Goal: Task Accomplishment & Management: Complete application form

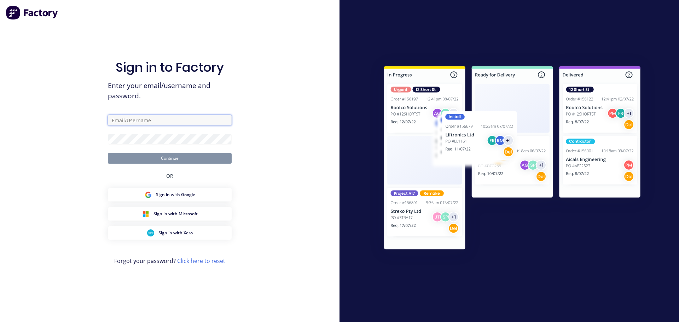
type input "[PERSON_NAME][EMAIL_ADDRESS][DOMAIN_NAME]"
click at [188, 157] on button "Continue" at bounding box center [170, 158] width 124 height 11
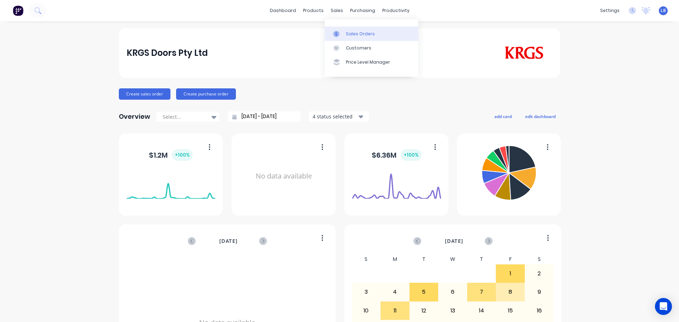
click at [358, 36] on div "Sales Orders" at bounding box center [360, 34] width 29 height 6
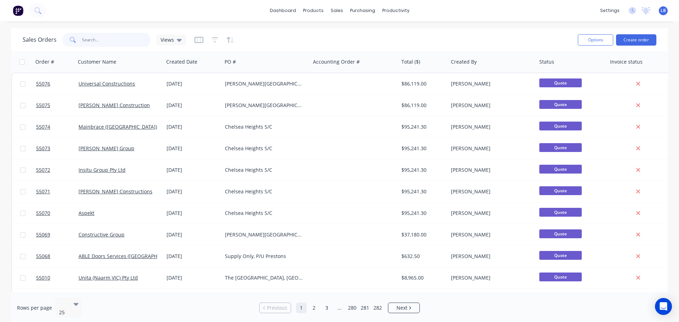
click at [109, 45] on input "text" at bounding box center [116, 40] width 69 height 14
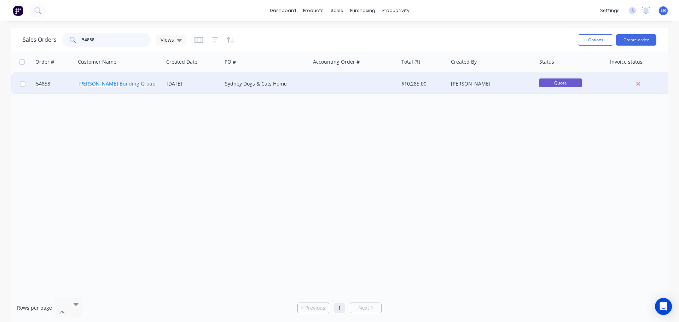
type input "54858"
click at [130, 85] on link "[PERSON_NAME] Building Group" at bounding box center [117, 83] width 77 height 7
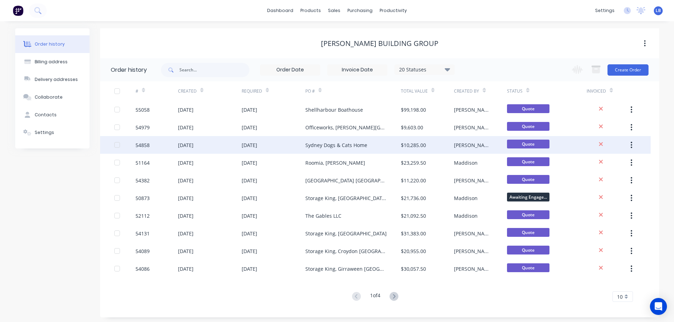
click at [320, 148] on div "Sydney Dogs & Cats Home" at bounding box center [336, 144] width 62 height 7
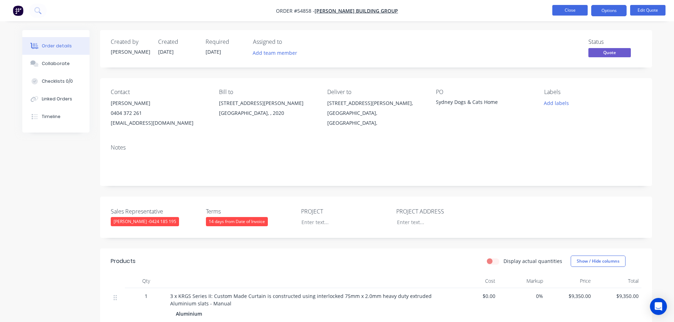
click at [563, 13] on button "Close" at bounding box center [569, 10] width 35 height 11
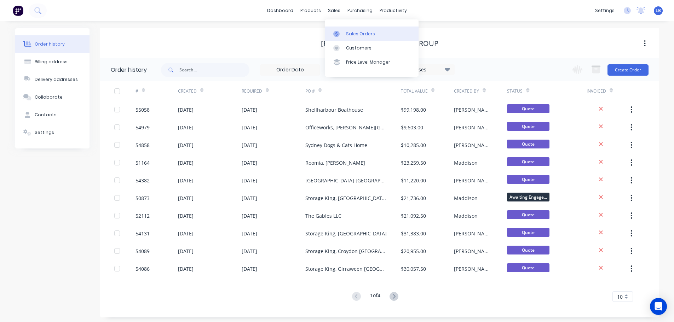
click at [353, 31] on div "Sales Orders" at bounding box center [360, 34] width 29 height 6
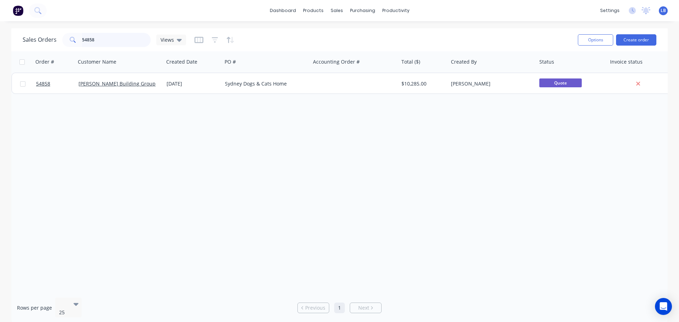
click at [101, 42] on input "54858" at bounding box center [116, 40] width 69 height 14
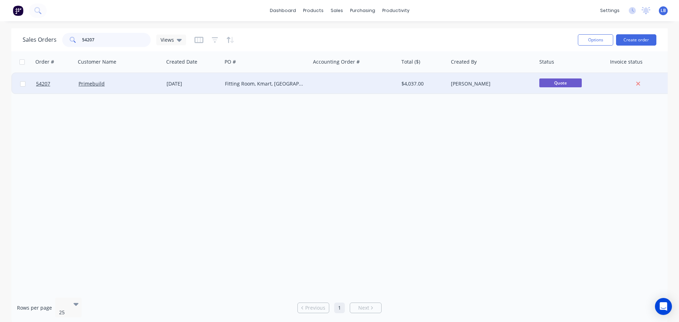
type input "54207"
click at [174, 85] on div "[DATE]" at bounding box center [193, 83] width 53 height 7
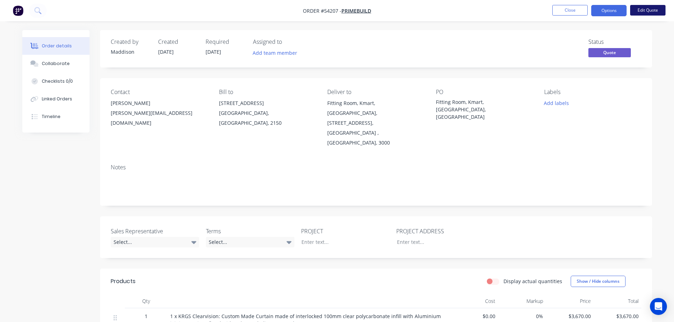
click at [636, 10] on button "Edit Quote" at bounding box center [647, 10] width 35 height 11
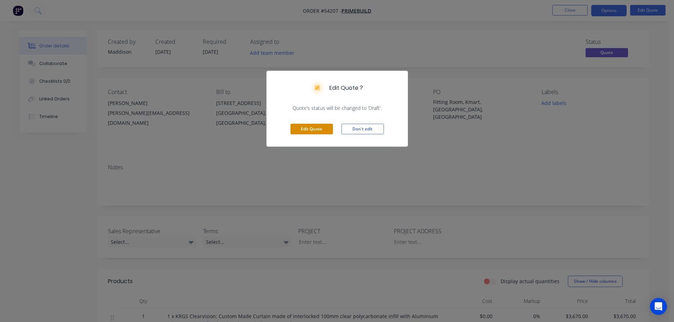
click at [311, 130] on button "Edit Quote" at bounding box center [311, 129] width 42 height 11
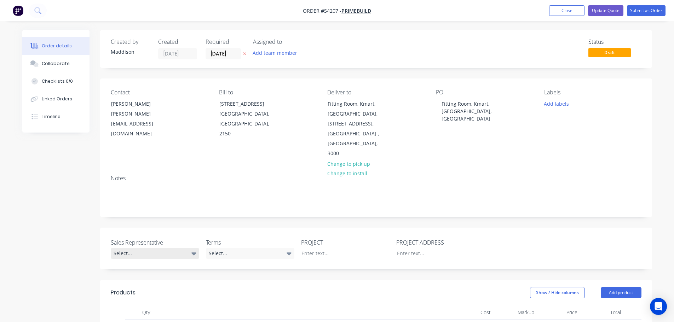
click at [141, 248] on div "Select..." at bounding box center [155, 253] width 88 height 11
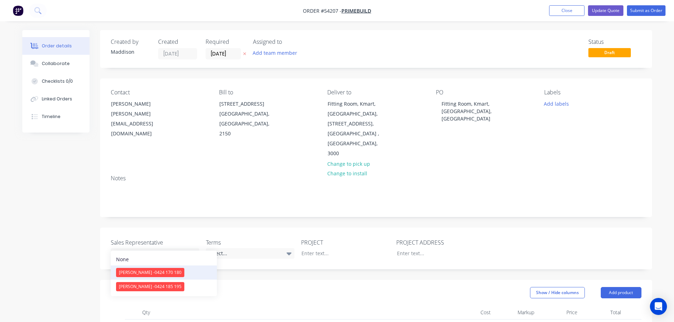
click at [145, 275] on span "[PERSON_NAME] - 0424 170 180" at bounding box center [150, 273] width 63 height 6
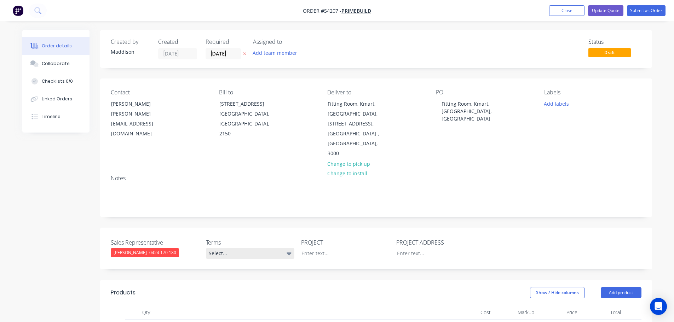
click at [269, 248] on div "Select..." at bounding box center [250, 253] width 88 height 11
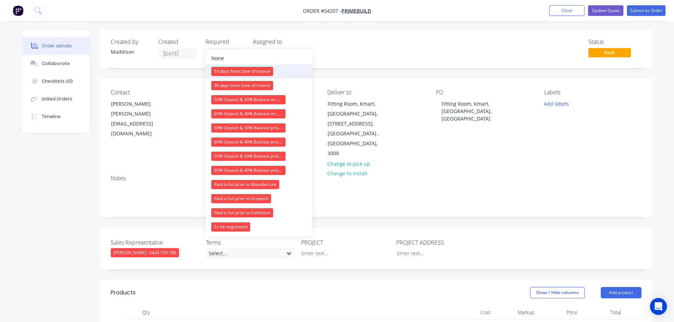
click at [253, 70] on div "14 days from Date of Invoice" at bounding box center [242, 71] width 62 height 9
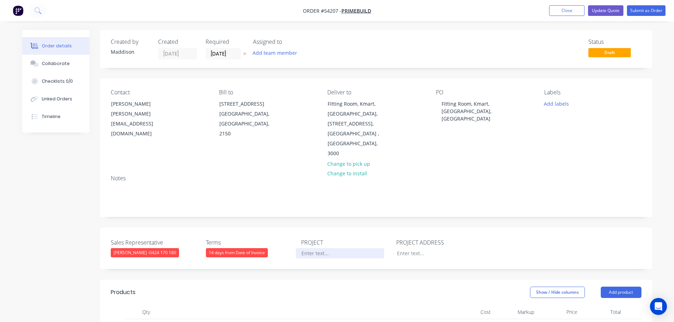
click at [312, 248] on div at bounding box center [340, 253] width 88 height 10
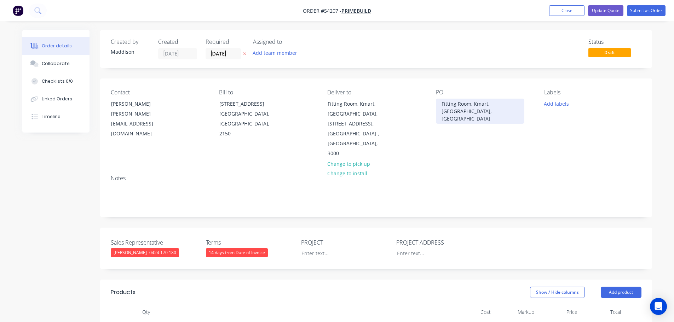
click at [457, 106] on div "Fitting Room, Kmart, [GEOGRAPHIC_DATA], [GEOGRAPHIC_DATA]" at bounding box center [480, 111] width 88 height 25
copy div "Fitting Room, Kmart, [GEOGRAPHIC_DATA], [GEOGRAPHIC_DATA]"
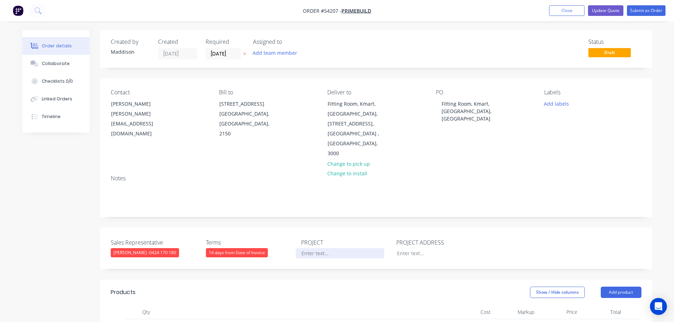
click at [304, 248] on div at bounding box center [340, 253] width 88 height 10
paste div
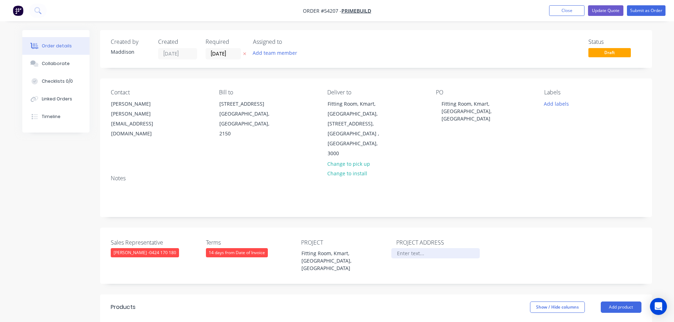
click at [410, 248] on div at bounding box center [435, 253] width 88 height 10
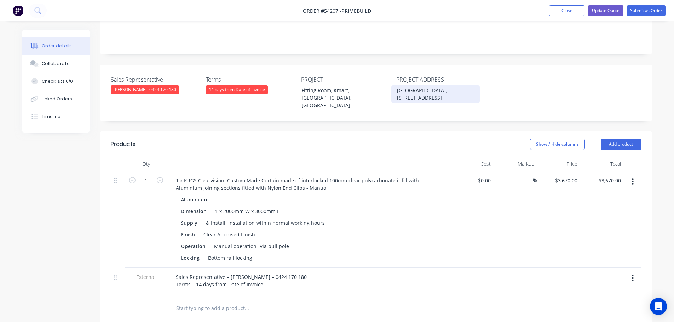
scroll to position [177, 0]
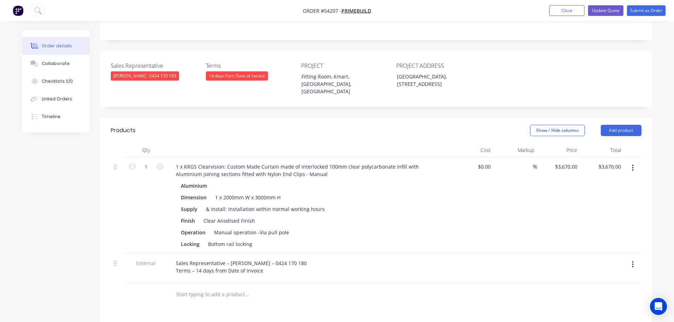
click at [633, 164] on icon "button" at bounding box center [633, 168] width 2 height 8
click at [586, 224] on div "Delete" at bounding box center [607, 229] width 54 height 10
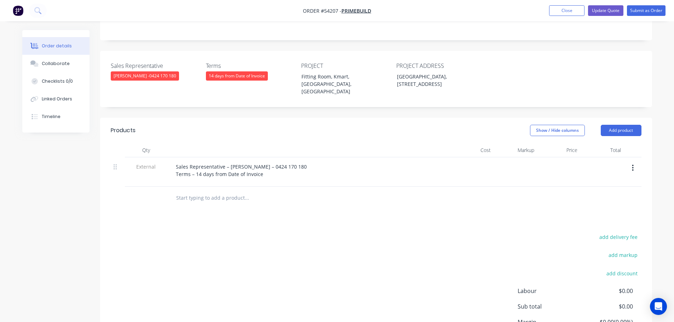
click at [633, 164] on icon "button" at bounding box center [633, 168] width 2 height 8
click at [589, 196] on div "Delete" at bounding box center [607, 201] width 54 height 10
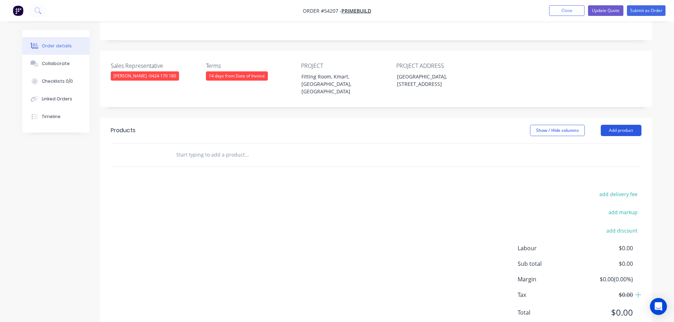
click at [614, 125] on button "Add product" at bounding box center [621, 130] width 41 height 11
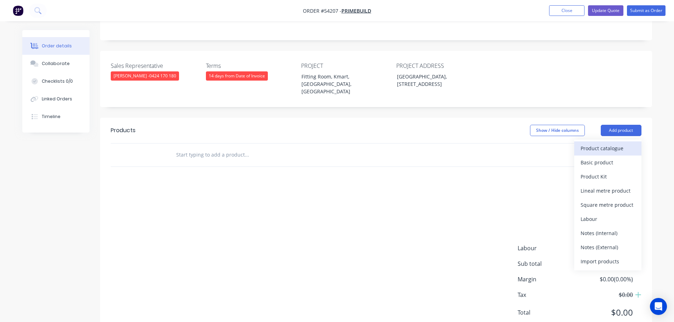
click at [604, 143] on div "Product catalogue" at bounding box center [607, 148] width 54 height 10
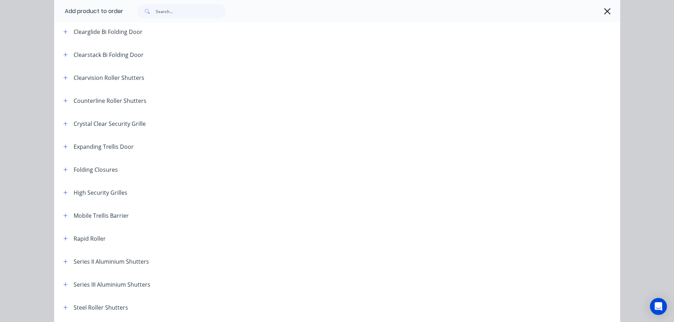
scroll to position [106, 0]
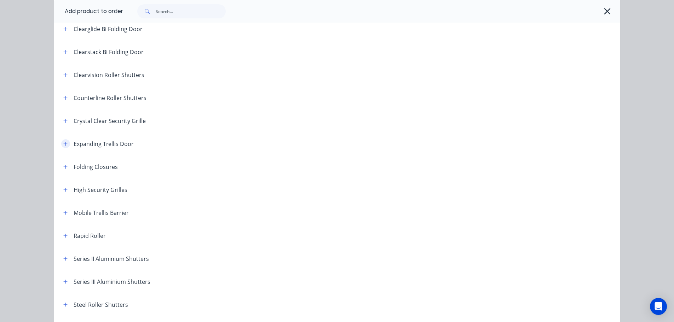
click at [64, 143] on icon "button" at bounding box center [65, 143] width 4 height 5
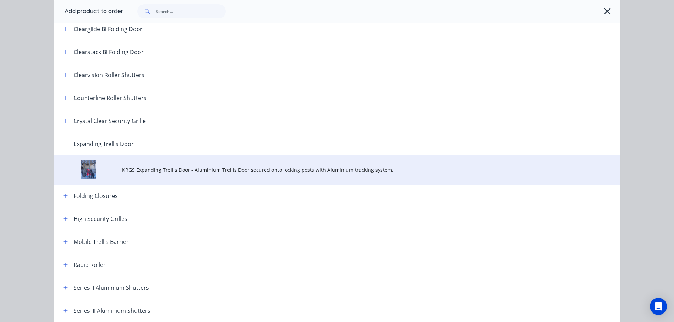
click at [210, 172] on span "KRGS Expanding Trellis Door - Aluminium Trellis Door secured onto locking posts…" at bounding box center [321, 169] width 398 height 7
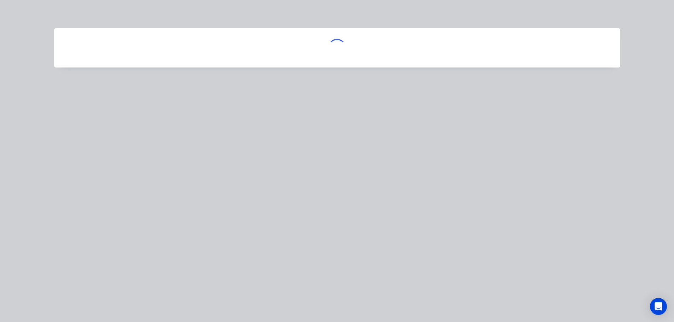
scroll to position [0, 0]
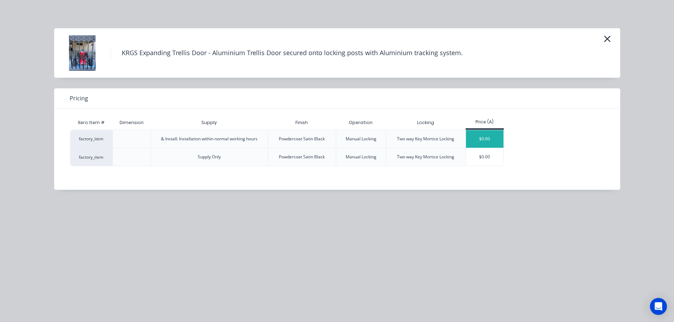
click at [479, 137] on div "$0.00" at bounding box center [485, 139] width 38 height 18
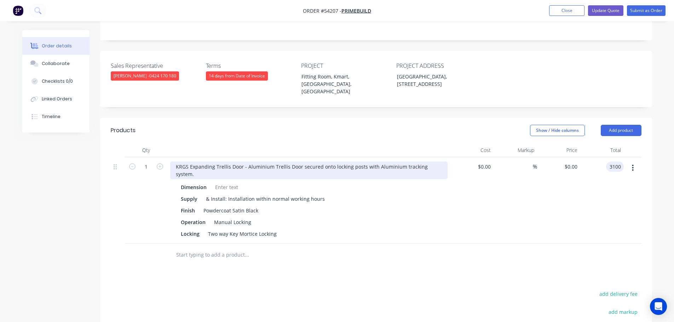
type input "3100"
type input "$3,100.00"
click at [174, 162] on div "KRGS Expanding Trellis Door - Aluminium Trellis Door secured onto locking posts…" at bounding box center [308, 171] width 277 height 18
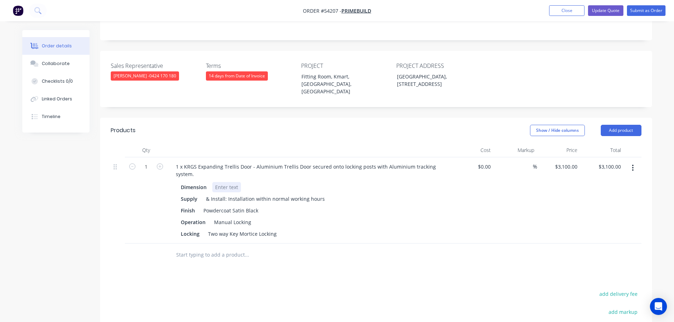
click at [218, 182] on div at bounding box center [226, 187] width 29 height 10
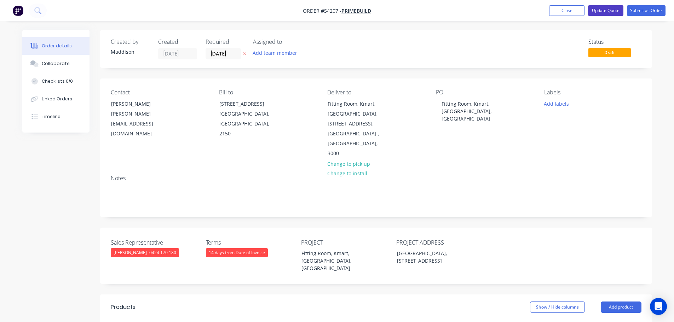
click at [591, 10] on button "Update Quote" at bounding box center [605, 10] width 35 height 11
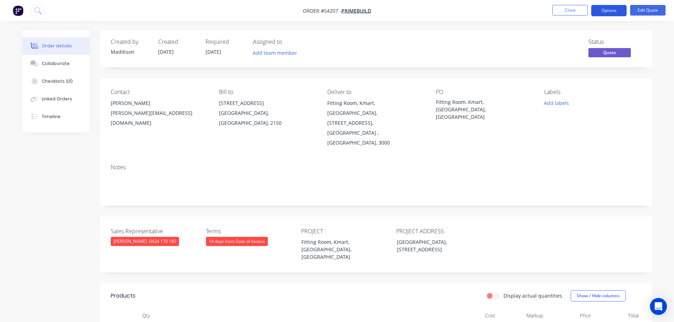
click at [597, 8] on button "Options" at bounding box center [608, 10] width 35 height 11
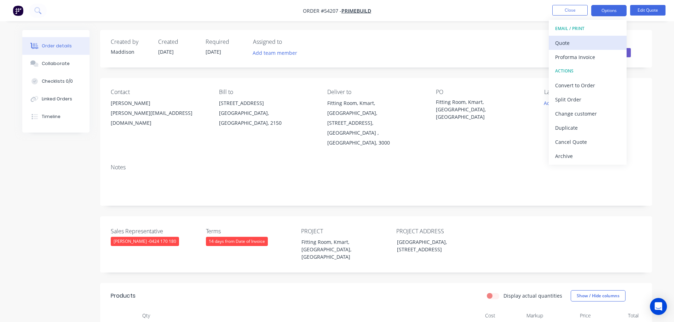
click at [568, 41] on div "Quote" at bounding box center [587, 43] width 65 height 10
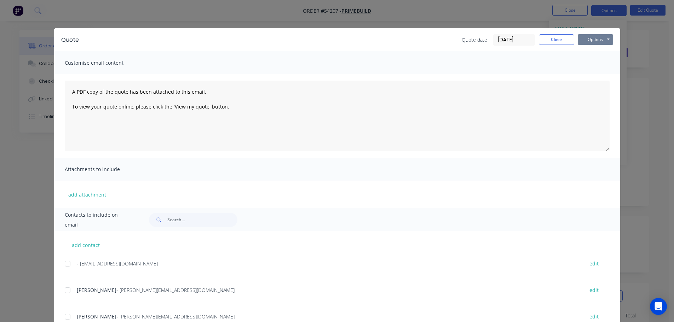
click at [582, 37] on button "Options" at bounding box center [595, 39] width 35 height 11
click at [588, 63] on button "Print" at bounding box center [600, 64] width 45 height 12
click at [539, 40] on button "Close" at bounding box center [556, 39] width 35 height 11
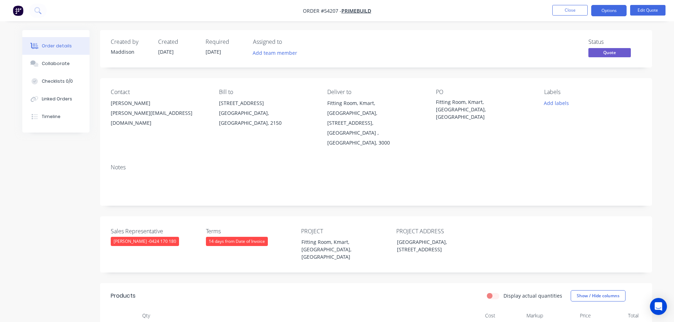
click at [124, 114] on div "[PERSON_NAME][EMAIL_ADDRESS][DOMAIN_NAME]" at bounding box center [159, 118] width 97 height 20
copy div "[PERSON_NAME][EMAIL_ADDRESS][DOMAIN_NAME]"
click at [463, 102] on div "Fitting Room, Kmart, [GEOGRAPHIC_DATA], [GEOGRAPHIC_DATA]" at bounding box center [480, 109] width 88 height 22
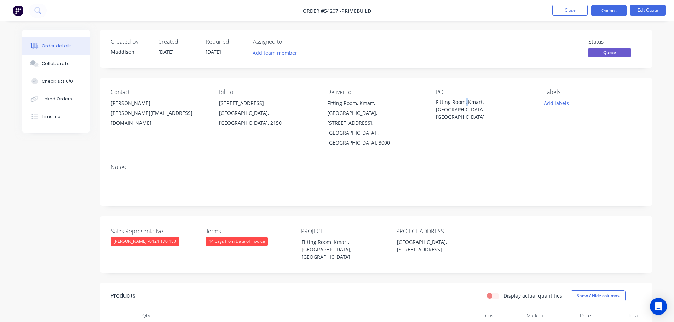
click at [463, 102] on div "Fitting Room, Kmart, [GEOGRAPHIC_DATA], [GEOGRAPHIC_DATA]" at bounding box center [480, 109] width 88 height 22
copy div "Fitting Room, Kmart, [GEOGRAPHIC_DATA], [GEOGRAPHIC_DATA]"
click at [615, 10] on button "Options" at bounding box center [608, 10] width 35 height 11
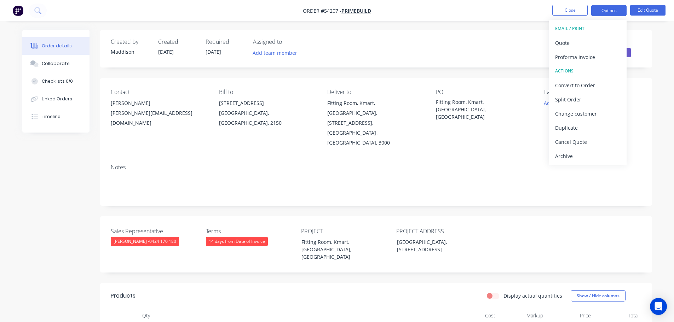
click at [505, 42] on div "Status Quote" at bounding box center [483, 49] width 318 height 21
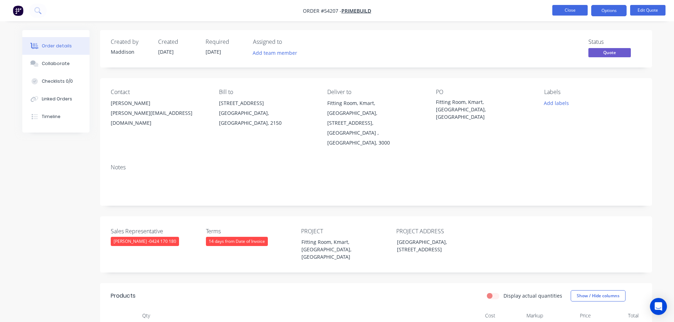
click at [561, 10] on button "Close" at bounding box center [569, 10] width 35 height 11
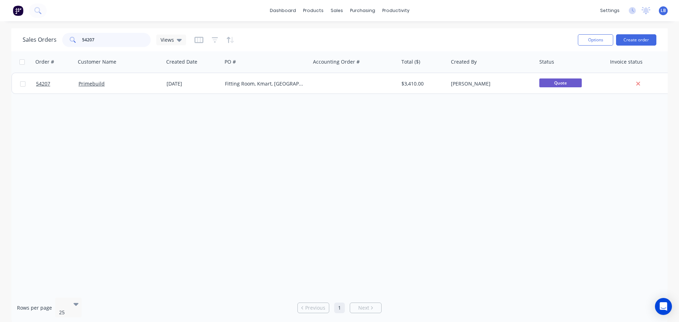
drag, startPoint x: 97, startPoint y: 40, endPoint x: 67, endPoint y: 43, distance: 29.9
click at [67, 43] on div "54207" at bounding box center [106, 40] width 88 height 14
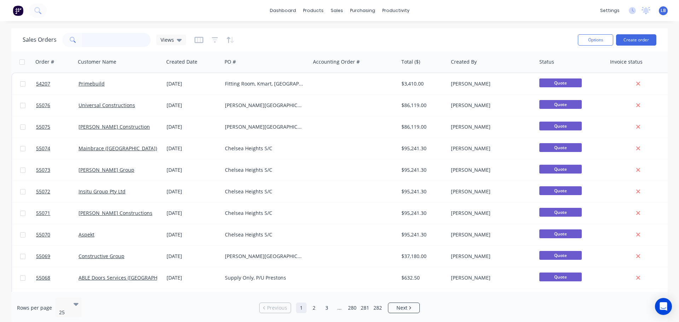
click at [92, 39] on input "text" at bounding box center [116, 40] width 69 height 14
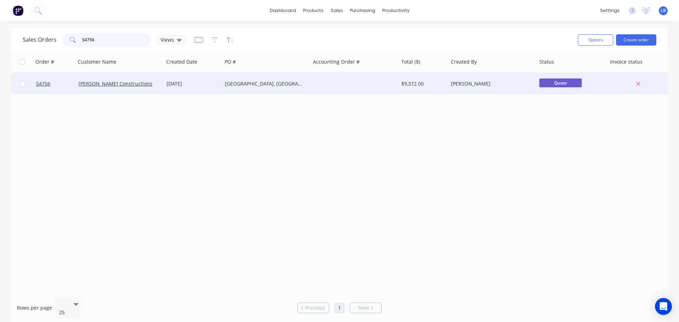
type input "54756"
click at [238, 86] on div "[GEOGRAPHIC_DATA], [GEOGRAPHIC_DATA]" at bounding box center [264, 83] width 79 height 7
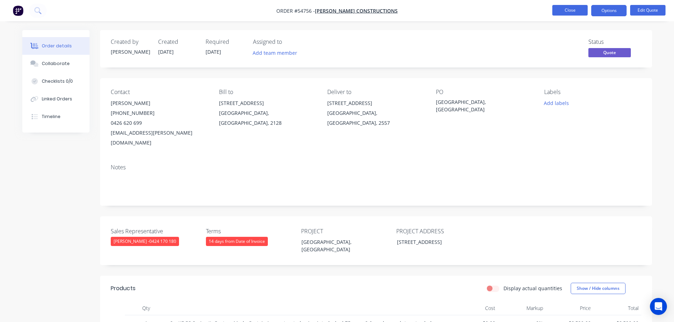
click at [560, 10] on button "Close" at bounding box center [569, 10] width 35 height 11
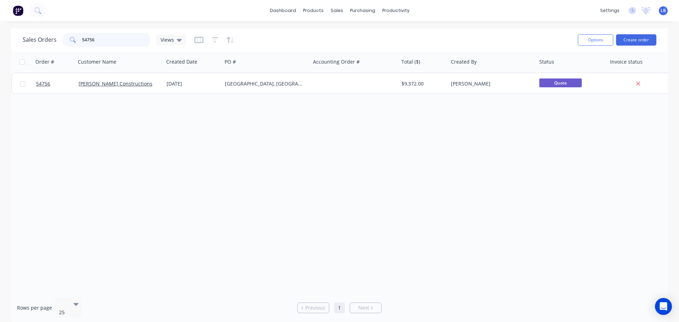
drag, startPoint x: 99, startPoint y: 41, endPoint x: 68, endPoint y: 42, distance: 31.5
click at [68, 42] on div "54756" at bounding box center [106, 40] width 88 height 14
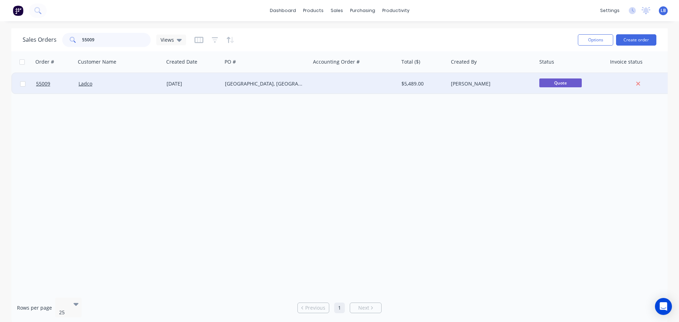
type input "55009"
click at [229, 84] on div "[GEOGRAPHIC_DATA], [GEOGRAPHIC_DATA]" at bounding box center [264, 83] width 79 height 7
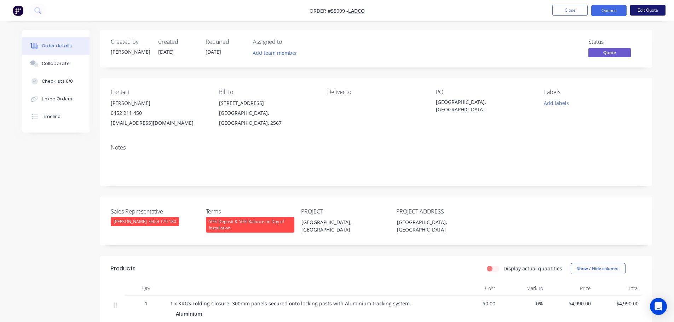
click at [649, 10] on button "Edit Quote" at bounding box center [647, 10] width 35 height 11
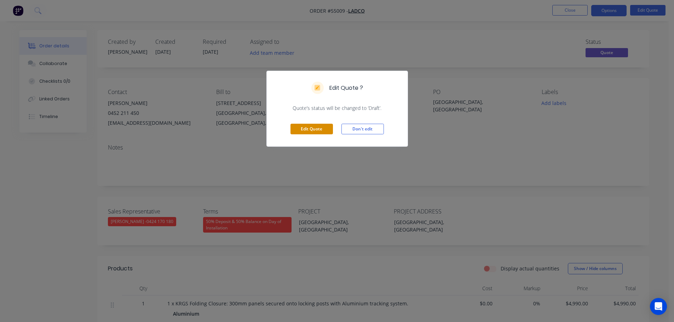
click at [304, 131] on button "Edit Quote" at bounding box center [311, 129] width 42 height 11
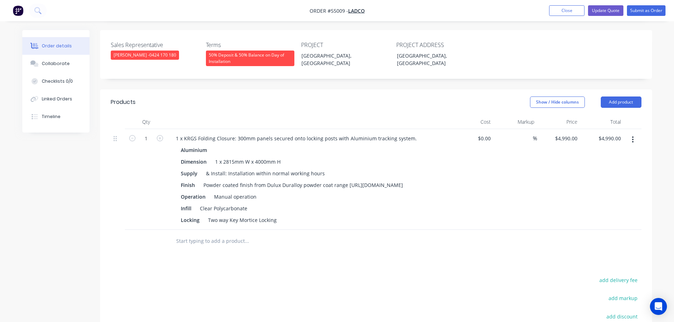
scroll to position [106, 0]
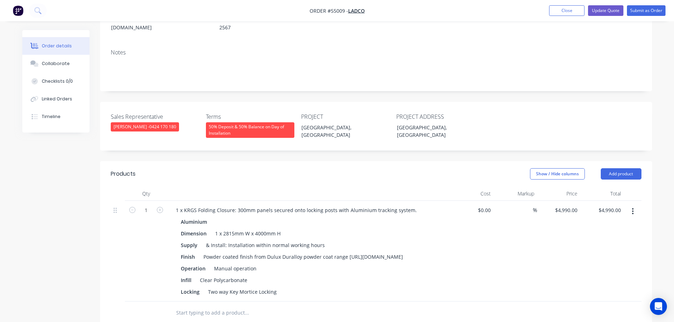
click at [634, 208] on icon "button" at bounding box center [633, 212] width 2 height 8
click at [589, 267] on div "Delete" at bounding box center [607, 272] width 54 height 10
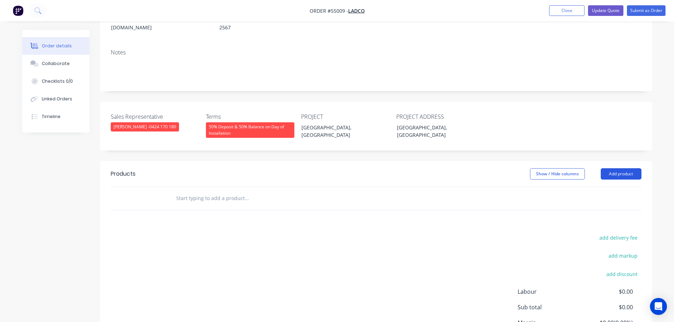
click at [611, 168] on button "Add product" at bounding box center [621, 173] width 41 height 11
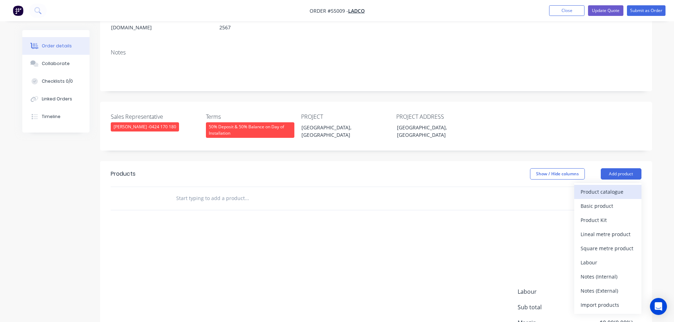
click at [598, 187] on div "Product catalogue" at bounding box center [607, 192] width 54 height 10
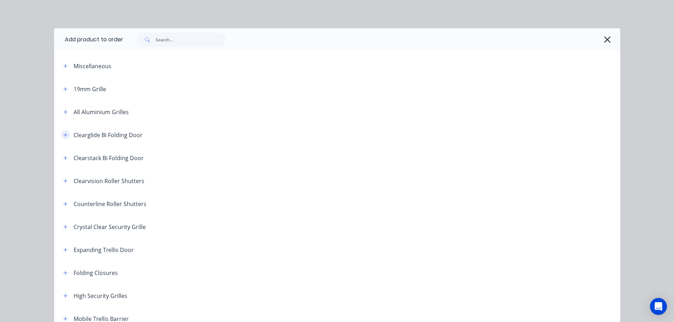
click at [63, 134] on icon "button" at bounding box center [65, 135] width 4 height 5
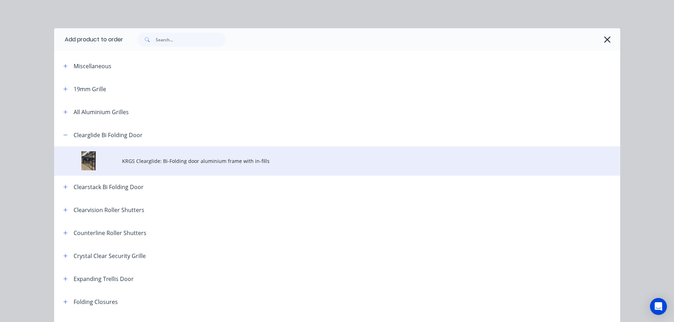
click at [197, 166] on td "KRGS Clearglide: Bi-Folding door aluminium frame with in-fills" at bounding box center [371, 160] width 498 height 29
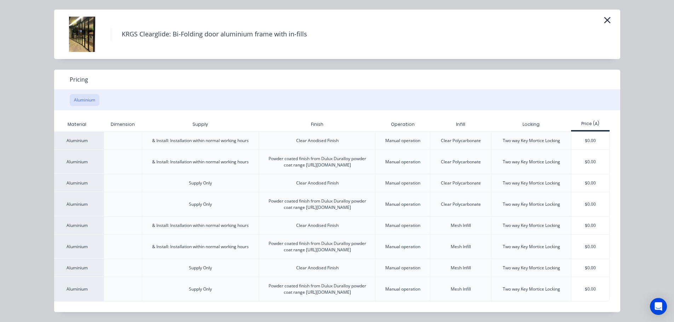
scroll to position [173, 0]
click at [586, 150] on div "$0.00" at bounding box center [590, 162] width 38 height 24
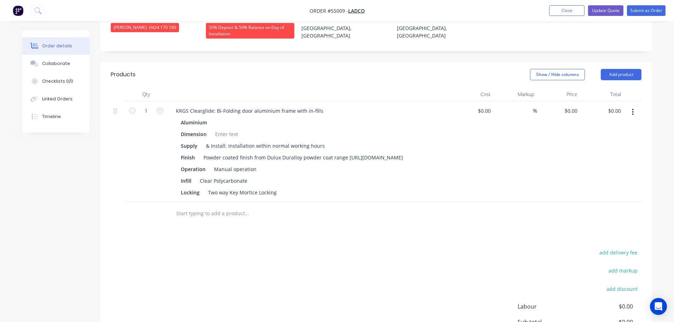
scroll to position [243, 0]
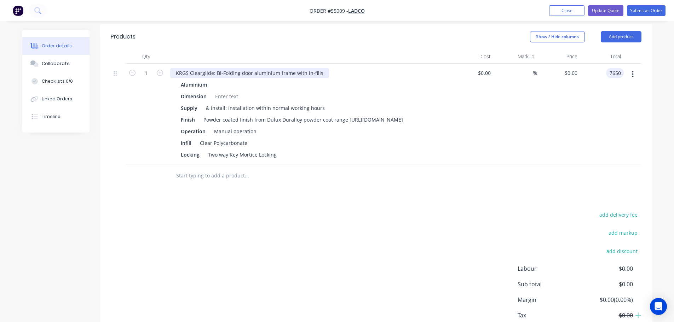
type input "7650"
type input "$7,650.00"
click at [173, 68] on div "KRGS Clearglide: Bi-Folding door aluminium frame with in-fills" at bounding box center [249, 73] width 159 height 10
click at [230, 91] on div at bounding box center [226, 96] width 29 height 10
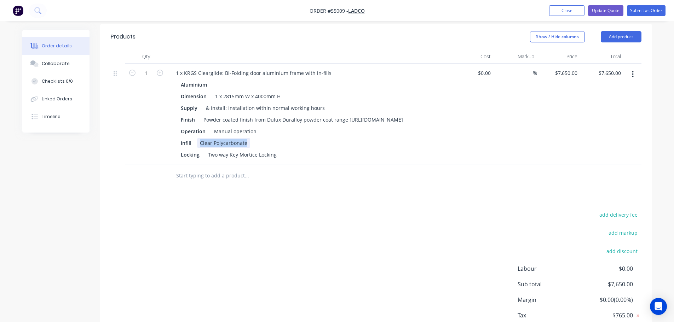
drag, startPoint x: 248, startPoint y: 140, endPoint x: 199, endPoint y: 142, distance: 48.9
click at [199, 142] on div "Clear Polycarbonate" at bounding box center [223, 143] width 53 height 10
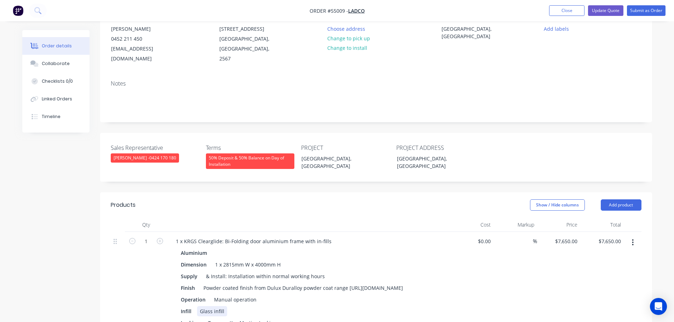
scroll to position [173, 0]
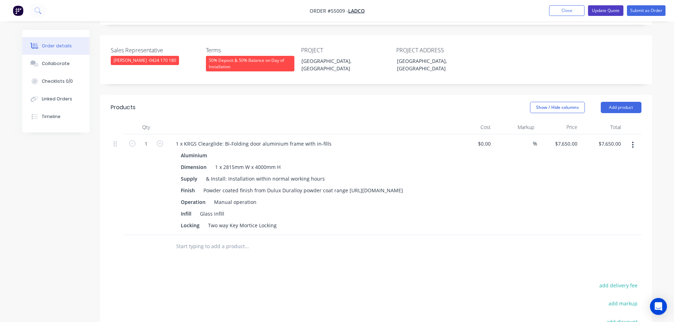
click at [608, 13] on button "Update Quote" at bounding box center [605, 10] width 35 height 11
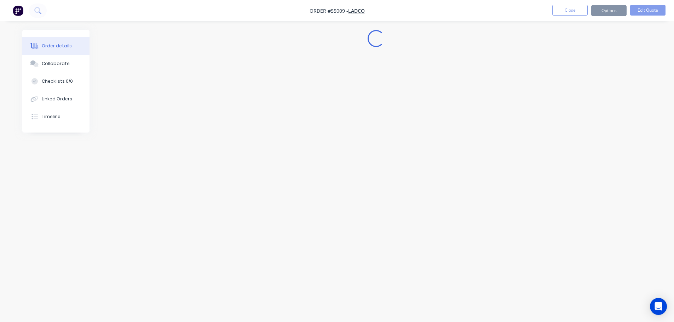
scroll to position [0, 0]
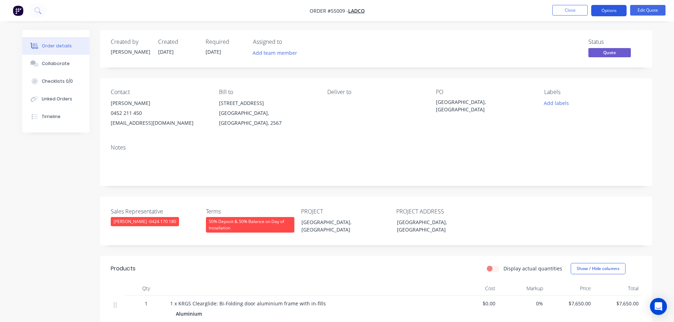
click at [608, 11] on button "Options" at bounding box center [608, 10] width 35 height 11
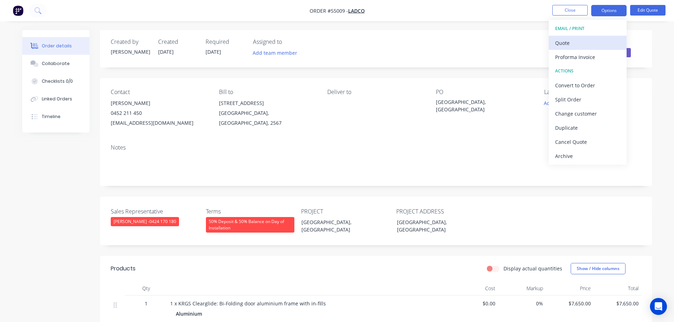
click at [568, 45] on div "Quote" at bounding box center [587, 43] width 65 height 10
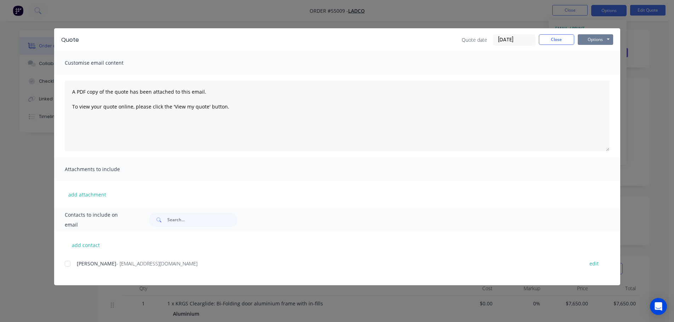
click at [588, 41] on button "Options" at bounding box center [595, 39] width 35 height 11
click at [596, 67] on button "Print" at bounding box center [600, 64] width 45 height 12
click at [562, 43] on button "Close" at bounding box center [556, 39] width 35 height 11
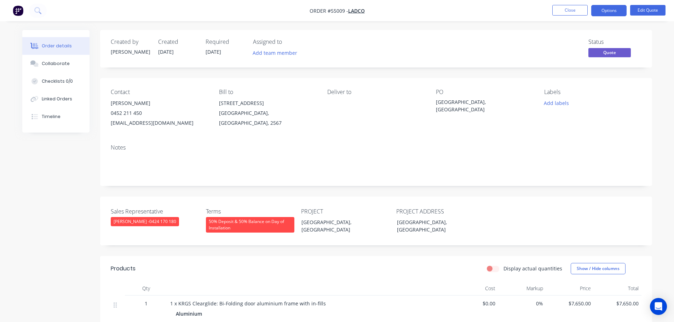
click at [122, 125] on div "[EMAIL_ADDRESS][DOMAIN_NAME]" at bounding box center [159, 123] width 97 height 10
copy div "[EMAIL_ADDRESS][DOMAIN_NAME]"
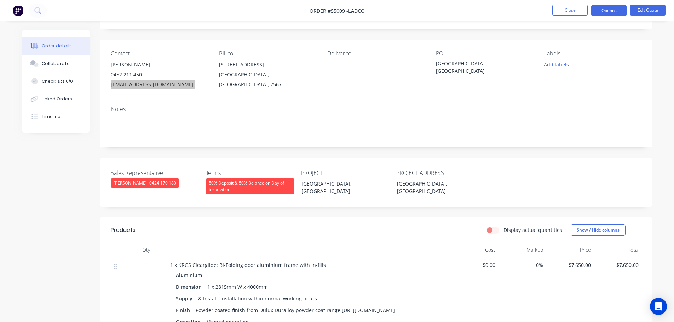
scroll to position [35, 0]
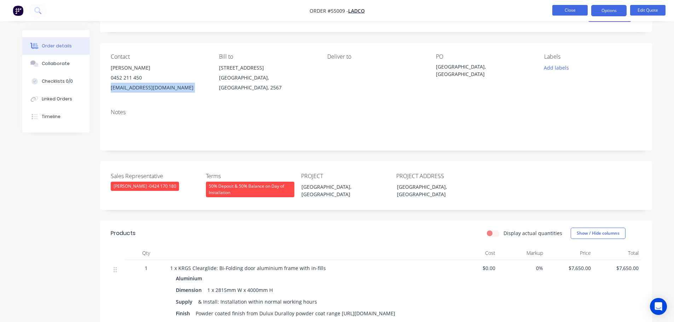
click at [574, 10] on button "Close" at bounding box center [569, 10] width 35 height 11
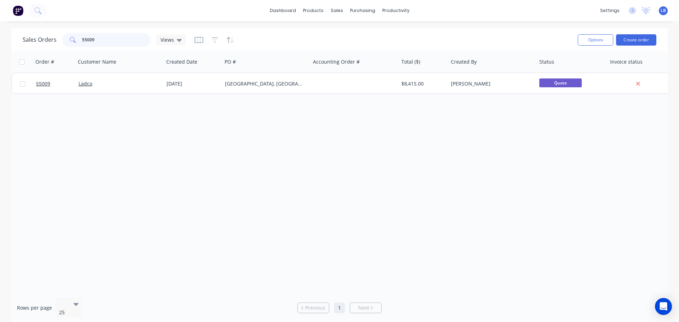
drag, startPoint x: 98, startPoint y: 39, endPoint x: 65, endPoint y: 40, distance: 32.6
click at [65, 40] on div "55009" at bounding box center [106, 40] width 88 height 14
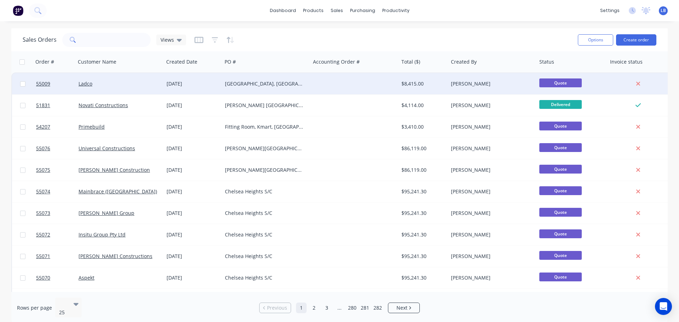
click at [216, 83] on div "[DATE]" at bounding box center [193, 83] width 53 height 7
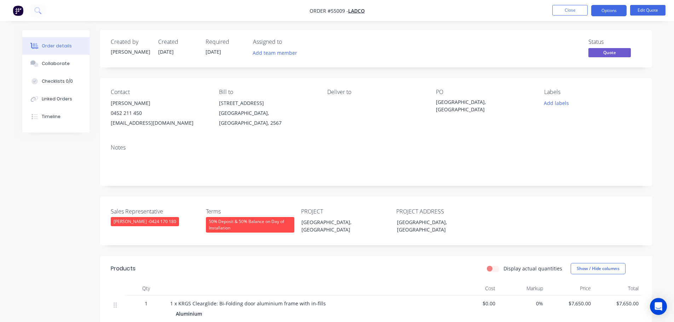
click at [142, 114] on span at bounding box center [142, 113] width 0 height 7
click at [562, 12] on button "Close" at bounding box center [569, 10] width 35 height 11
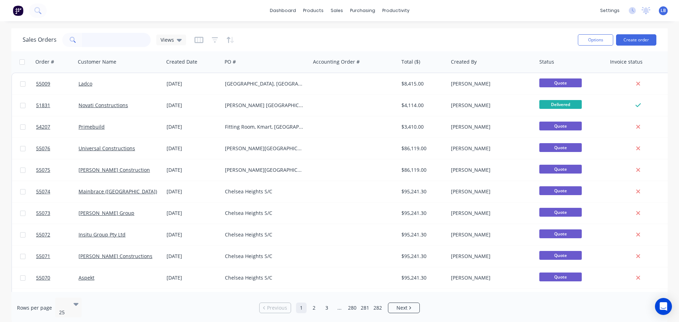
click at [99, 41] on input "text" at bounding box center [116, 40] width 69 height 14
drag, startPoint x: 81, startPoint y: 40, endPoint x: 89, endPoint y: 39, distance: 7.9
click at [82, 40] on input "text" at bounding box center [116, 40] width 69 height 14
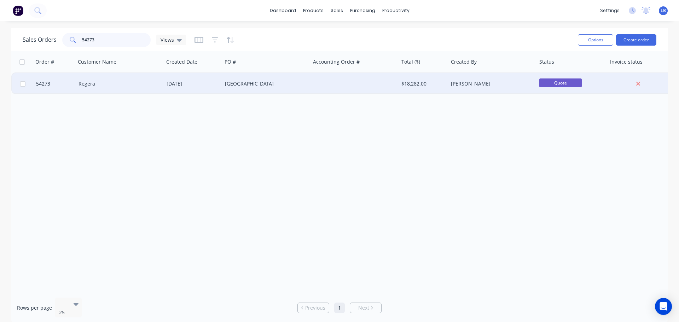
type input "54273"
click at [259, 84] on div "[GEOGRAPHIC_DATA]" at bounding box center [264, 83] width 79 height 7
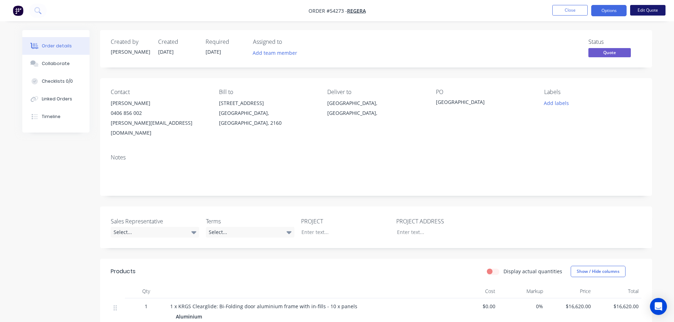
click at [647, 11] on button "Edit Quote" at bounding box center [647, 10] width 35 height 11
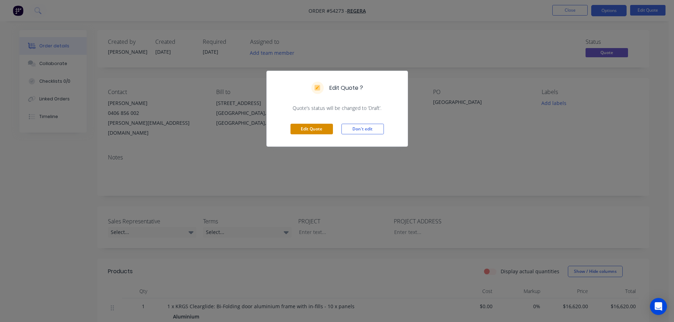
click at [303, 129] on button "Edit Quote" at bounding box center [311, 129] width 42 height 11
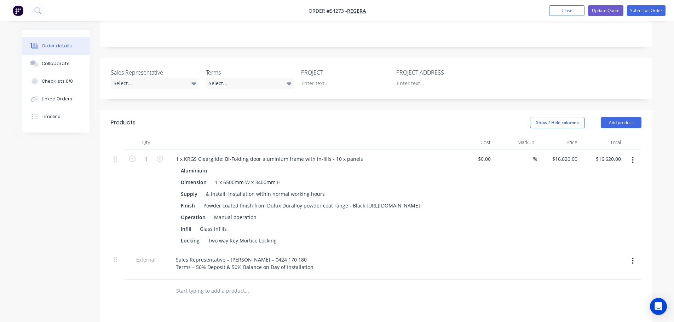
scroll to position [177, 0]
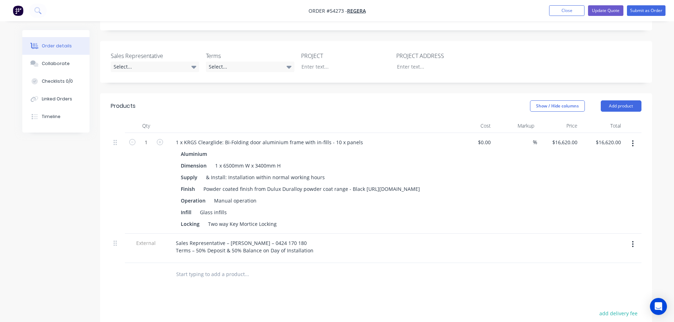
click at [635, 137] on button "button" at bounding box center [632, 143] width 17 height 13
click at [586, 200] on div "Delete" at bounding box center [607, 205] width 54 height 10
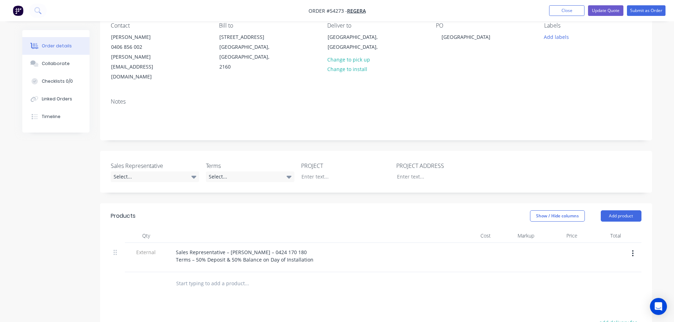
scroll to position [141, 0]
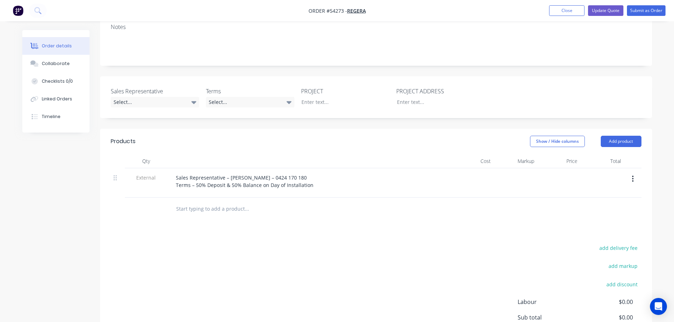
click at [634, 173] on button "button" at bounding box center [632, 179] width 17 height 13
click at [587, 207] on div "Delete" at bounding box center [607, 212] width 54 height 10
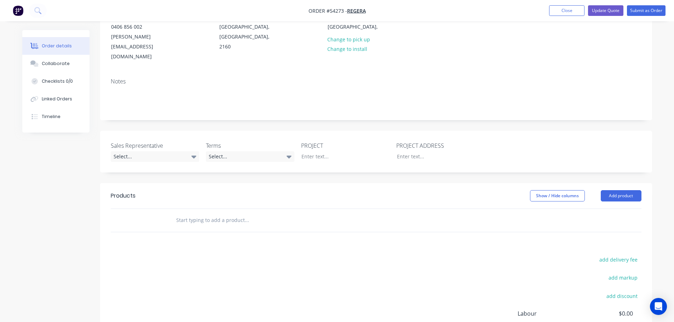
scroll to position [0, 0]
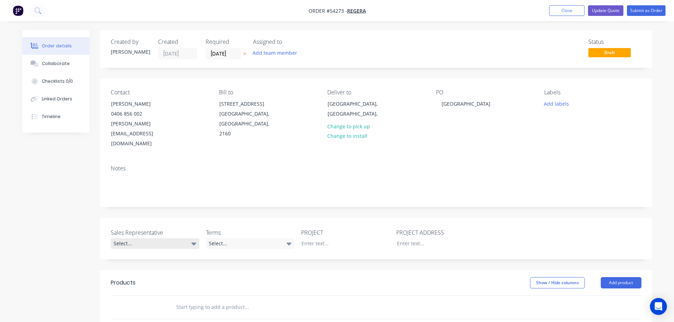
click at [131, 238] on div "Select..." at bounding box center [155, 243] width 88 height 11
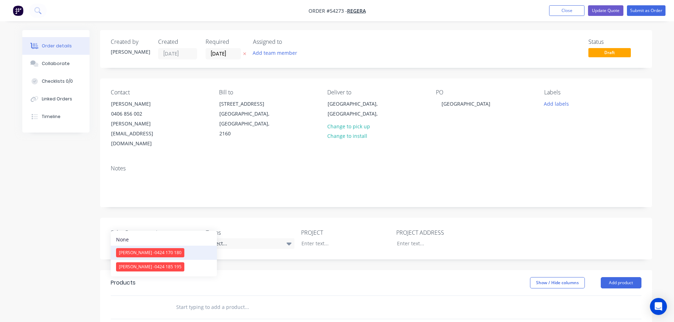
click at [139, 251] on span "[PERSON_NAME] - 0424 170 180" at bounding box center [150, 253] width 63 height 6
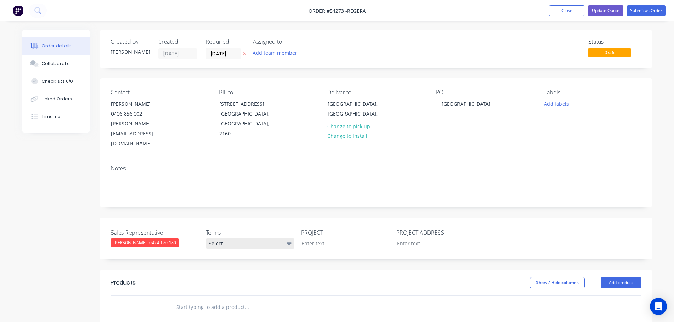
click at [219, 238] on div "Select..." at bounding box center [250, 243] width 88 height 11
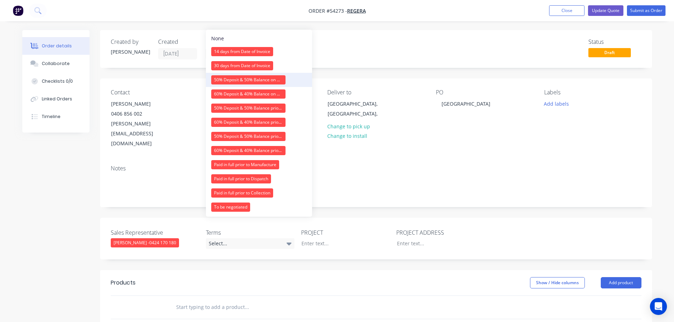
click at [222, 79] on div "50% Deposit & 50% Balance on Day of Installation" at bounding box center [248, 79] width 74 height 9
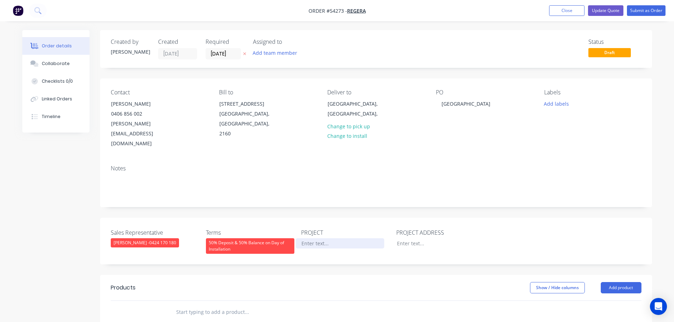
click at [320, 238] on div at bounding box center [340, 243] width 88 height 10
click at [455, 101] on div "[GEOGRAPHIC_DATA]" at bounding box center [466, 104] width 60 height 10
copy div "[GEOGRAPHIC_DATA]"
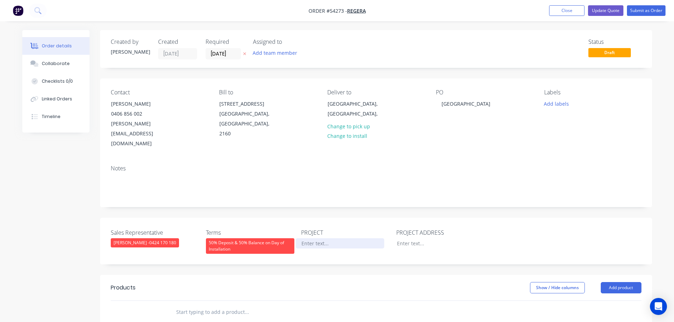
click at [306, 238] on div at bounding box center [340, 243] width 88 height 10
paste div
click at [401, 238] on div at bounding box center [435, 243] width 88 height 10
paste div
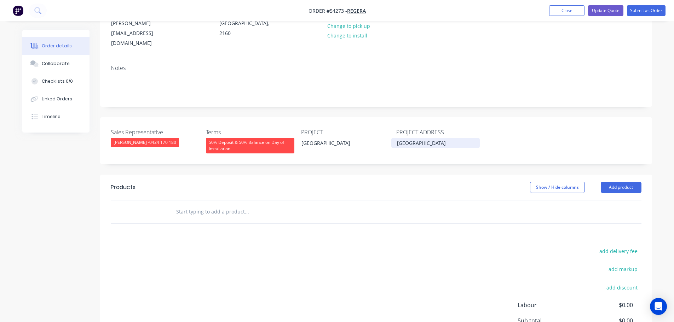
scroll to position [106, 0]
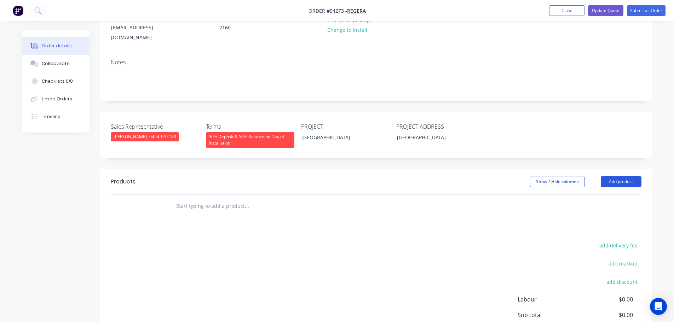
click at [609, 176] on button "Add product" at bounding box center [621, 181] width 41 height 11
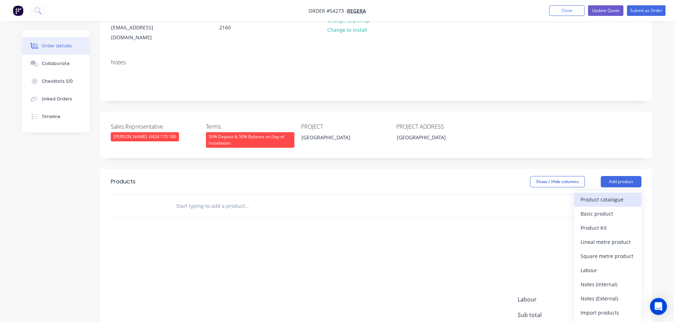
click at [596, 195] on div "Product catalogue" at bounding box center [607, 200] width 54 height 10
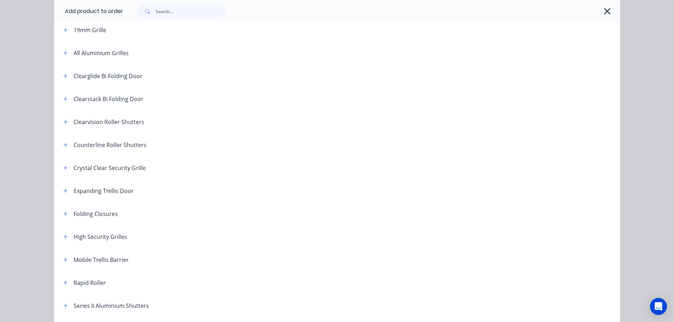
scroll to position [71, 0]
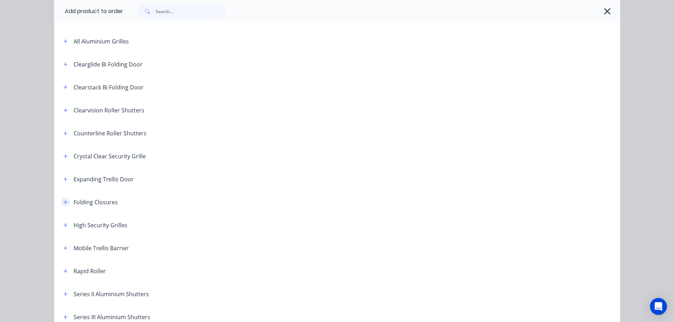
click at [63, 202] on icon "button" at bounding box center [65, 202] width 4 height 4
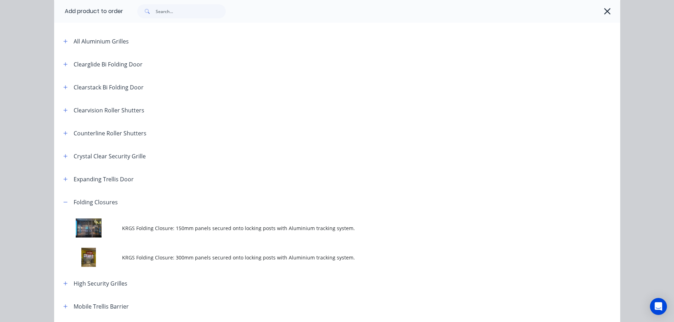
scroll to position [141, 0]
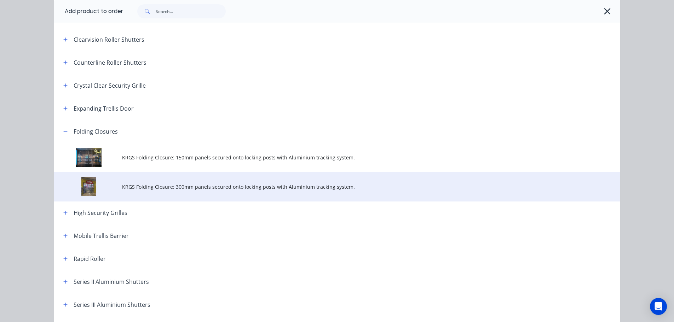
click at [245, 189] on span "KRGS Folding Closure: 300mm panels secured onto locking posts with Aluminium tr…" at bounding box center [321, 186] width 398 height 7
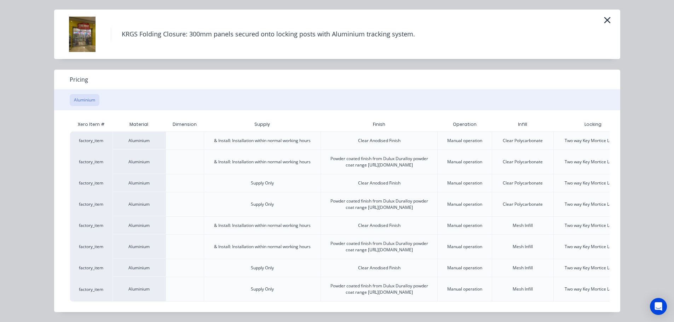
scroll to position [0, 62]
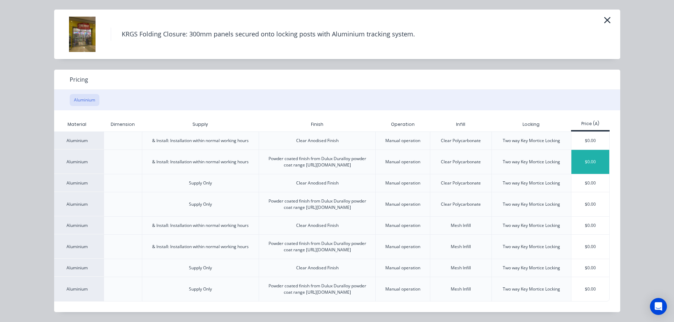
click at [591, 150] on div "$0.00" at bounding box center [590, 162] width 38 height 24
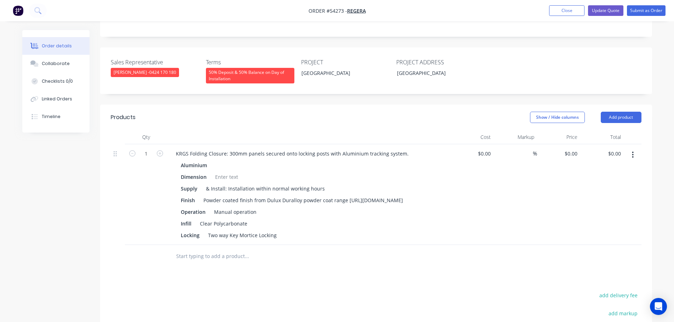
scroll to position [177, 0]
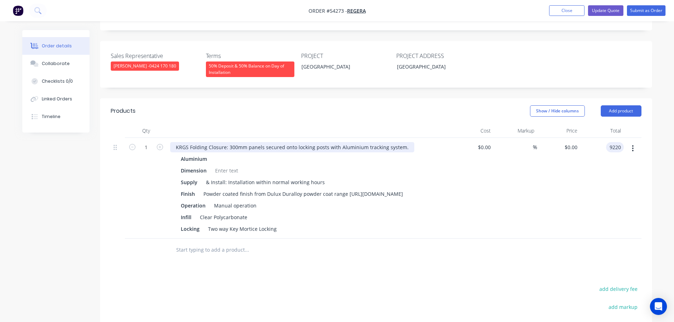
type input "9220"
type input "$9,220.00"
click at [175, 142] on div "KRGS Folding Closure: 300mm panels secured onto locking posts with Aluminium tr…" at bounding box center [292, 147] width 244 height 10
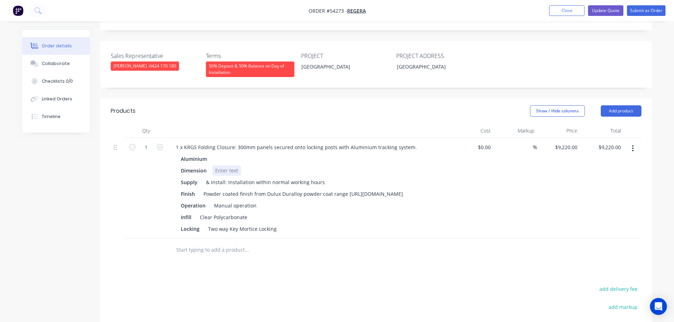
click at [221, 166] on div at bounding box center [226, 171] width 29 height 10
click at [347, 189] on div "Powder coated finish from Dulux Duralloy powder coat range [URL][DOMAIN_NAME]" at bounding box center [303, 194] width 205 height 10
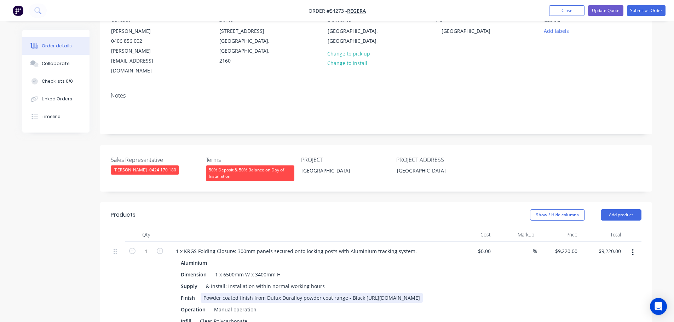
scroll to position [71, 0]
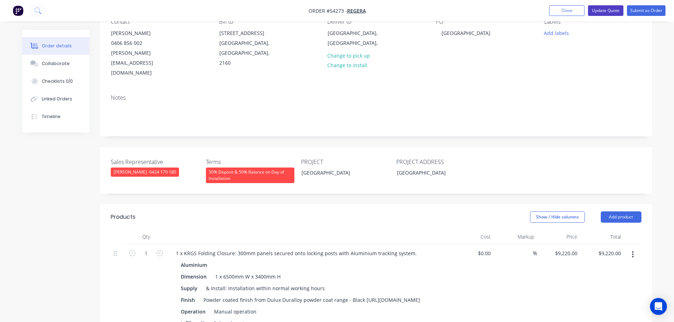
click at [601, 15] on button "Update Quote" at bounding box center [605, 10] width 35 height 11
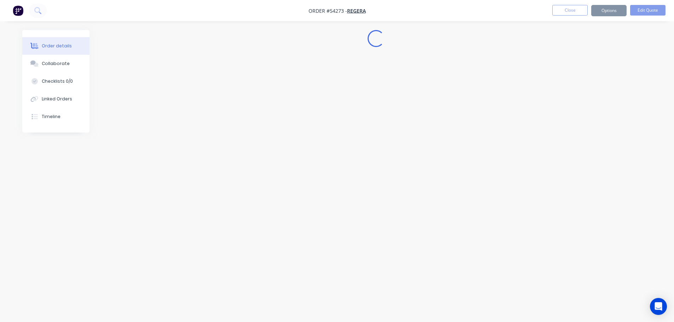
scroll to position [0, 0]
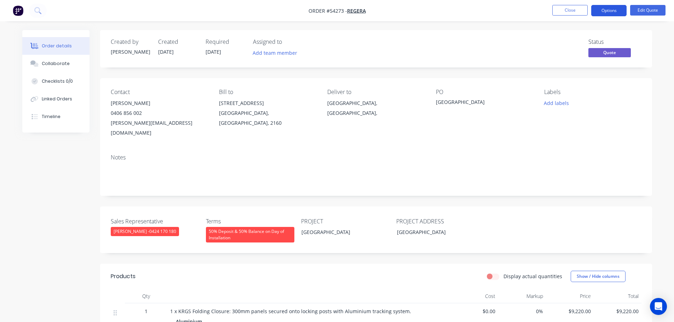
click at [603, 12] on button "Options" at bounding box center [608, 10] width 35 height 11
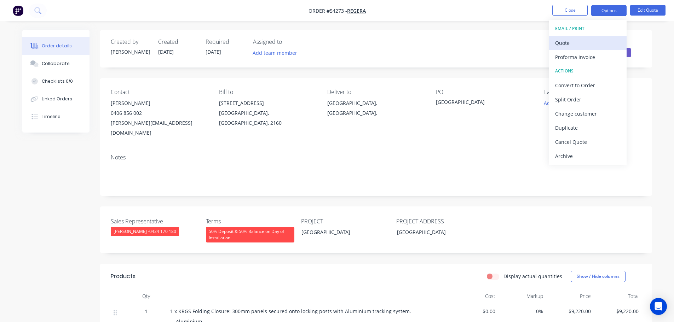
click at [563, 45] on div "Quote" at bounding box center [587, 43] width 65 height 10
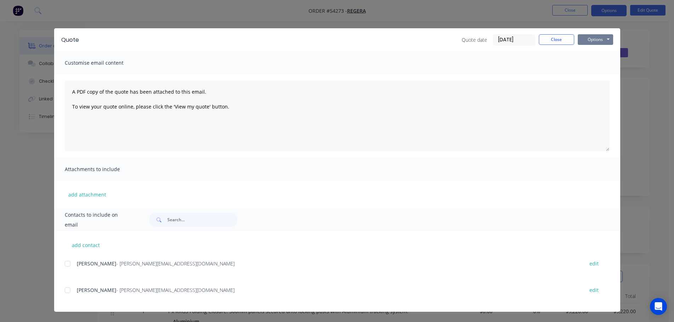
click at [589, 41] on button "Options" at bounding box center [595, 39] width 35 height 11
click at [593, 63] on button "Print" at bounding box center [600, 64] width 45 height 12
click at [550, 42] on button "Close" at bounding box center [556, 39] width 35 height 11
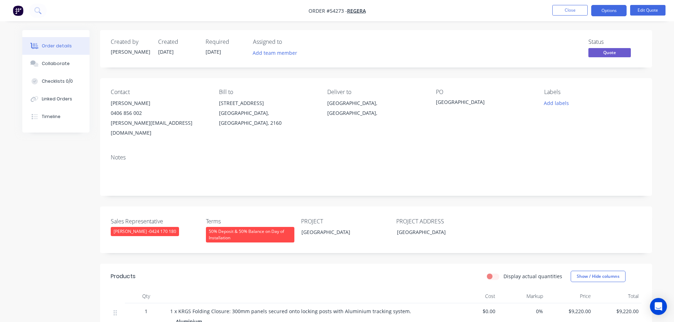
click at [142, 114] on span at bounding box center [142, 113] width 0 height 7
click at [556, 9] on button "Close" at bounding box center [569, 10] width 35 height 11
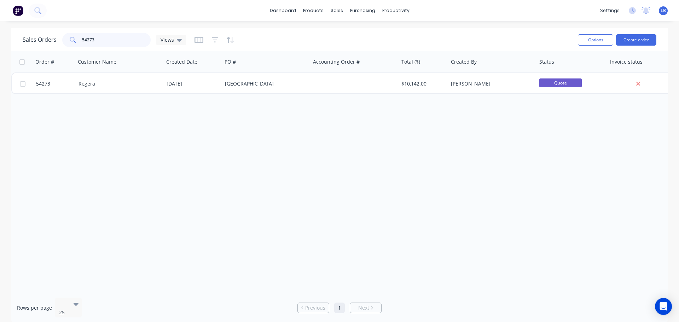
drag, startPoint x: 98, startPoint y: 37, endPoint x: 57, endPoint y: 46, distance: 41.9
click at [58, 46] on div "Sales Orders 54273 Views" at bounding box center [104, 40] width 163 height 14
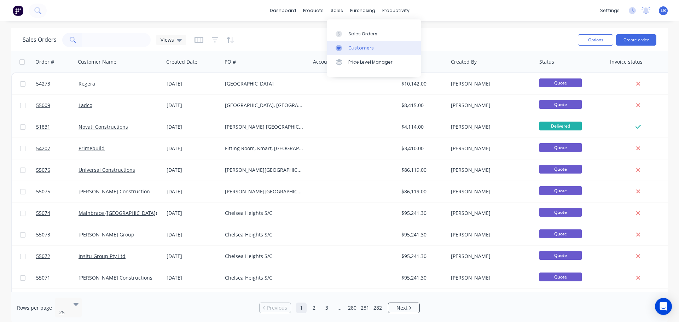
drag, startPoint x: 356, startPoint y: 50, endPoint x: 328, endPoint y: 48, distance: 27.3
click at [356, 50] on div "Customers" at bounding box center [360, 48] width 25 height 6
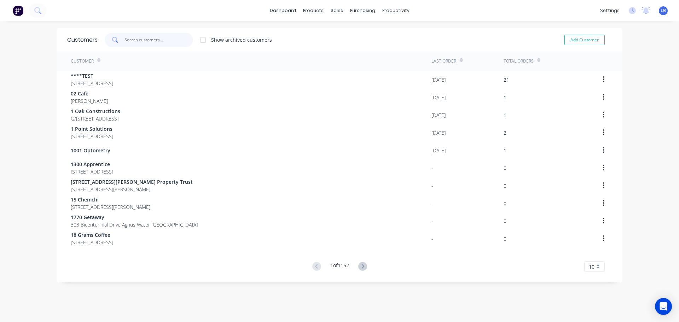
click at [128, 40] on input "text" at bounding box center [159, 40] width 69 height 14
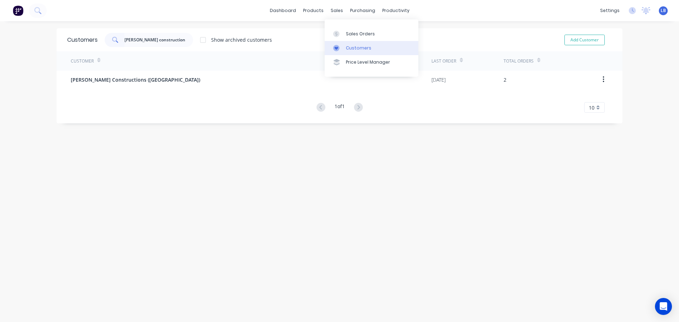
click at [351, 48] on div "Customers" at bounding box center [358, 48] width 25 height 6
drag, startPoint x: 171, startPoint y: 39, endPoint x: 70, endPoint y: 53, distance: 102.1
click at [70, 53] on div "Customers [PERSON_NAME] construction Show archived customers Add Customer Custo…" at bounding box center [340, 75] width 566 height 95
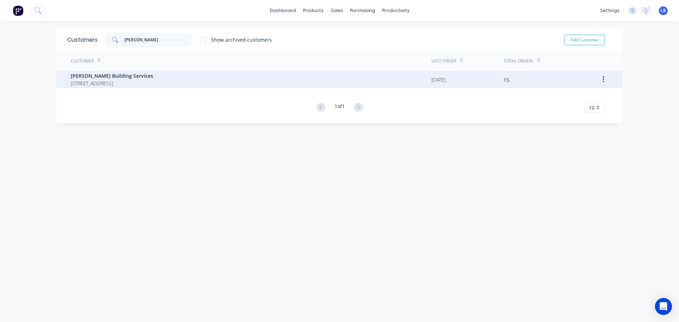
type input "[PERSON_NAME]"
click at [83, 74] on span "[PERSON_NAME] Building Services" at bounding box center [112, 75] width 82 height 7
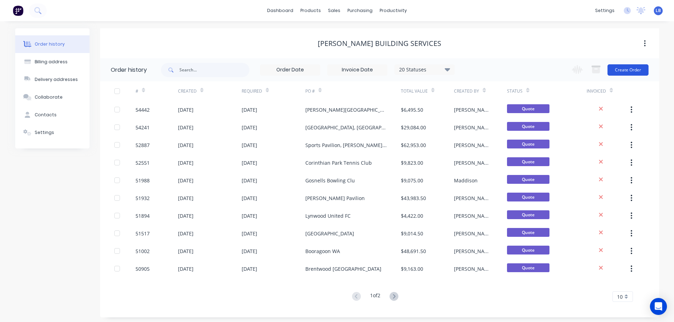
click at [630, 69] on button "Create Order" at bounding box center [627, 69] width 41 height 11
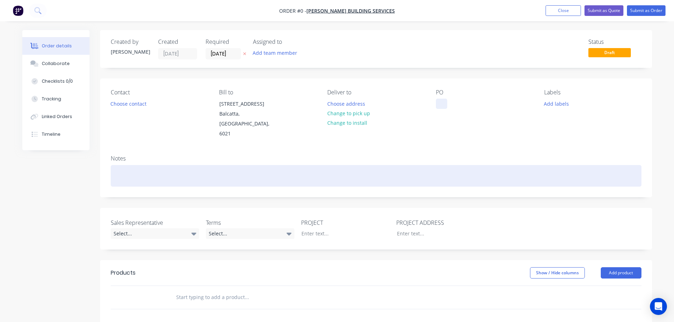
drag, startPoint x: 441, startPoint y: 99, endPoint x: 434, endPoint y: 161, distance: 61.6
click at [441, 100] on div at bounding box center [441, 104] width 11 height 10
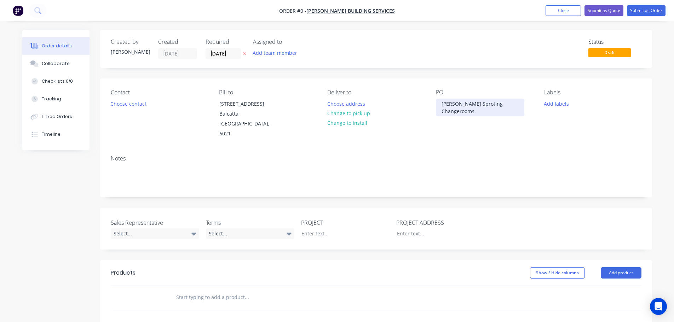
click at [476, 104] on div "[PERSON_NAME] Sproting Changerooms" at bounding box center [480, 108] width 88 height 18
click at [478, 104] on div "[PERSON_NAME] Spoting Changerooms" at bounding box center [480, 108] width 88 height 18
click at [476, 113] on div "[PERSON_NAME] Sporting Changerooms" at bounding box center [480, 108] width 88 height 18
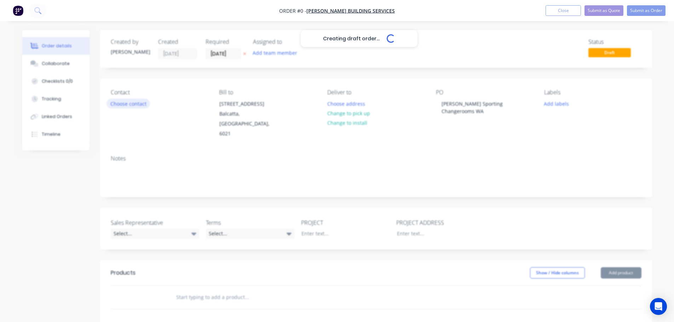
click at [130, 104] on div "Creating draft order... Loading... Order details Collaborate Checklists 0/0 Tra…" at bounding box center [337, 260] width 644 height 460
click at [130, 104] on button "Choose contact" at bounding box center [128, 104] width 44 height 10
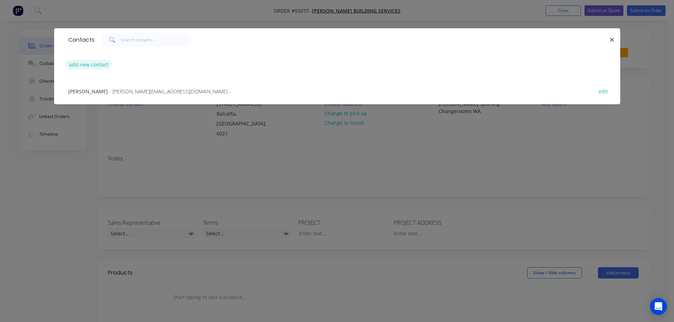
click at [82, 65] on button "add new contact" at bounding box center [88, 65] width 47 height 10
select select "AU"
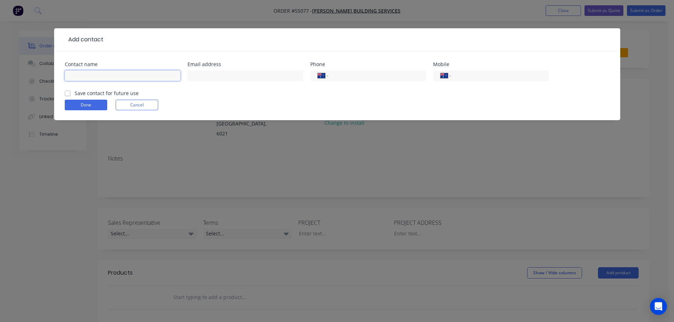
click at [76, 76] on input "text" at bounding box center [123, 75] width 116 height 11
type input "[PERSON_NAME]"
click at [204, 75] on input "text" at bounding box center [245, 75] width 116 height 11
type input "[PERSON_NAME][EMAIL_ADDRESS][DOMAIN_NAME]"
click at [353, 75] on input "tel" at bounding box center [375, 76] width 85 height 8
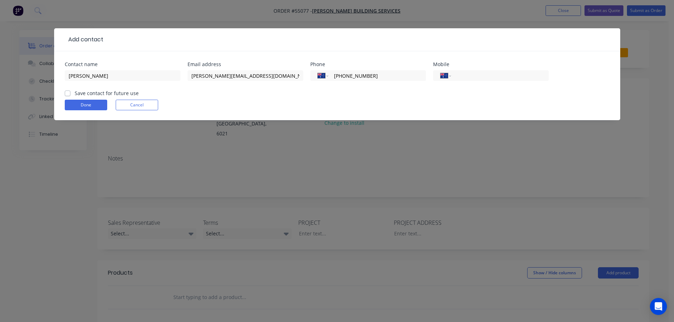
type input "[PHONE_NUMBER]"
click at [75, 94] on label "Save contact for future use" at bounding box center [107, 92] width 64 height 7
click at [68, 94] on input "Save contact for future use" at bounding box center [68, 92] width 6 height 7
checkbox input "true"
click at [82, 107] on button "Done" at bounding box center [86, 105] width 42 height 11
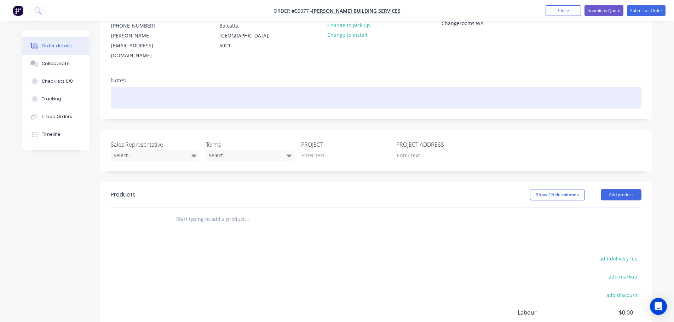
scroll to position [106, 0]
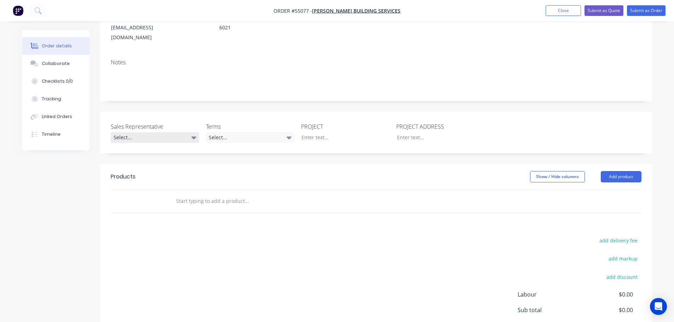
click at [142, 132] on div "Select..." at bounding box center [155, 137] width 88 height 11
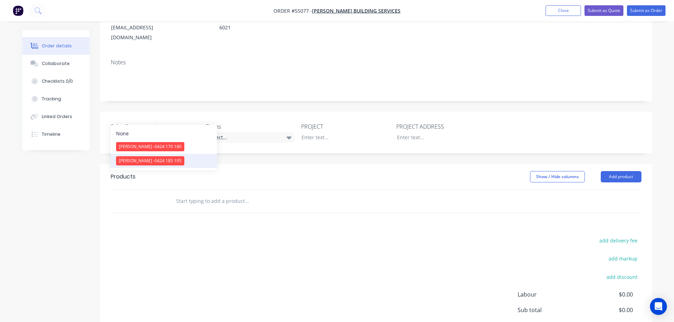
click at [151, 163] on span "[PERSON_NAME] - 0424 185 195" at bounding box center [150, 161] width 63 height 6
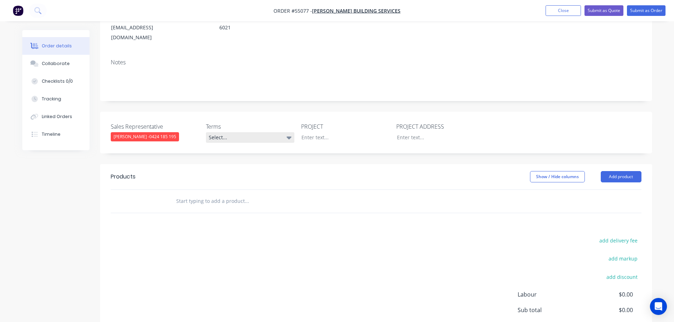
click at [232, 132] on div "Select..." at bounding box center [250, 137] width 88 height 11
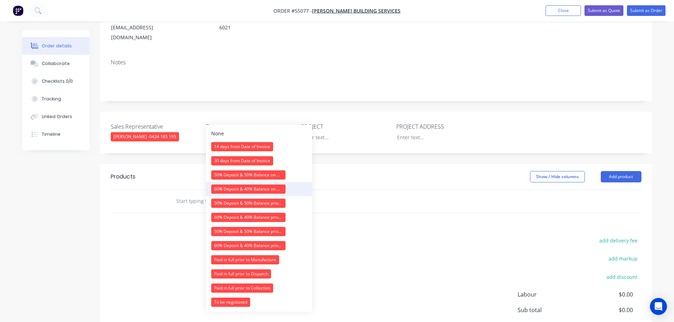
click at [238, 190] on div "60% Deposit & 40% Balance on Day of Installation" at bounding box center [248, 189] width 74 height 9
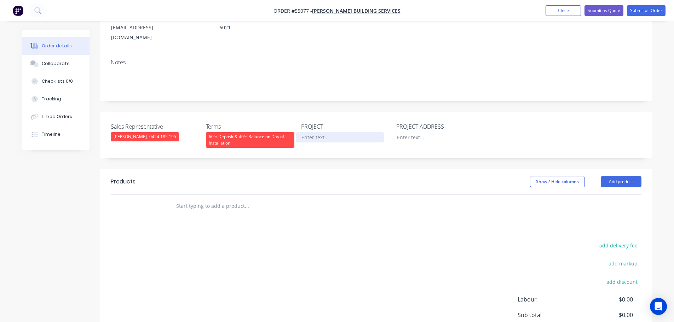
click at [308, 132] on div at bounding box center [340, 137] width 88 height 10
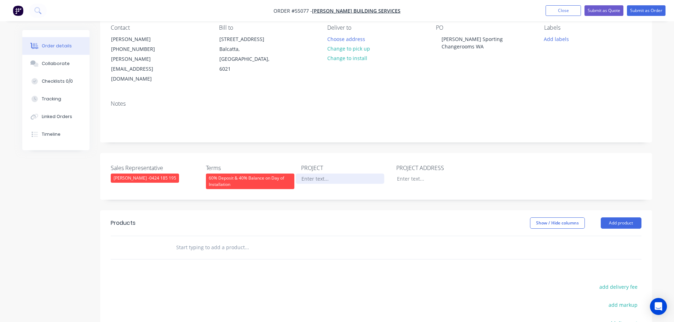
scroll to position [0, 0]
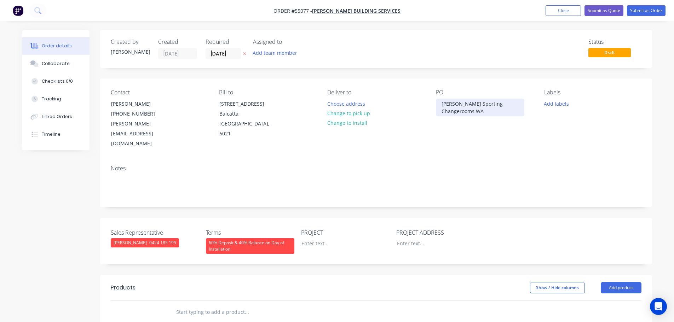
click at [446, 106] on div "[PERSON_NAME] Sporting Changerooms WA" at bounding box center [480, 108] width 88 height 18
copy div "[PERSON_NAME] Sporting Changerooms WA"
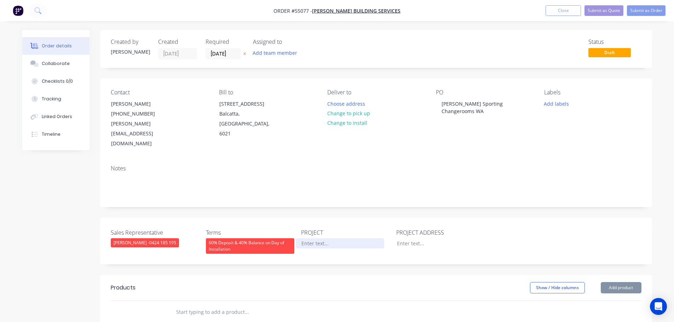
click at [314, 238] on div at bounding box center [340, 243] width 88 height 10
paste div
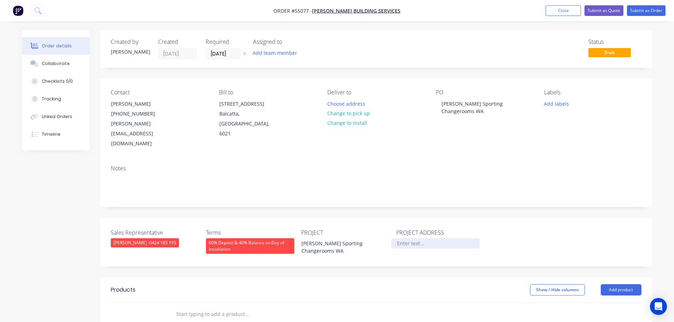
click at [408, 238] on div at bounding box center [435, 243] width 88 height 10
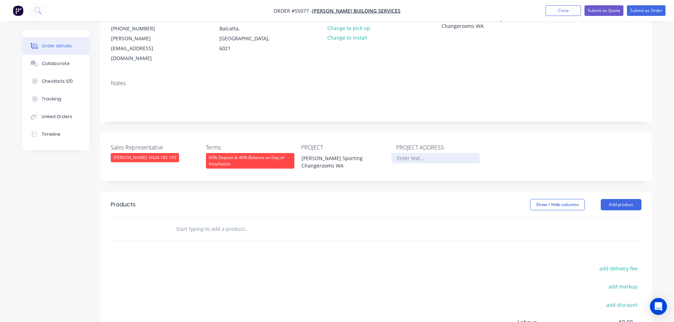
scroll to position [106, 0]
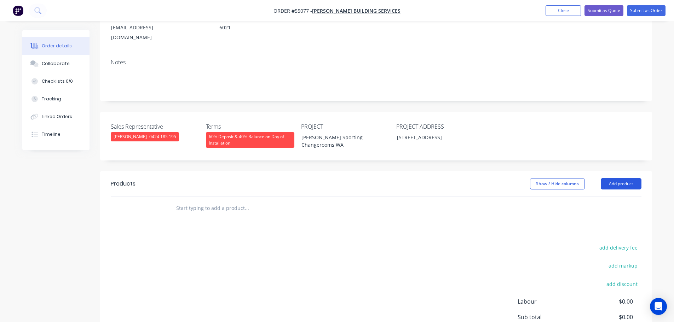
click at [613, 178] on button "Add product" at bounding box center [621, 183] width 41 height 11
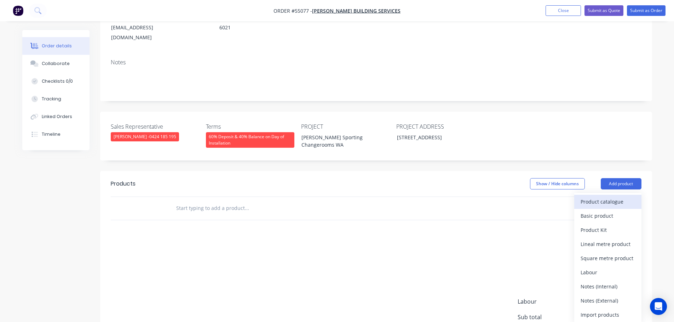
click at [605, 197] on div "Product catalogue" at bounding box center [607, 202] width 54 height 10
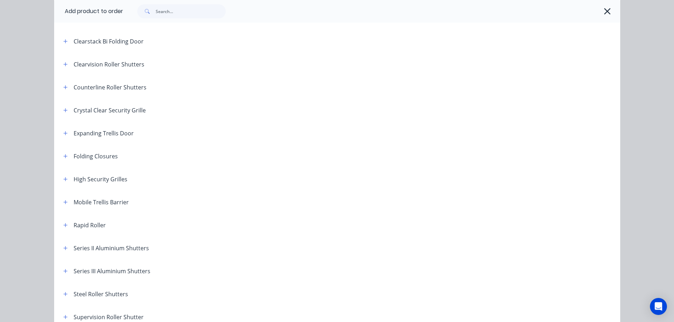
scroll to position [141, 0]
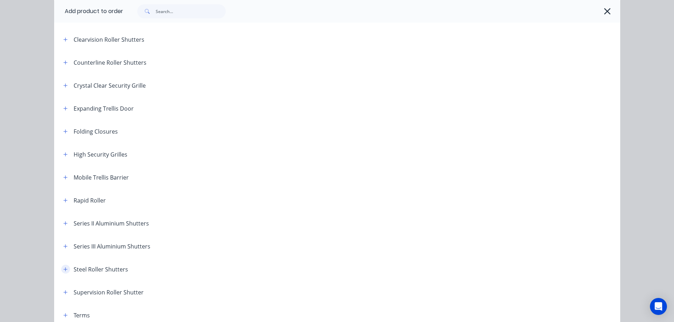
click at [63, 269] on icon "button" at bounding box center [65, 269] width 4 height 5
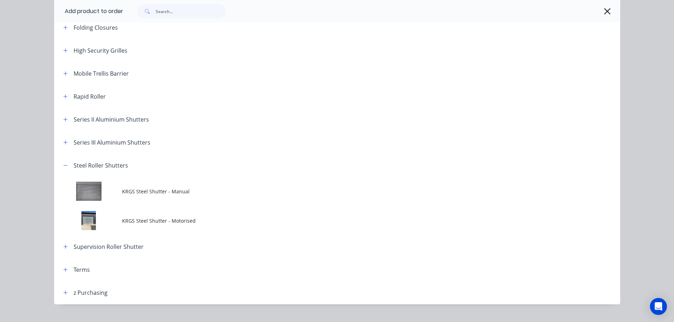
scroll to position [248, 0]
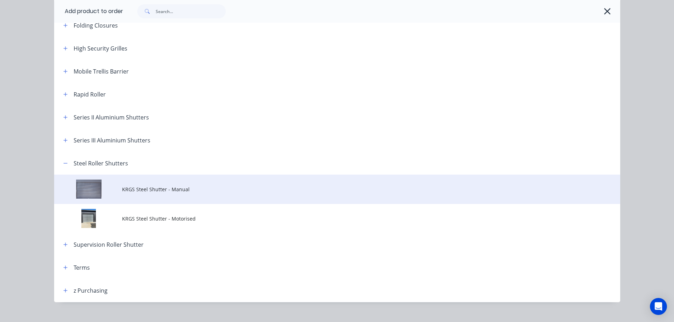
click at [142, 190] on span "KRGS Steel Shutter - Manual" at bounding box center [321, 189] width 398 height 7
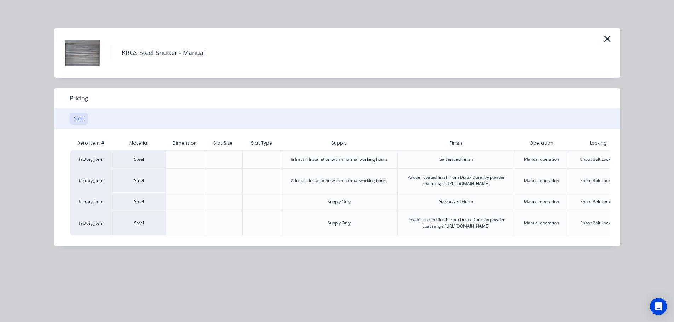
scroll to position [0, 57]
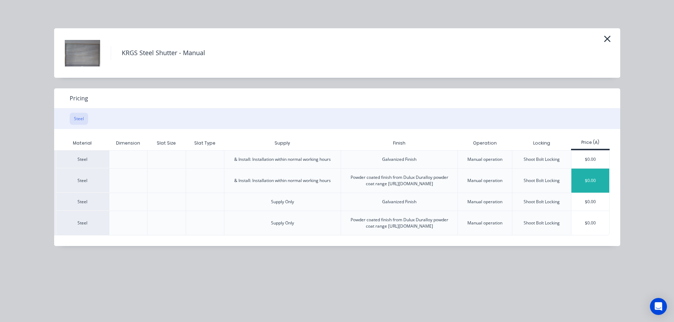
click at [585, 186] on div "$0.00" at bounding box center [590, 181] width 38 height 24
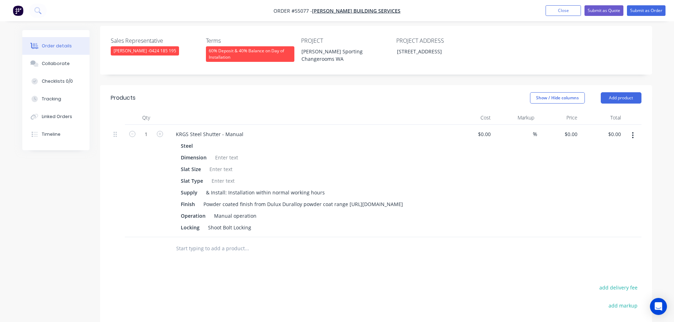
scroll to position [212, 0]
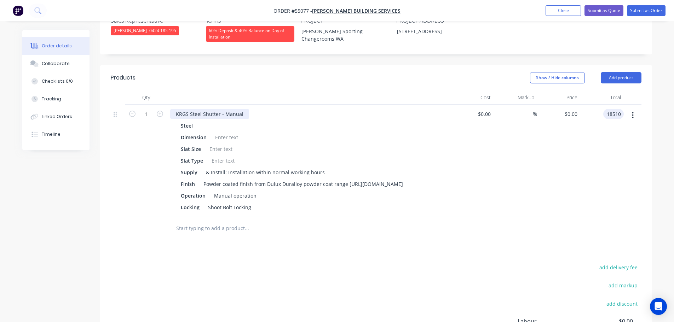
type input "18510"
type input "$18,510.00"
click at [173, 109] on div "KRGS Steel Shutter - Manual" at bounding box center [209, 114] width 79 height 10
click at [225, 132] on div at bounding box center [226, 137] width 29 height 10
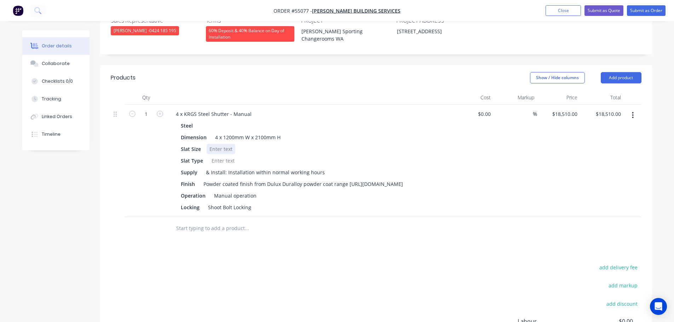
click at [215, 144] on div at bounding box center [221, 149] width 29 height 10
click at [225, 156] on div at bounding box center [223, 161] width 29 height 10
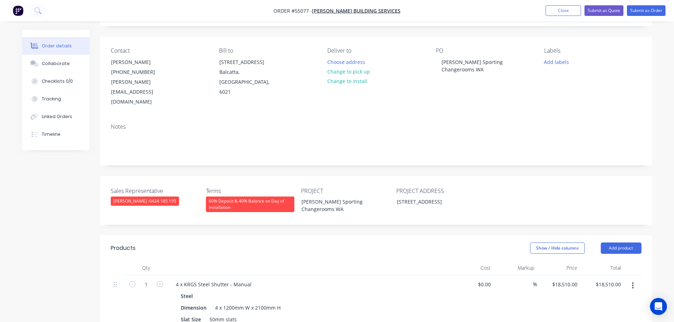
scroll to position [35, 0]
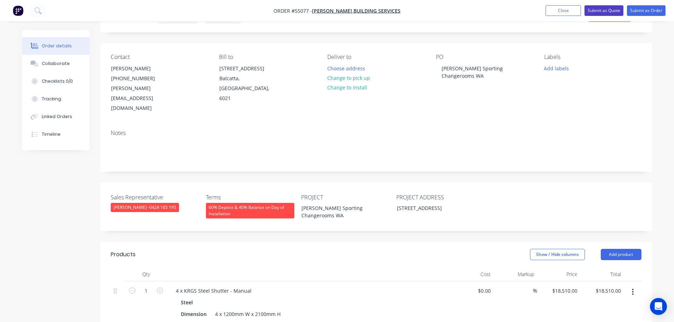
click at [597, 10] on button "Submit as Quote" at bounding box center [603, 10] width 39 height 11
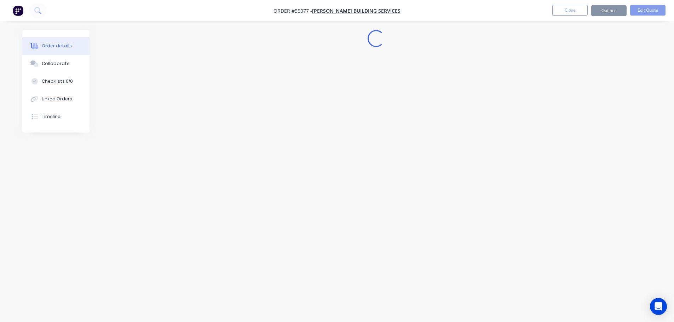
scroll to position [0, 0]
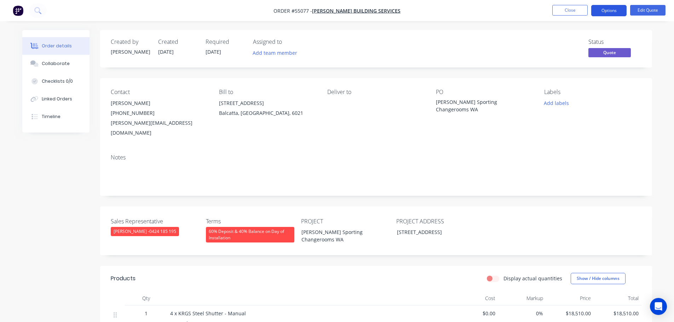
click at [599, 12] on button "Options" at bounding box center [608, 10] width 35 height 11
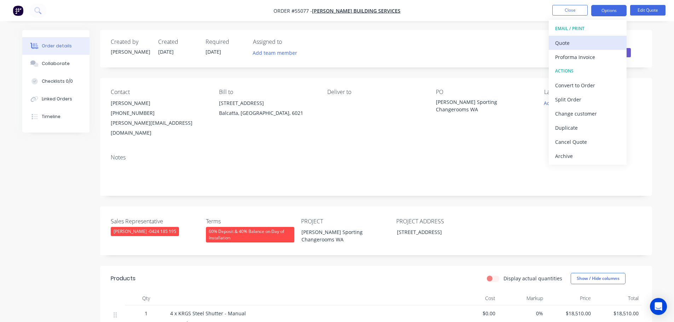
click at [568, 44] on div "Quote" at bounding box center [587, 43] width 65 height 10
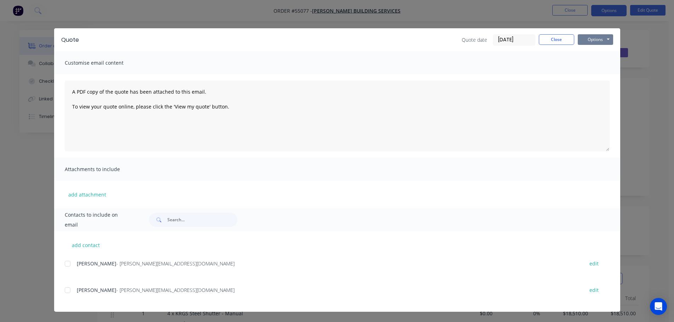
click at [582, 41] on button "Options" at bounding box center [595, 39] width 35 height 11
click at [593, 63] on button "Print" at bounding box center [600, 64] width 45 height 12
click at [559, 38] on button "Close" at bounding box center [556, 39] width 35 height 11
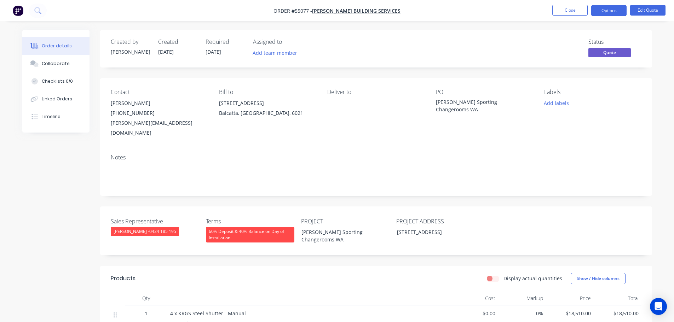
click at [139, 124] on div "[PERSON_NAME][EMAIL_ADDRESS][DOMAIN_NAME]" at bounding box center [159, 128] width 97 height 20
copy div "[PERSON_NAME][EMAIL_ADDRESS][DOMAIN_NAME]"
click at [474, 102] on div "[PERSON_NAME] Sporting Changerooms WA" at bounding box center [480, 105] width 88 height 15
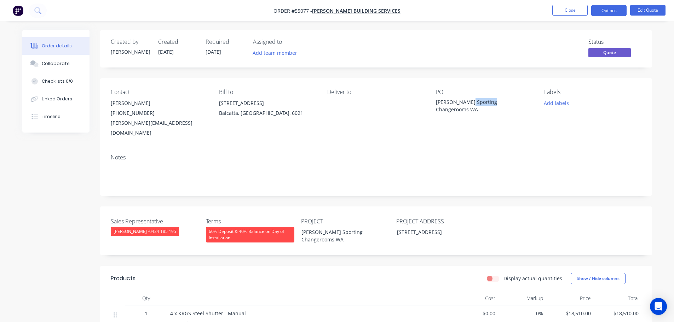
click at [474, 102] on div "[PERSON_NAME] Sporting Changerooms WA" at bounding box center [480, 105] width 88 height 15
copy div "[PERSON_NAME] Sporting Changerooms WA"
click at [567, 11] on button "Close" at bounding box center [569, 10] width 35 height 11
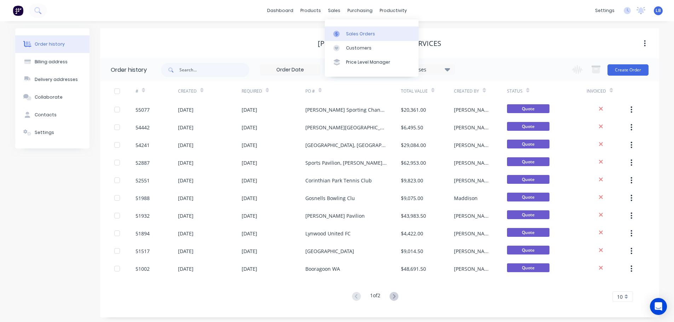
click at [357, 32] on div "Sales Orders" at bounding box center [360, 34] width 29 height 6
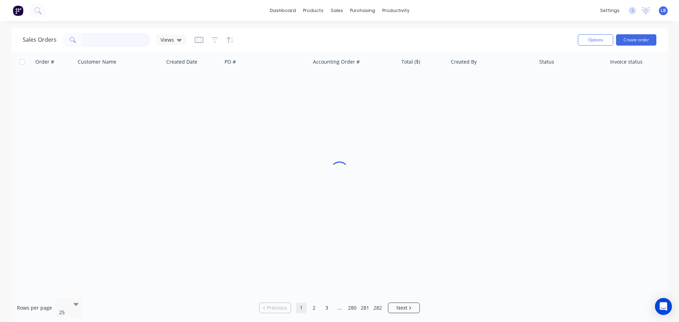
click at [99, 39] on input "text" at bounding box center [116, 40] width 69 height 14
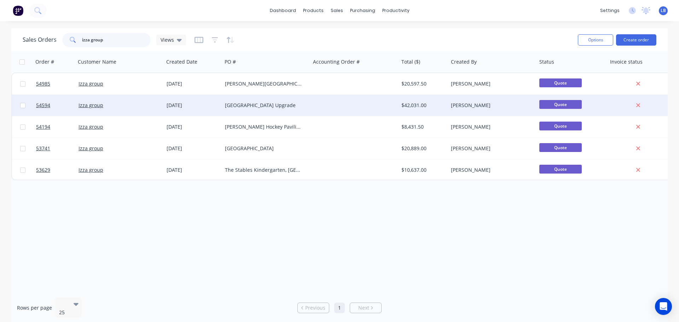
type input "izza group"
click at [175, 106] on div "[DATE]" at bounding box center [193, 105] width 53 height 7
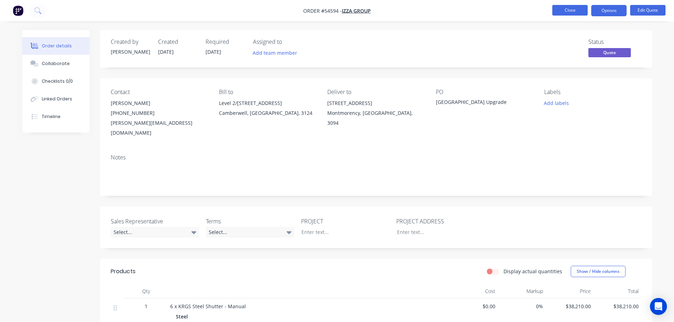
click at [559, 10] on button "Close" at bounding box center [569, 10] width 35 height 11
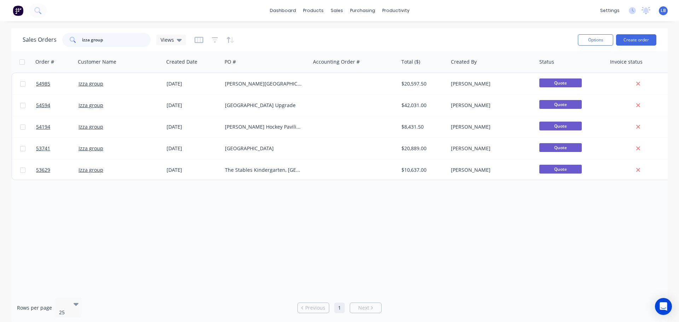
drag, startPoint x: 103, startPoint y: 39, endPoint x: 65, endPoint y: 48, distance: 39.0
click at [65, 48] on div "Sales Orders izza group Views" at bounding box center [298, 39] width 550 height 17
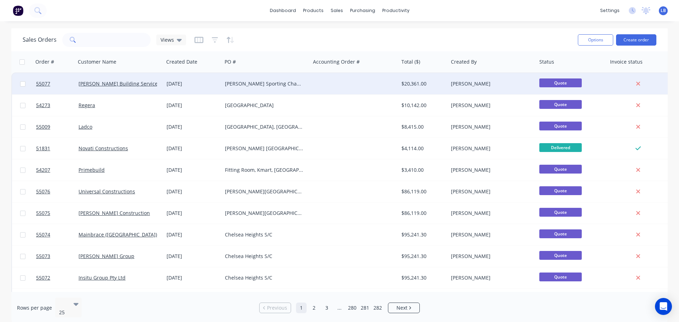
click at [237, 85] on div "[PERSON_NAME] Sporting Changerooms WA" at bounding box center [264, 83] width 79 height 7
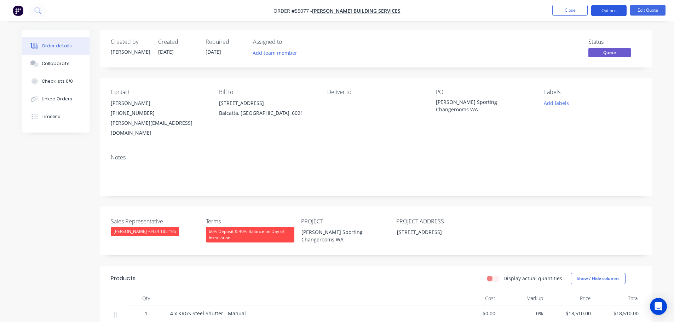
click at [607, 11] on button "Options" at bounding box center [608, 10] width 35 height 11
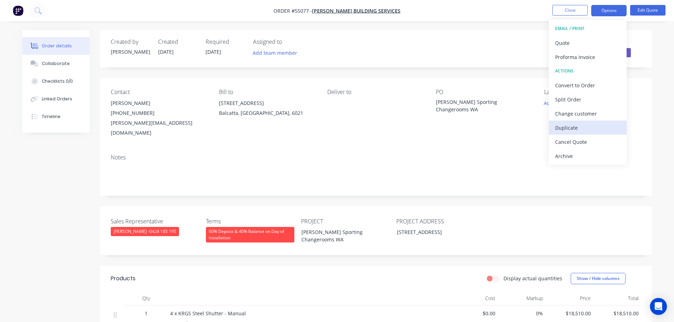
click at [559, 129] on div "Duplicate" at bounding box center [587, 128] width 65 height 10
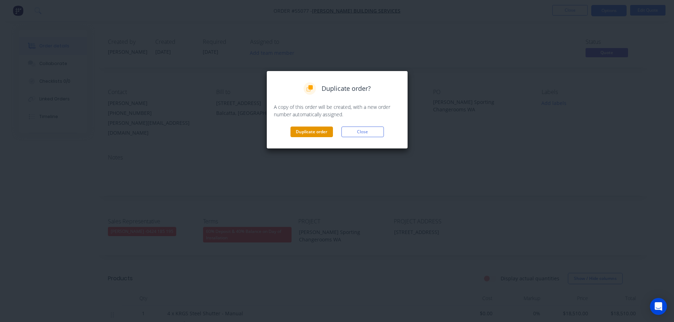
click at [314, 133] on button "Duplicate order" at bounding box center [311, 132] width 42 height 11
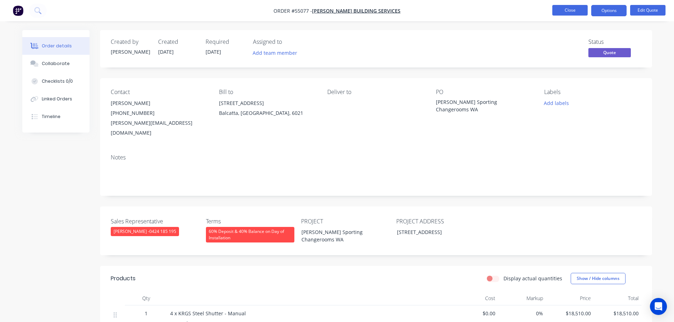
click at [563, 11] on button "Close" at bounding box center [569, 10] width 35 height 11
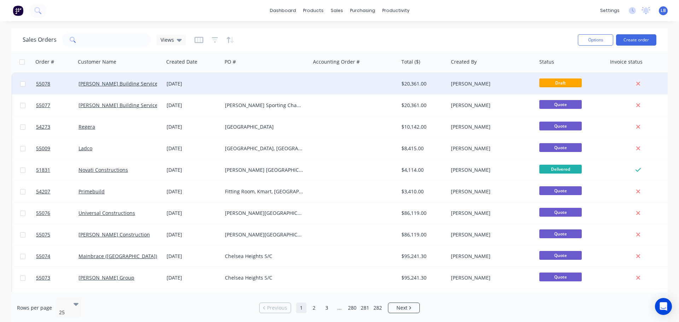
click at [412, 83] on div "$20,361.00" at bounding box center [422, 83] width 42 height 7
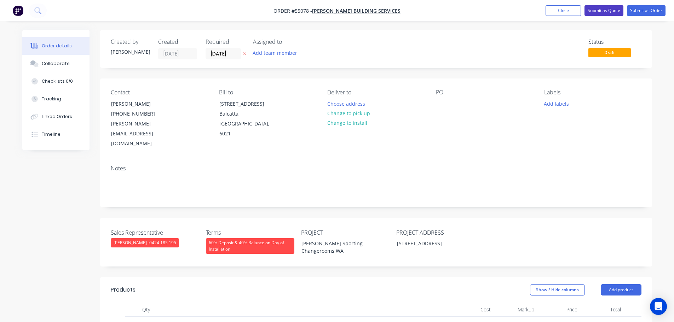
click at [591, 11] on button "Submit as Quote" at bounding box center [603, 10] width 39 height 11
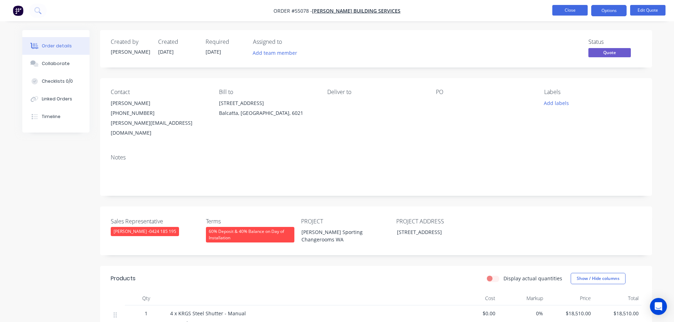
click at [555, 12] on button "Close" at bounding box center [569, 10] width 35 height 11
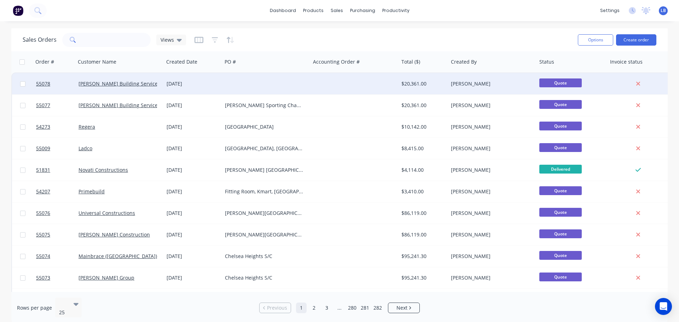
click at [419, 83] on div "$20,361.00" at bounding box center [422, 83] width 42 height 7
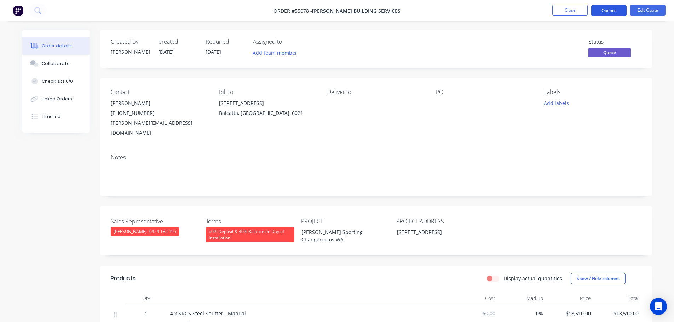
click at [599, 11] on button "Options" at bounding box center [608, 10] width 35 height 11
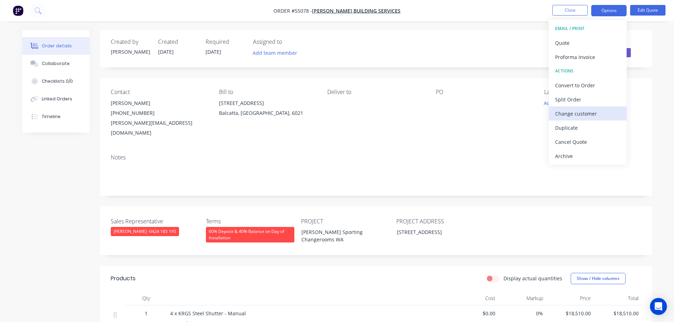
click at [565, 114] on div "Change customer" at bounding box center [587, 114] width 65 height 10
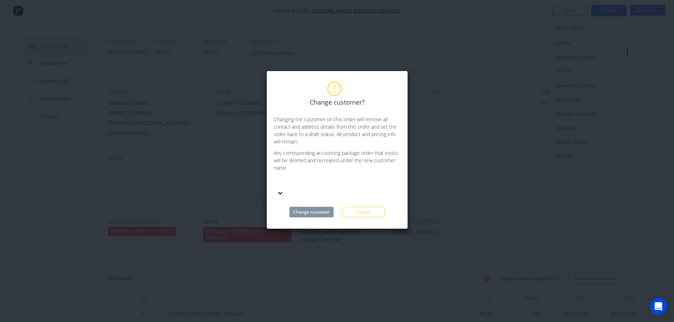
click at [305, 184] on div at bounding box center [327, 182] width 102 height 9
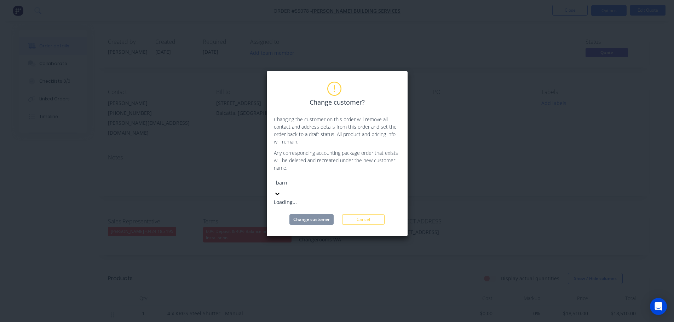
type input "[PERSON_NAME]"
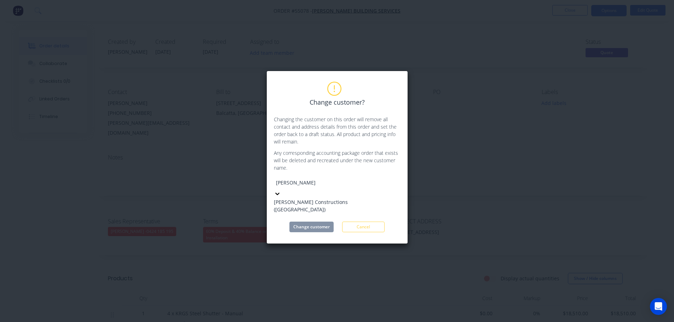
click at [307, 200] on div "[PERSON_NAME] Constructions ([GEOGRAPHIC_DATA])" at bounding box center [337, 205] width 127 height 15
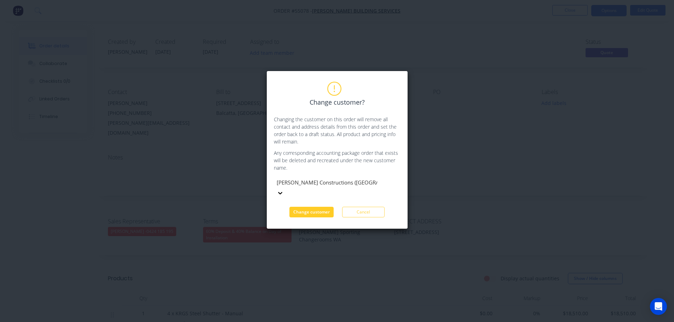
click at [306, 207] on button "Change customer" at bounding box center [311, 212] width 44 height 11
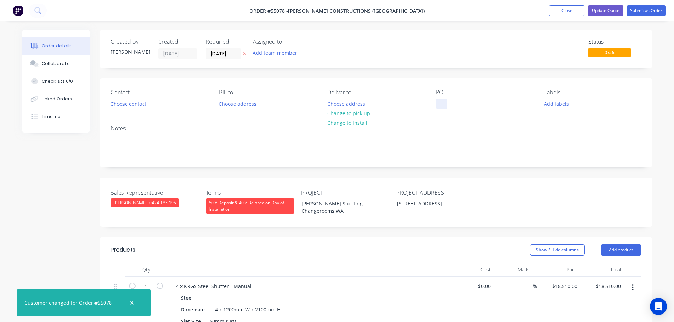
click at [440, 102] on div at bounding box center [441, 104] width 11 height 10
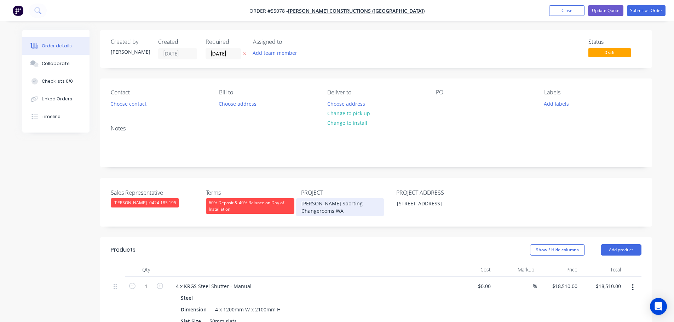
click at [327, 203] on div "[PERSON_NAME] Sporting Changerooms WA" at bounding box center [340, 207] width 88 height 18
copy div "[PERSON_NAME] Sporting Changerooms WA"
click at [441, 99] on div at bounding box center [441, 104] width 11 height 10
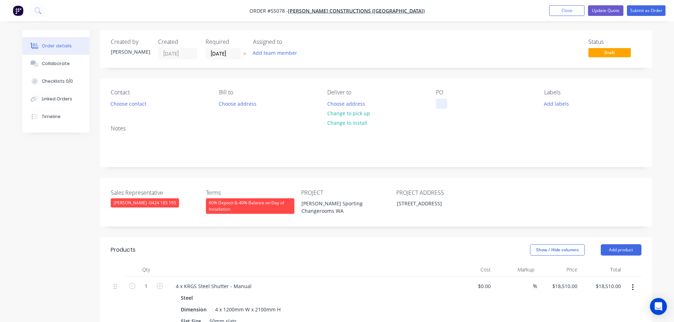
paste div
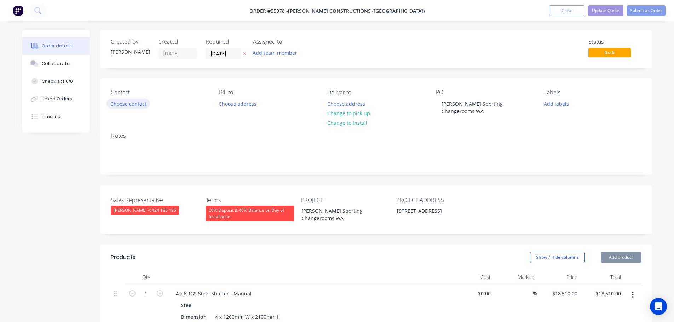
click at [134, 104] on button "Choose contact" at bounding box center [128, 104] width 44 height 10
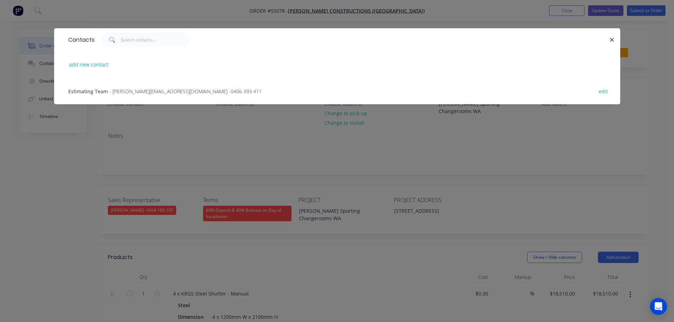
click at [106, 88] on div "Estimating Team - [EMAIL_ADDRESS][DOMAIN_NAME] - 0406 393 411" at bounding box center [164, 91] width 193 height 7
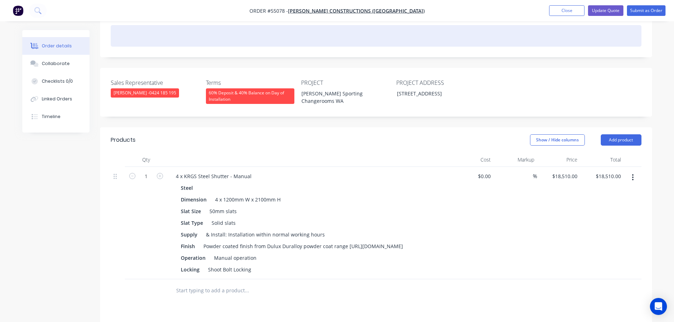
scroll to position [106, 0]
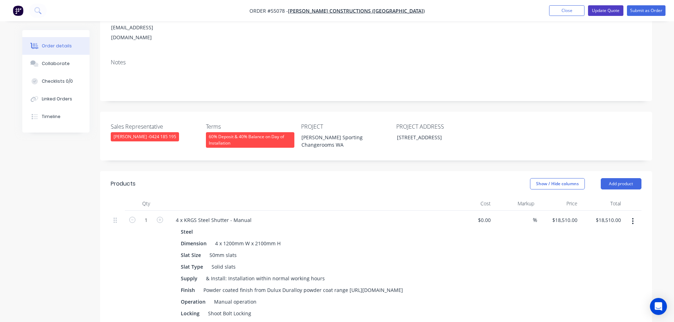
click at [599, 9] on button "Update Quote" at bounding box center [605, 10] width 35 height 11
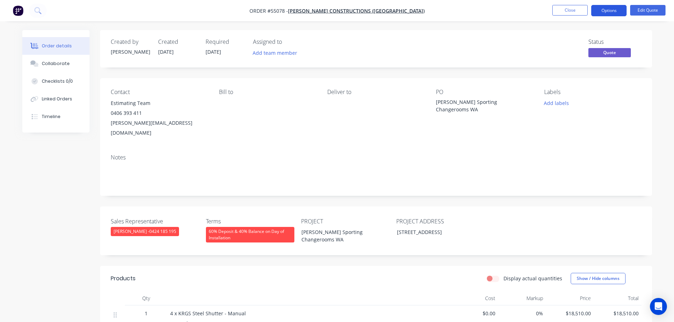
click at [603, 8] on button "Options" at bounding box center [608, 10] width 35 height 11
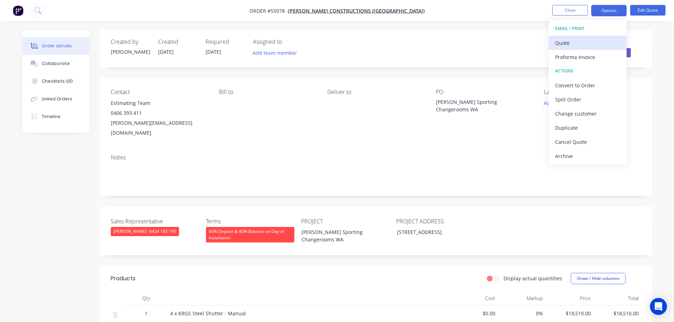
click at [564, 44] on div "Quote" at bounding box center [587, 43] width 65 height 10
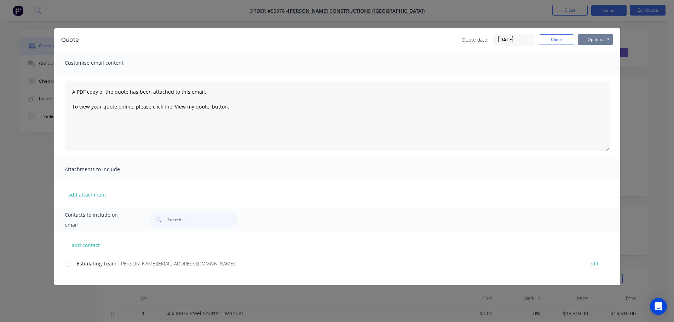
click at [585, 41] on button "Options" at bounding box center [595, 39] width 35 height 11
click at [595, 64] on button "Print" at bounding box center [600, 64] width 45 height 12
click at [548, 42] on button "Close" at bounding box center [556, 39] width 35 height 11
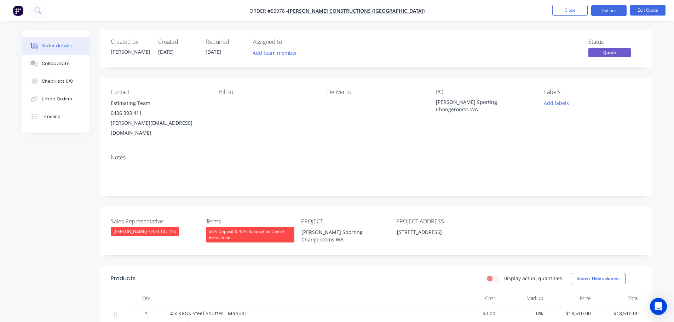
click at [150, 120] on div "[PERSON_NAME][EMAIL_ADDRESS][DOMAIN_NAME]" at bounding box center [159, 128] width 97 height 20
copy div "[PERSON_NAME][EMAIL_ADDRESS][DOMAIN_NAME]"
click at [471, 103] on div "[PERSON_NAME] Sporting Changerooms WA" at bounding box center [480, 105] width 88 height 15
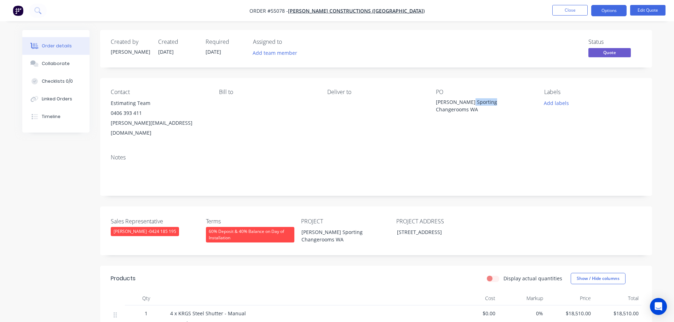
click at [471, 103] on div "[PERSON_NAME] Sporting Changerooms WA" at bounding box center [480, 105] width 88 height 15
click at [142, 114] on span at bounding box center [142, 113] width 0 height 7
click at [596, 12] on button "Options" at bounding box center [608, 10] width 35 height 11
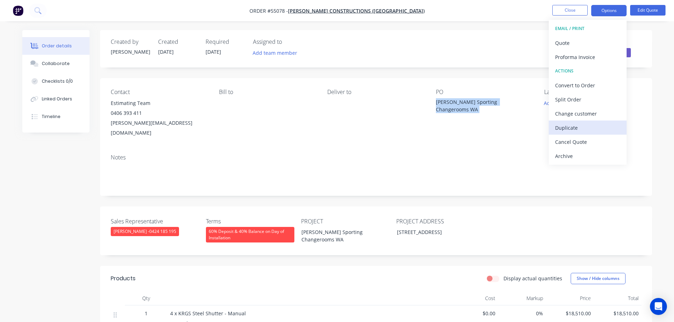
click at [563, 129] on div "Duplicate" at bounding box center [587, 128] width 65 height 10
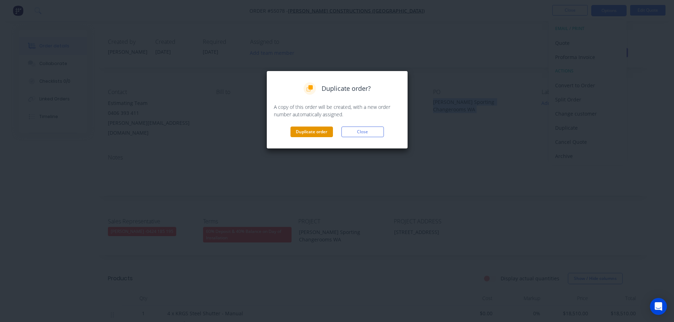
click at [316, 132] on button "Duplicate order" at bounding box center [311, 132] width 42 height 11
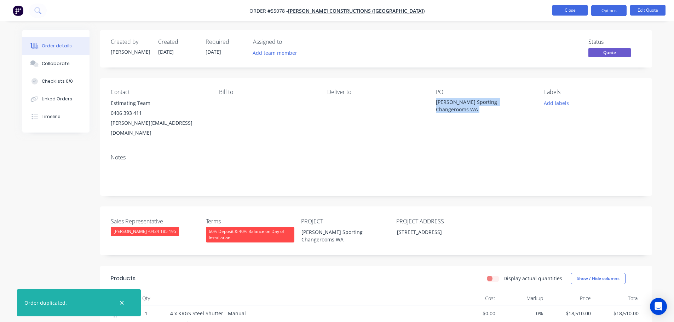
click at [558, 9] on button "Close" at bounding box center [569, 10] width 35 height 11
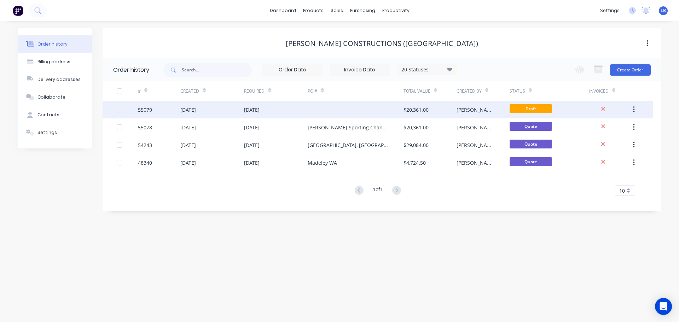
click at [417, 109] on div "$20,361.00" at bounding box center [416, 109] width 25 height 7
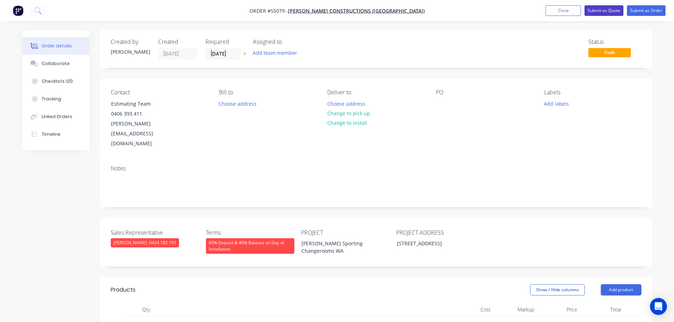
click at [599, 10] on button "Submit as Quote" at bounding box center [603, 10] width 39 height 11
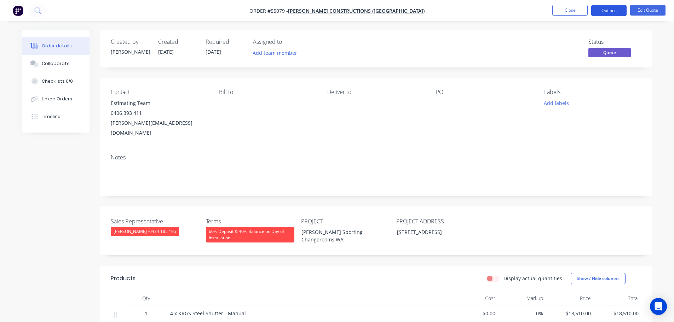
click at [600, 12] on button "Options" at bounding box center [608, 10] width 35 height 11
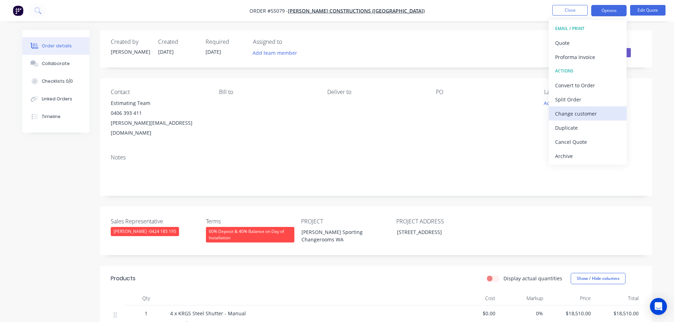
click at [571, 112] on div "Change customer" at bounding box center [587, 114] width 65 height 10
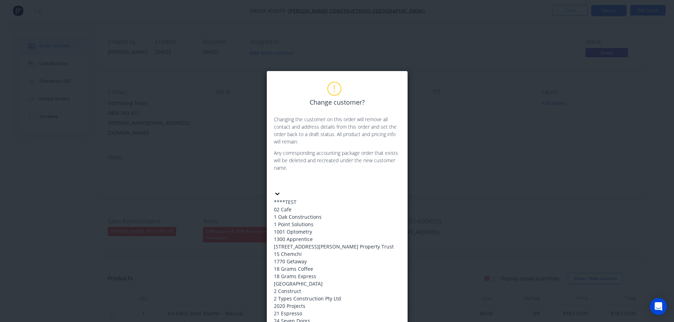
click at [299, 184] on div at bounding box center [327, 182] width 102 height 9
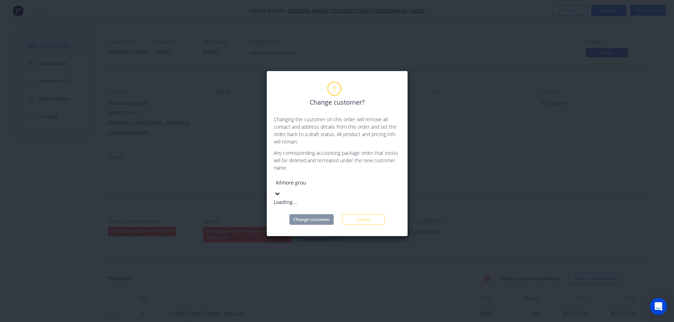
type input "kilmore group"
click at [305, 198] on div "Kilmore Group" at bounding box center [327, 201] width 106 height 7
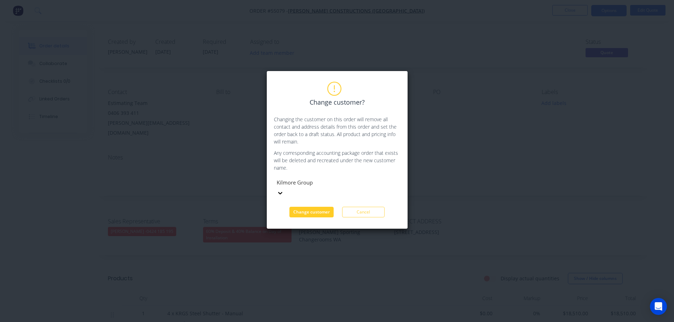
click at [306, 207] on button "Change customer" at bounding box center [311, 212] width 44 height 11
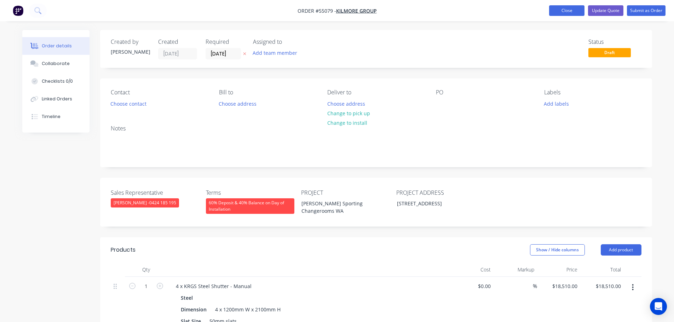
click at [560, 12] on button "Close" at bounding box center [566, 10] width 35 height 11
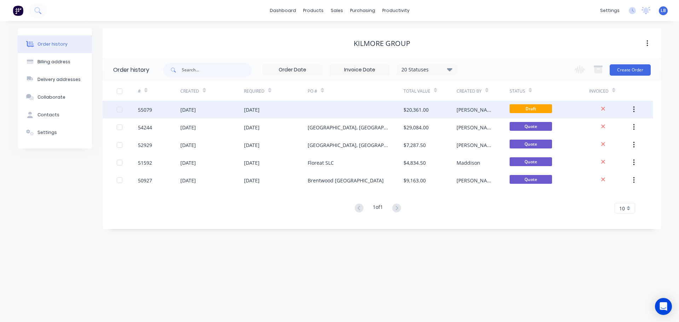
click at [415, 112] on div "$20,361.00" at bounding box center [416, 109] width 25 height 7
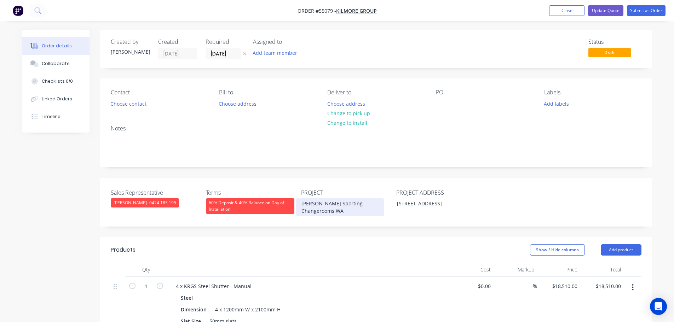
click at [332, 205] on div "[PERSON_NAME] Sporting Changerooms WA" at bounding box center [340, 207] width 88 height 18
click at [438, 100] on div at bounding box center [441, 104] width 11 height 10
paste div
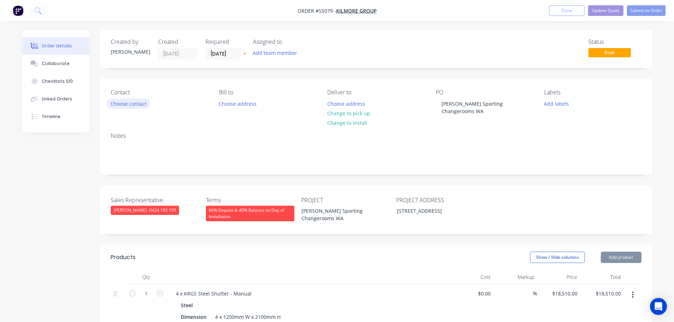
click at [133, 103] on button "Choose contact" at bounding box center [128, 104] width 44 height 10
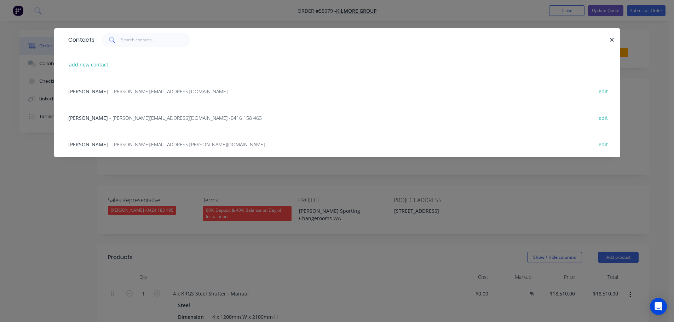
click at [125, 93] on span "- [PERSON_NAME][EMAIL_ADDRESS][DOMAIN_NAME] -" at bounding box center [169, 91] width 121 height 7
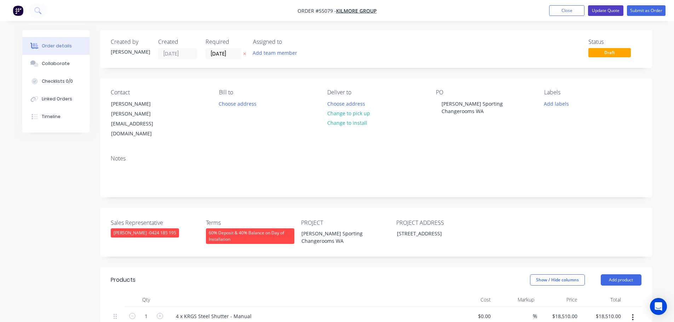
click at [607, 9] on button "Update Quote" at bounding box center [605, 10] width 35 height 11
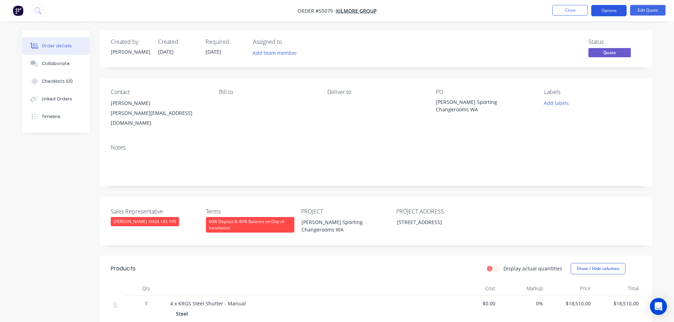
click at [604, 10] on button "Options" at bounding box center [608, 10] width 35 height 11
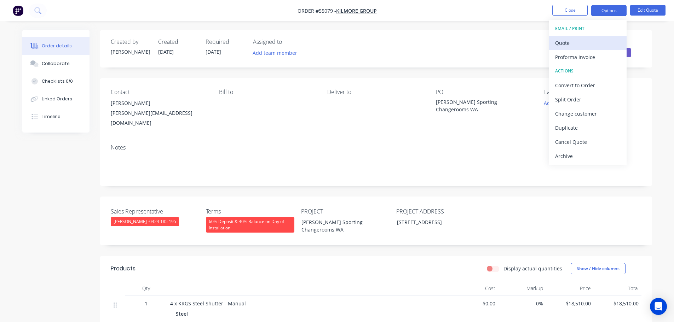
click at [566, 45] on div "Quote" at bounding box center [587, 43] width 65 height 10
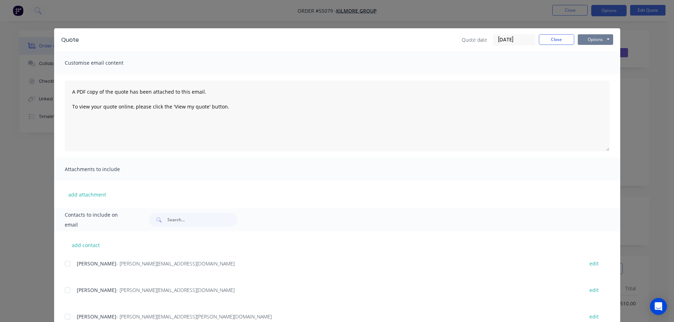
click at [581, 41] on button "Options" at bounding box center [595, 39] width 35 height 11
click at [589, 64] on button "Print" at bounding box center [600, 64] width 45 height 12
click at [553, 42] on button "Close" at bounding box center [556, 39] width 35 height 11
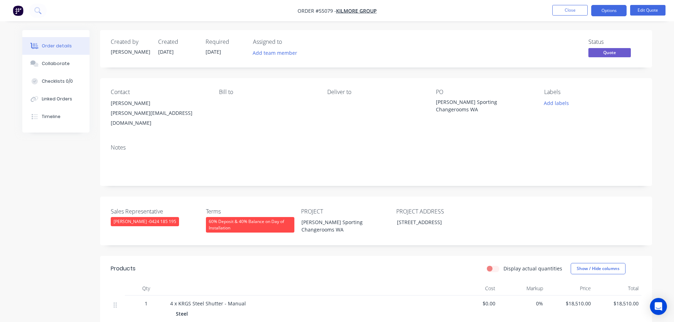
click at [145, 115] on div "[PERSON_NAME][EMAIL_ADDRESS][DOMAIN_NAME]" at bounding box center [159, 118] width 97 height 20
click at [458, 102] on div "[PERSON_NAME] Sporting Changerooms WA" at bounding box center [480, 105] width 88 height 15
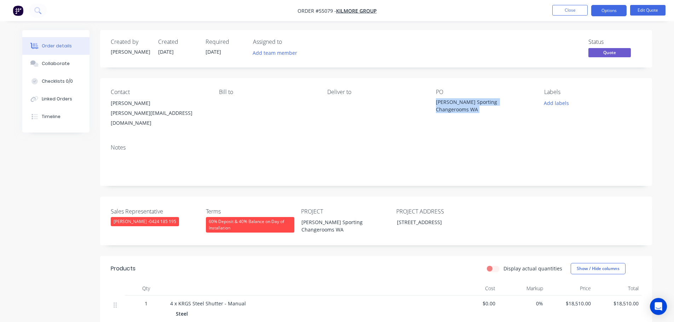
click at [458, 102] on div "[PERSON_NAME] Sporting Changerooms WA" at bounding box center [480, 105] width 88 height 15
click at [601, 11] on button "Options" at bounding box center [608, 10] width 35 height 11
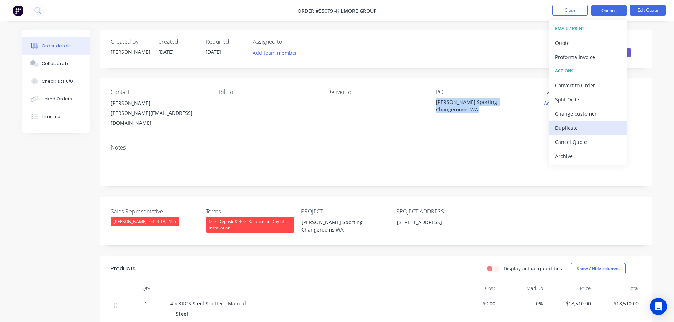
click at [562, 128] on div "Duplicate" at bounding box center [587, 128] width 65 height 10
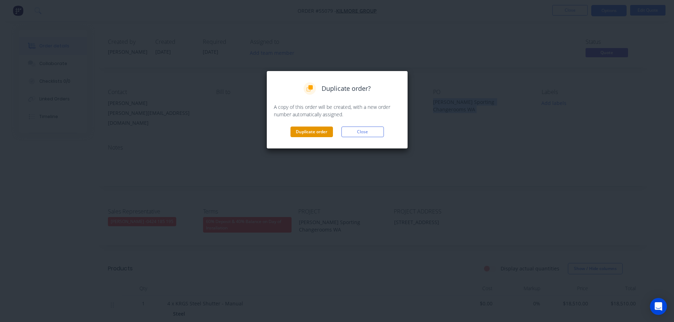
click at [314, 134] on button "Duplicate order" at bounding box center [311, 132] width 42 height 11
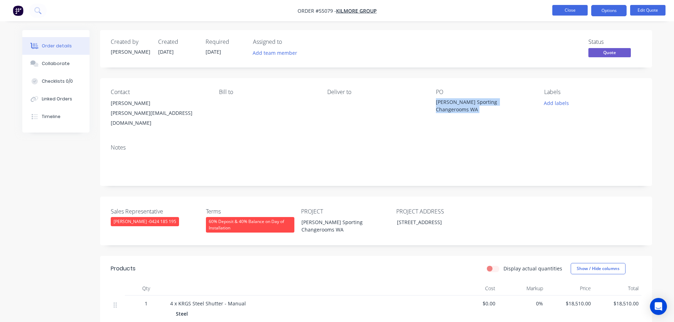
click at [562, 11] on button "Close" at bounding box center [569, 10] width 35 height 11
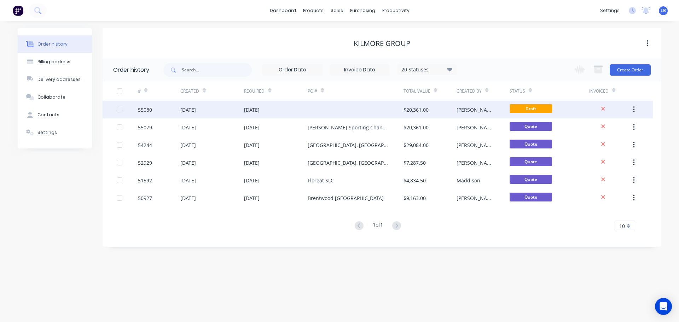
click at [463, 111] on div "[PERSON_NAME]" at bounding box center [476, 109] width 39 height 7
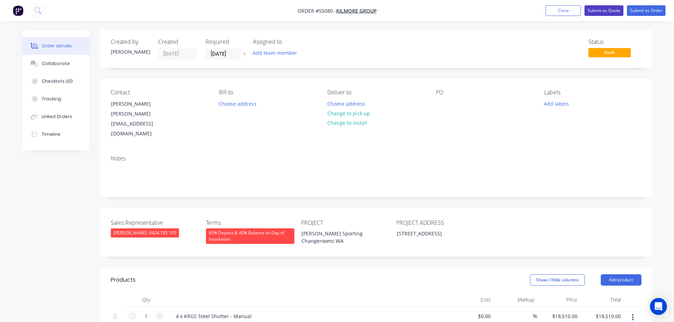
click at [601, 11] on button "Submit as Quote" at bounding box center [603, 10] width 39 height 11
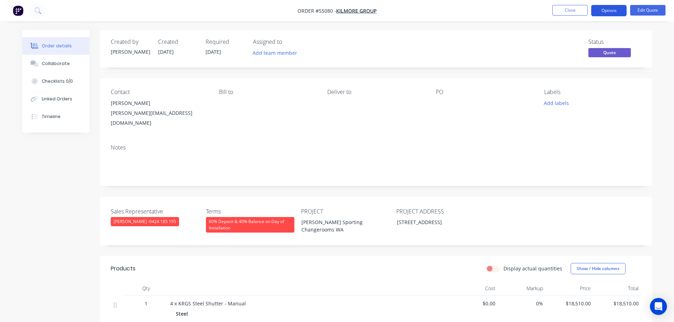
click at [600, 12] on button "Options" at bounding box center [608, 10] width 35 height 11
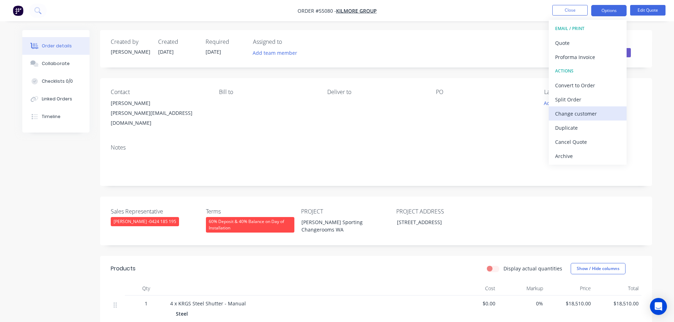
click at [575, 115] on div "Change customer" at bounding box center [587, 114] width 65 height 10
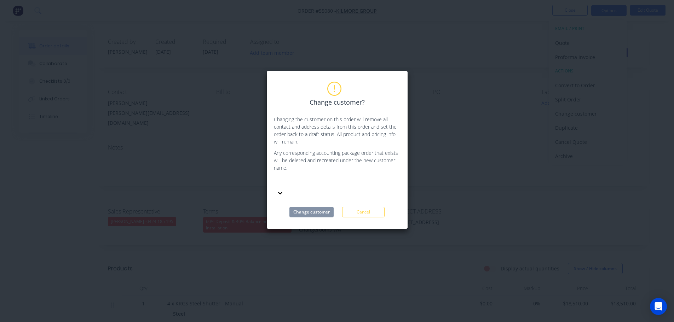
click at [293, 181] on div at bounding box center [327, 182] width 102 height 9
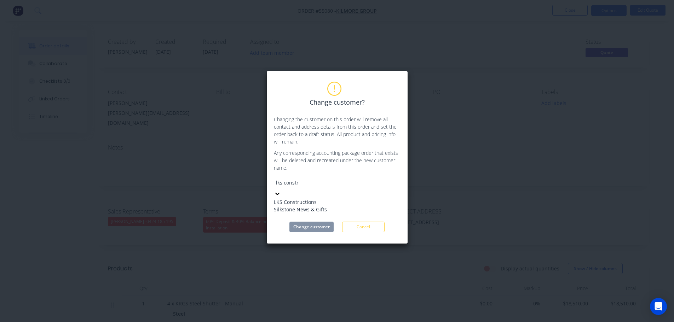
type input "lks constru"
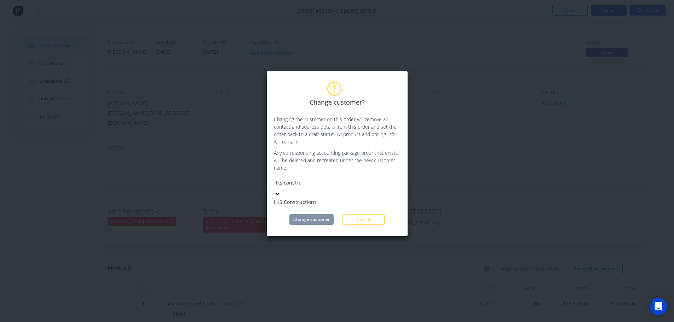
click at [308, 199] on div "LKS Constructions" at bounding box center [327, 201] width 106 height 7
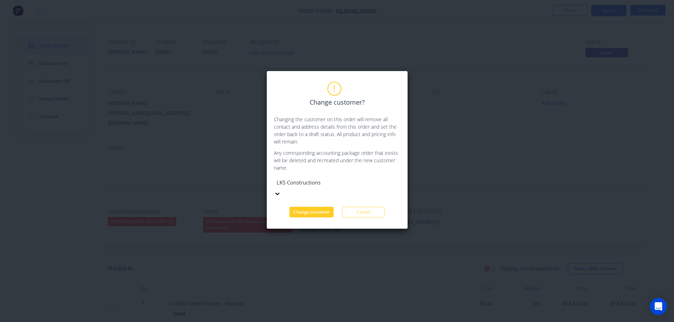
click at [308, 207] on button "Change customer" at bounding box center [311, 212] width 44 height 11
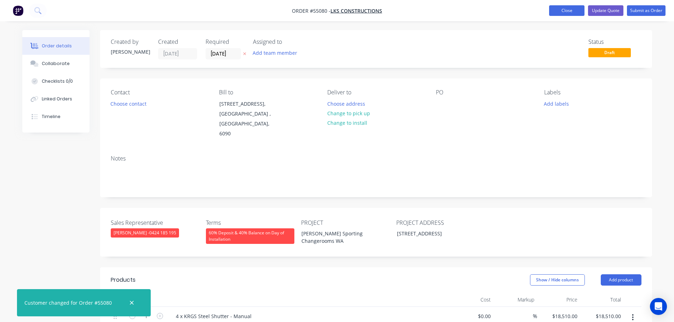
click at [562, 12] on button "Close" at bounding box center [566, 10] width 35 height 11
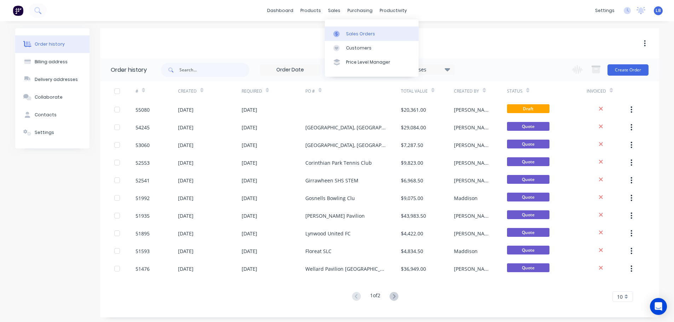
click at [359, 39] on link "Sales Orders" at bounding box center [372, 34] width 94 height 14
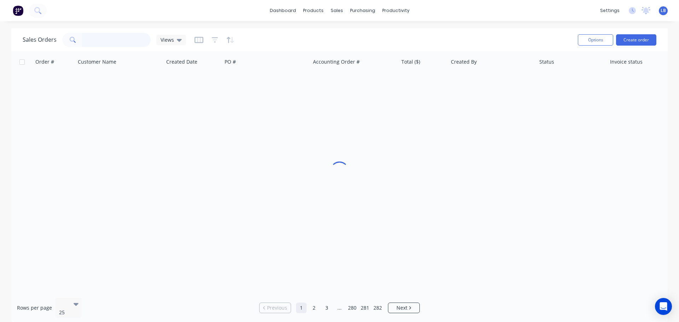
click at [97, 42] on input "text" at bounding box center [116, 40] width 69 height 14
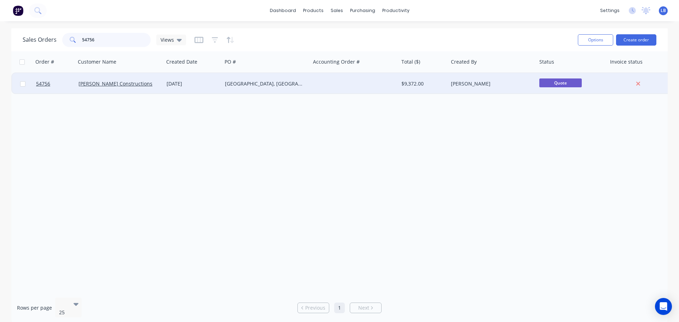
type input "54756"
click at [285, 87] on div "[GEOGRAPHIC_DATA], [GEOGRAPHIC_DATA]" at bounding box center [266, 83] width 88 height 21
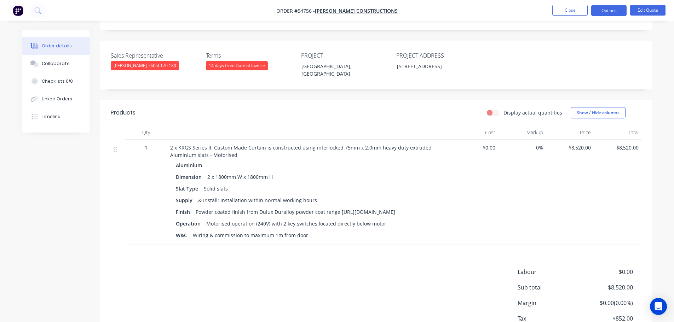
scroll to position [177, 0]
drag, startPoint x: 577, startPoint y: 2, endPoint x: 572, endPoint y: 10, distance: 9.4
click at [577, 4] on nav "Order #54756 - [PERSON_NAME] Constructions Close Options Edit Quote" at bounding box center [337, 10] width 674 height 21
click at [571, 10] on button "Close" at bounding box center [569, 10] width 35 height 11
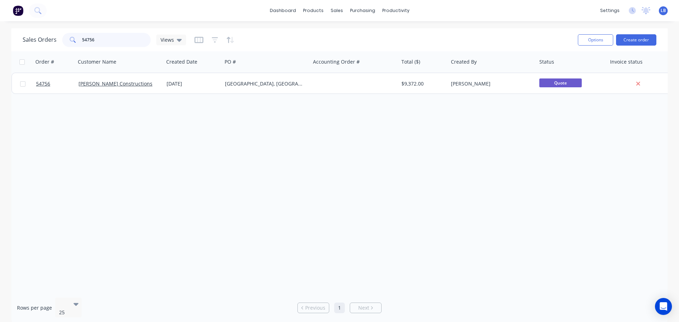
drag, startPoint x: 99, startPoint y: 41, endPoint x: 73, endPoint y: 45, distance: 26.2
click at [73, 45] on div "54756" at bounding box center [106, 40] width 88 height 14
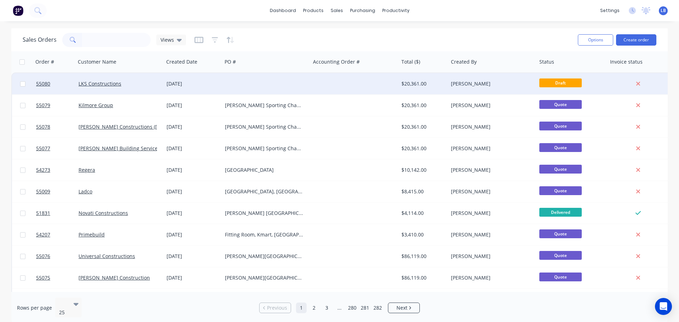
click at [406, 84] on div "$20,361.00" at bounding box center [422, 83] width 42 height 7
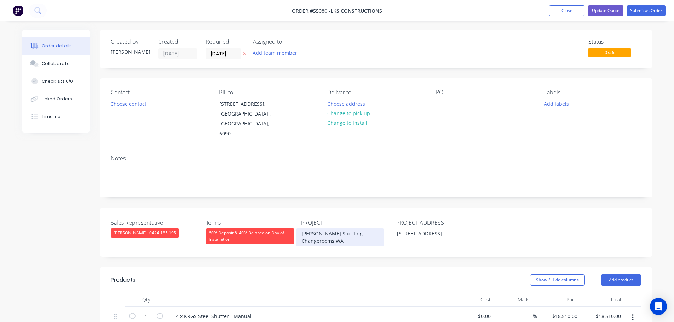
click at [324, 229] on div "[PERSON_NAME] Sporting Changerooms WA" at bounding box center [340, 238] width 88 height 18
click at [442, 101] on div at bounding box center [441, 104] width 11 height 10
paste div
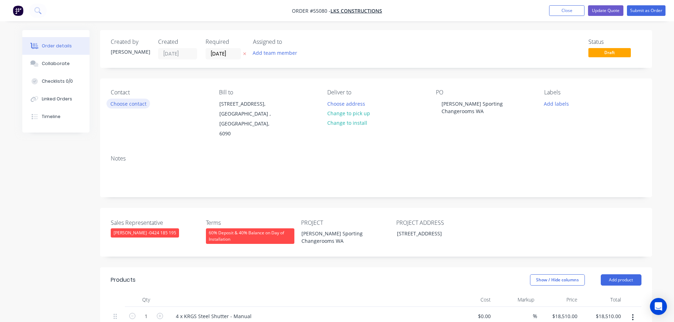
click at [136, 105] on button "Choose contact" at bounding box center [128, 104] width 44 height 10
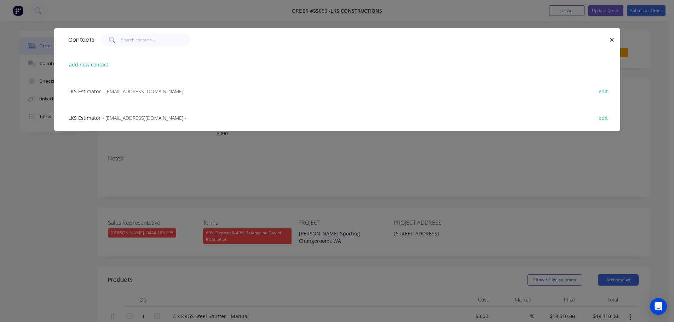
click at [111, 90] on span "- [EMAIL_ADDRESS][DOMAIN_NAME] -" at bounding box center [144, 91] width 84 height 7
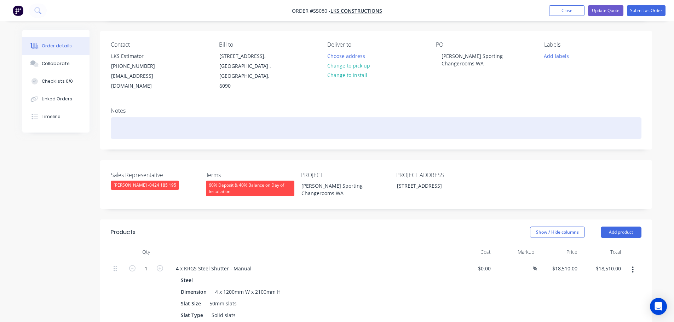
scroll to position [141, 0]
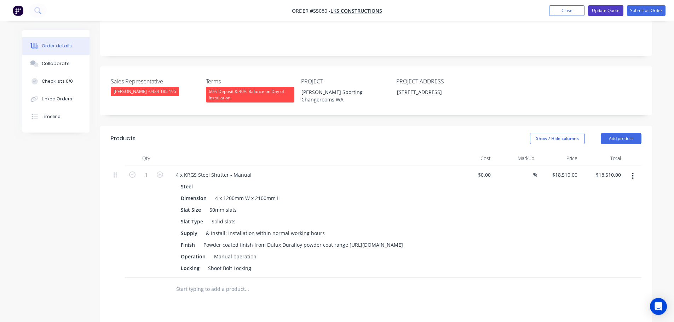
click at [604, 11] on button "Update Quote" at bounding box center [605, 10] width 35 height 11
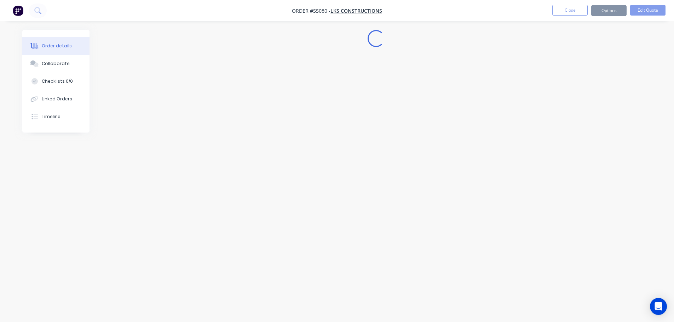
scroll to position [0, 0]
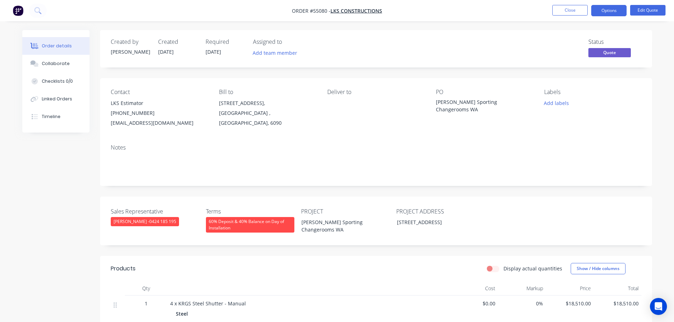
click at [604, 11] on button "Options" at bounding box center [608, 10] width 35 height 11
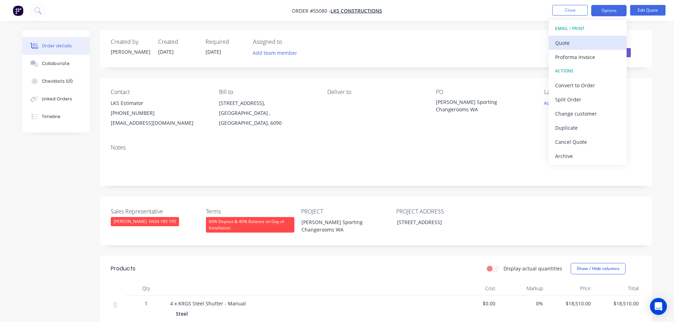
click at [561, 42] on div "Quote" at bounding box center [587, 43] width 65 height 10
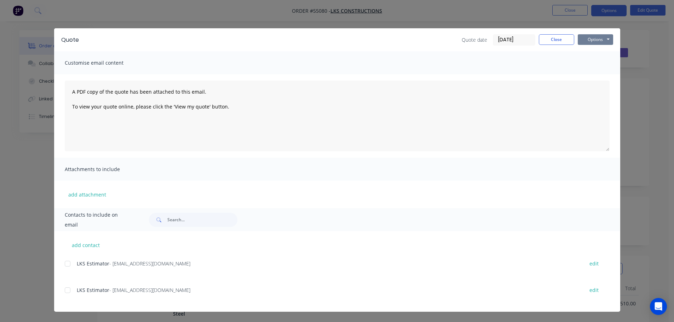
click at [595, 40] on button "Options" at bounding box center [595, 39] width 35 height 11
click at [592, 61] on button "Print" at bounding box center [600, 64] width 45 height 12
click at [555, 42] on button "Close" at bounding box center [556, 39] width 35 height 11
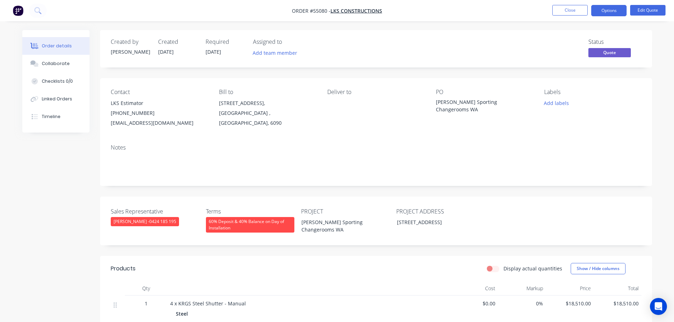
click at [157, 123] on div "[EMAIL_ADDRESS][DOMAIN_NAME]" at bounding box center [159, 123] width 97 height 10
click at [467, 100] on div "[PERSON_NAME] Sporting Changerooms WA" at bounding box center [480, 105] width 88 height 15
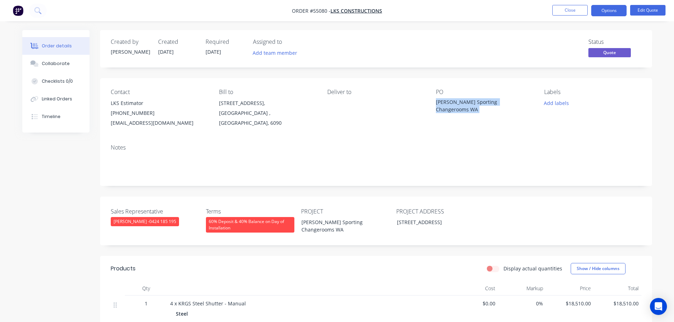
click at [467, 100] on div "[PERSON_NAME] Sporting Changerooms WA" at bounding box center [480, 105] width 88 height 15
click at [607, 12] on button "Options" at bounding box center [608, 10] width 35 height 11
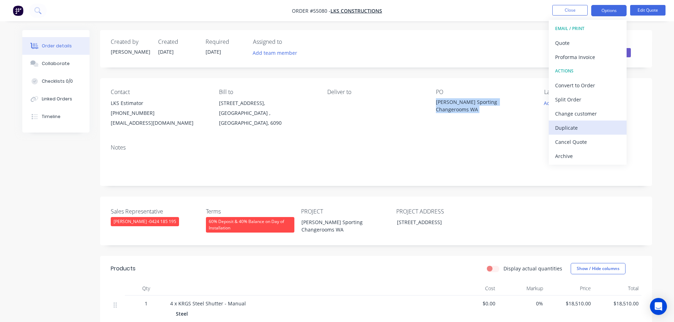
click at [562, 127] on div "Duplicate" at bounding box center [587, 128] width 65 height 10
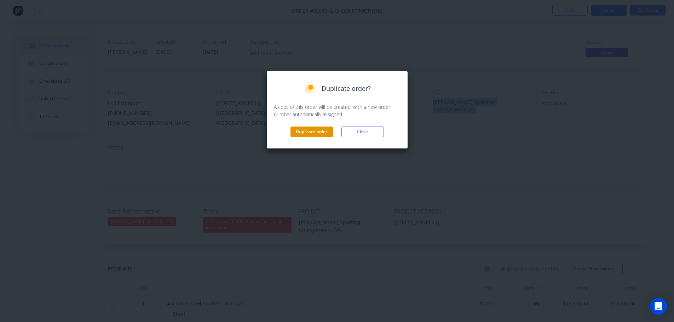
click at [298, 131] on button "Duplicate order" at bounding box center [311, 132] width 42 height 11
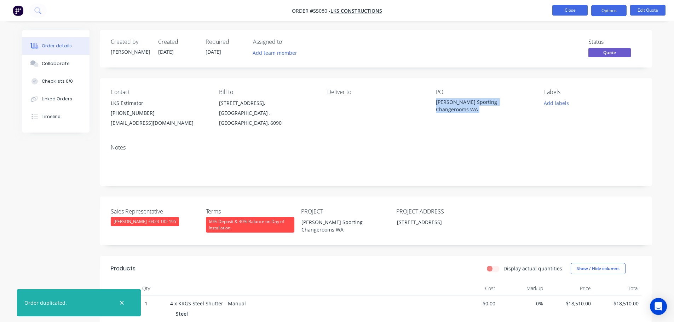
click at [563, 11] on button "Close" at bounding box center [569, 10] width 35 height 11
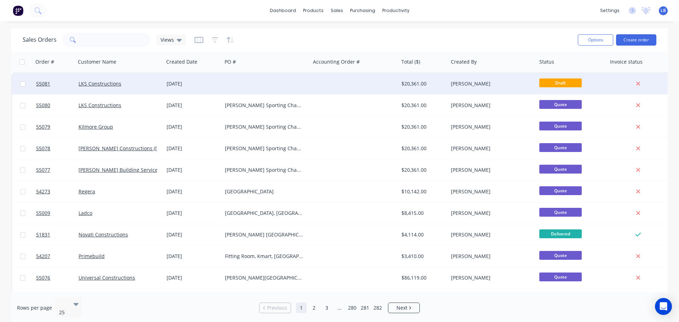
click at [418, 84] on div "$20,361.00" at bounding box center [422, 83] width 42 height 7
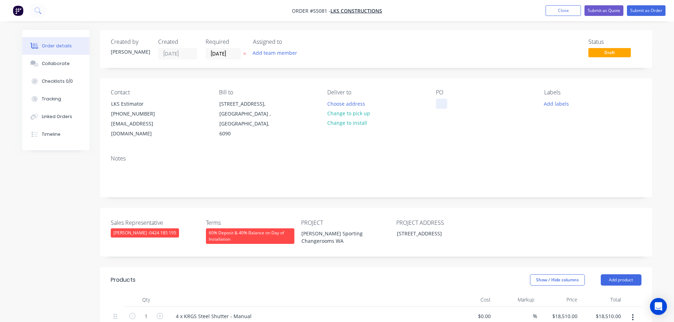
click at [442, 100] on div at bounding box center [441, 104] width 11 height 10
click at [323, 229] on div "[PERSON_NAME] Sporting Changerooms WA" at bounding box center [340, 238] width 88 height 18
click at [441, 99] on div at bounding box center [441, 104] width 11 height 10
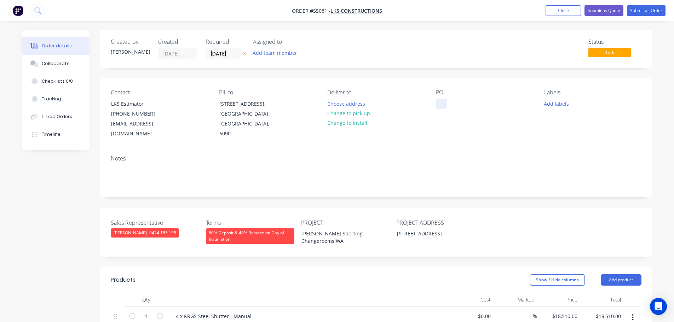
paste div
click at [596, 13] on button "Submit as Quote" at bounding box center [603, 10] width 39 height 11
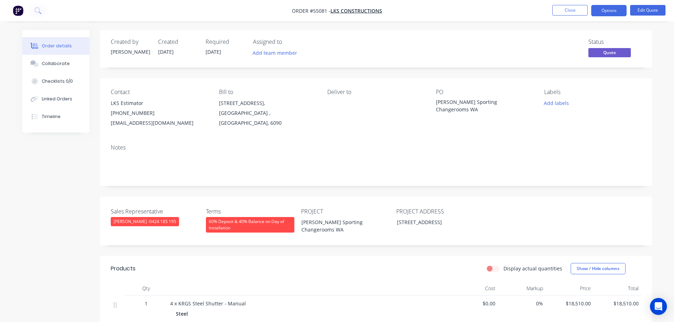
click at [596, 13] on button "Options" at bounding box center [608, 10] width 35 height 11
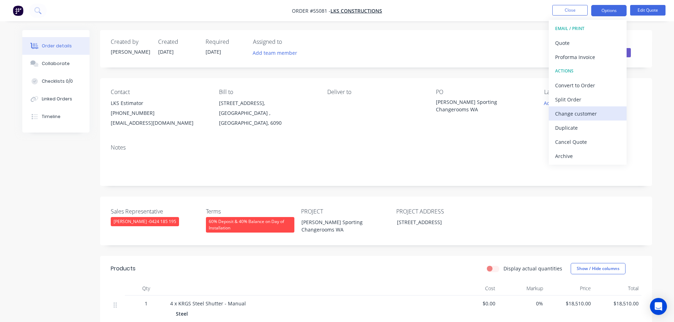
click at [569, 116] on div "Change customer" at bounding box center [587, 114] width 65 height 10
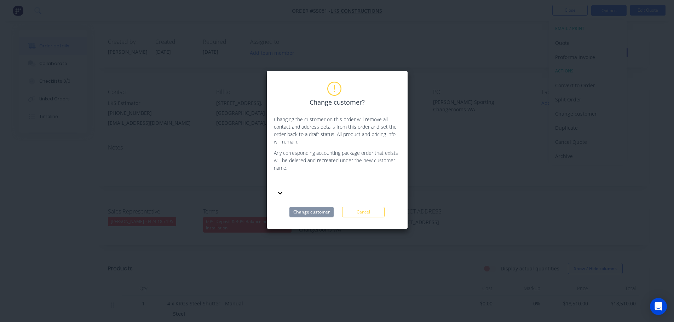
click at [307, 183] on div at bounding box center [327, 182] width 102 height 9
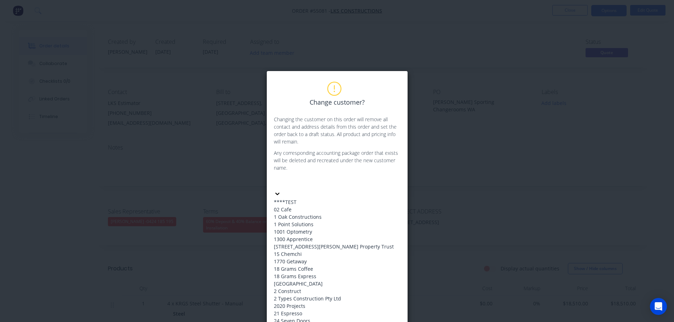
click at [464, 172] on div "Change customer? Changing the customer on this order will remove all contact an…" at bounding box center [337, 161] width 674 height 322
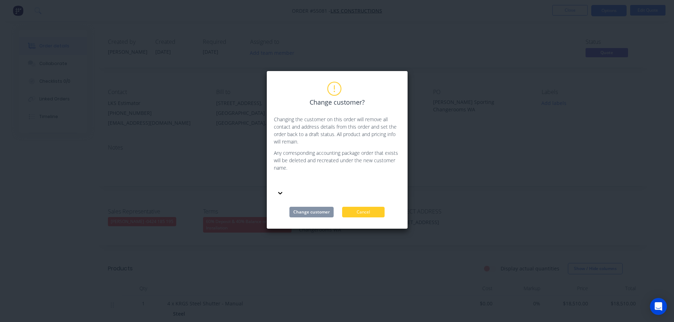
click at [360, 207] on button "Cancel" at bounding box center [363, 212] width 42 height 11
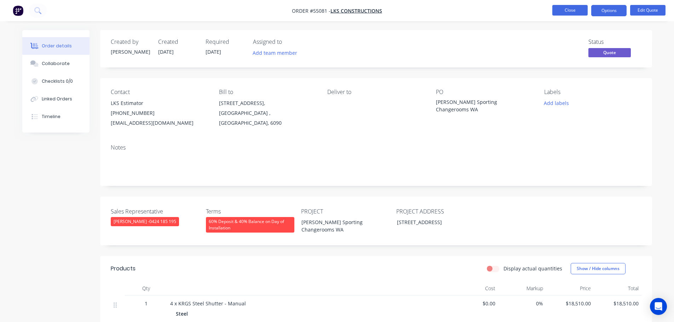
click at [567, 12] on button "Close" at bounding box center [569, 10] width 35 height 11
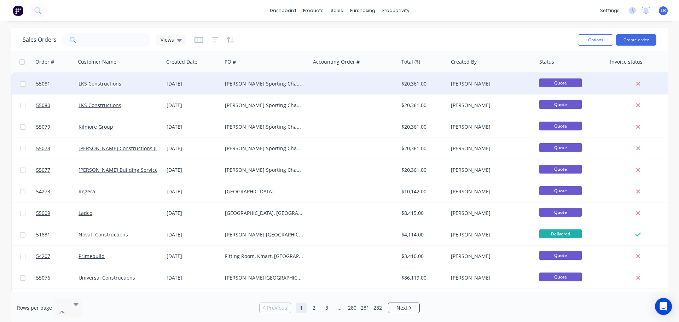
click at [270, 84] on div "[PERSON_NAME] Sporting Changerooms WA" at bounding box center [264, 83] width 79 height 7
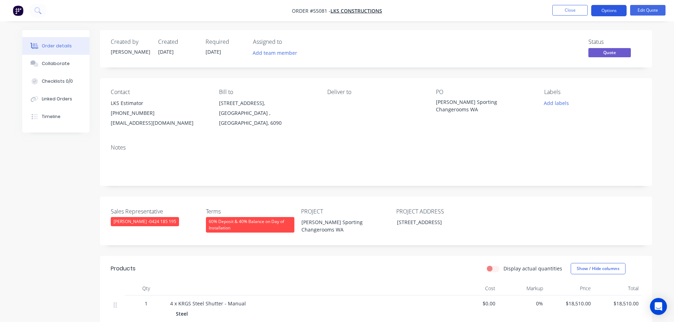
click at [606, 11] on button "Options" at bounding box center [608, 10] width 35 height 11
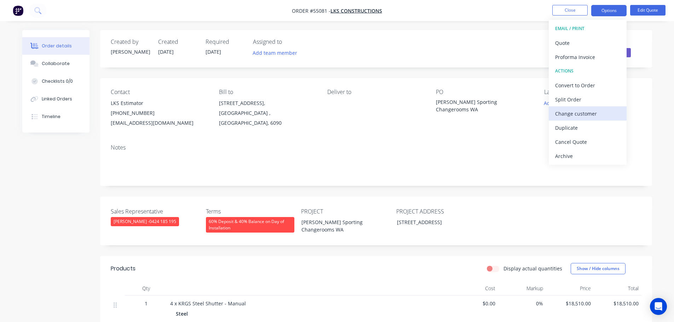
click at [573, 115] on div "Change customer" at bounding box center [587, 114] width 65 height 10
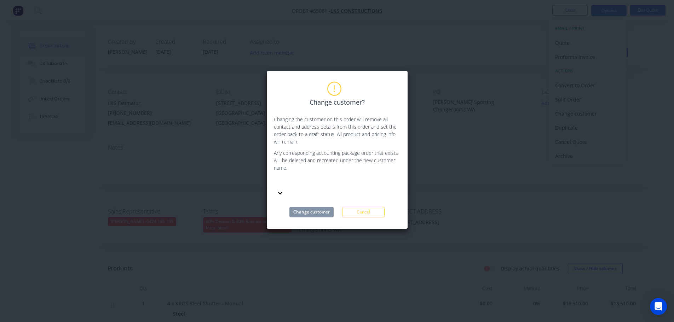
click at [293, 178] on div at bounding box center [327, 182] width 102 height 9
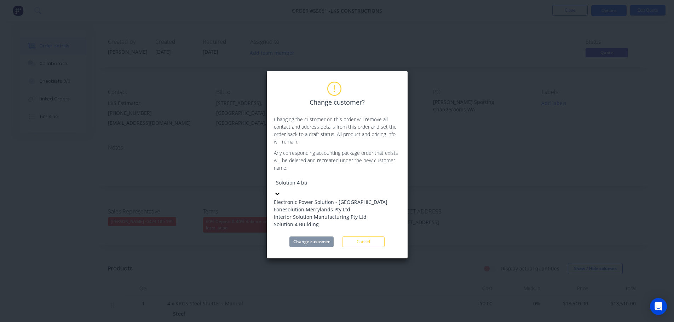
type input "Solution 4 [PERSON_NAME]"
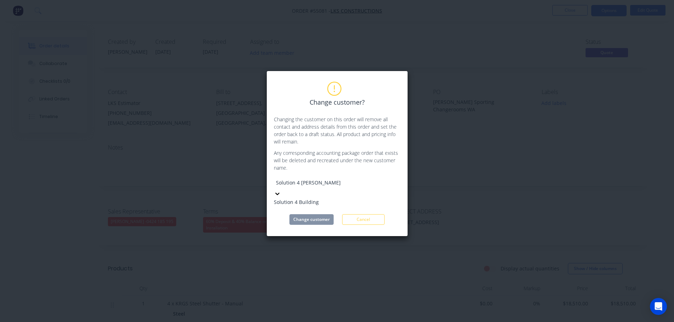
click at [313, 198] on div "Solution 4 Building" at bounding box center [327, 201] width 106 height 7
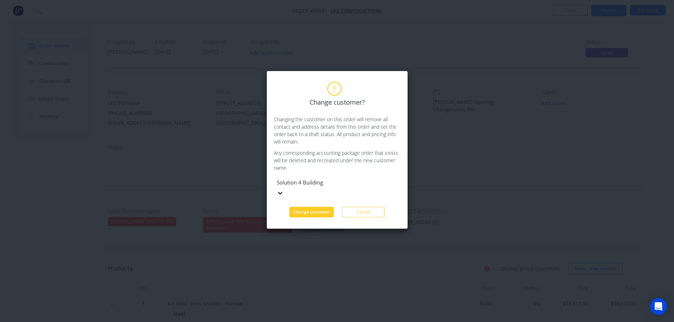
click at [313, 207] on button "Change customer" at bounding box center [311, 212] width 44 height 11
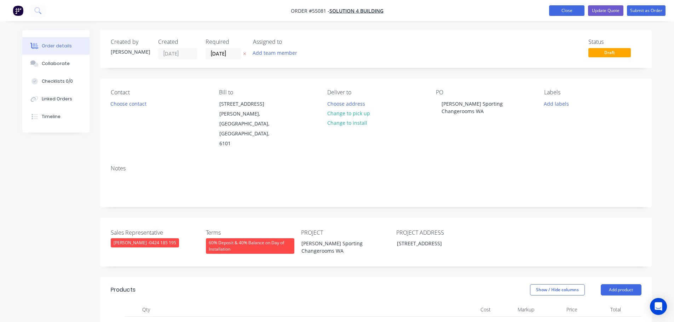
click at [566, 8] on button "Close" at bounding box center [566, 10] width 35 height 11
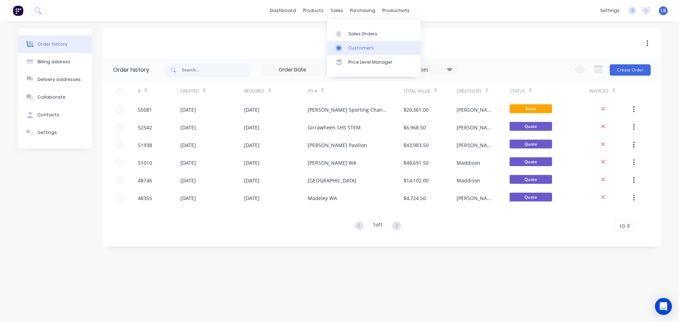
click at [359, 47] on div "Customers" at bounding box center [360, 48] width 25 height 6
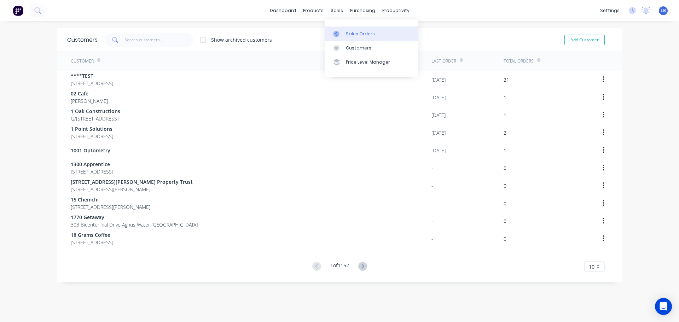
click at [362, 34] on div "Sales Orders" at bounding box center [360, 34] width 29 height 6
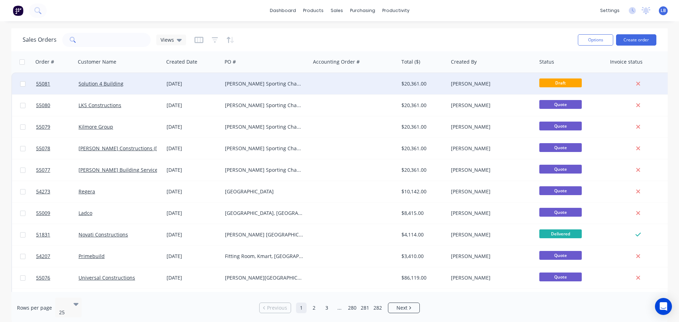
click at [233, 82] on div "[PERSON_NAME] Sporting Changerooms WA" at bounding box center [264, 83] width 79 height 7
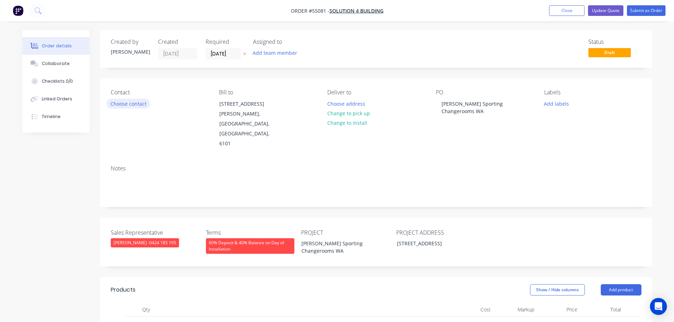
click at [132, 105] on button "Choose contact" at bounding box center [128, 104] width 44 height 10
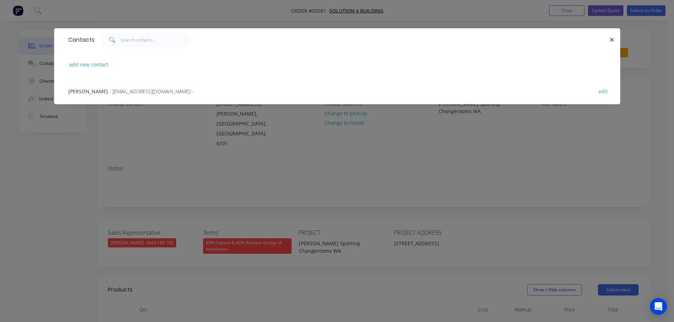
click at [109, 92] on span "- [EMAIL_ADDRESS][DOMAIN_NAME] -" at bounding box center [151, 91] width 84 height 7
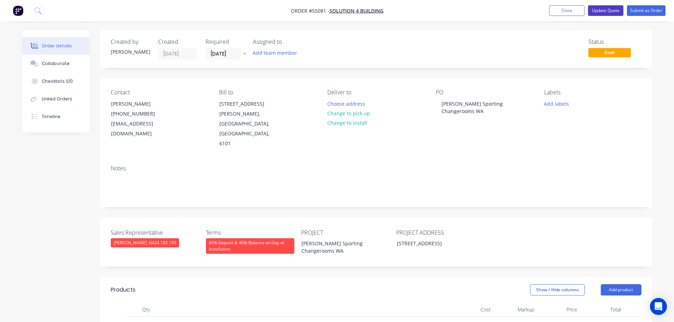
click at [605, 10] on button "Update Quote" at bounding box center [605, 10] width 35 height 11
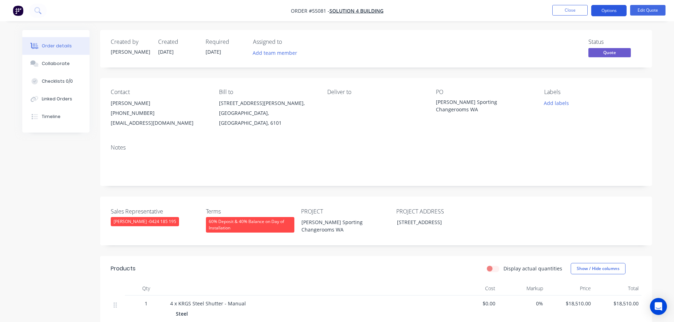
click at [600, 10] on button "Options" at bounding box center [608, 10] width 35 height 11
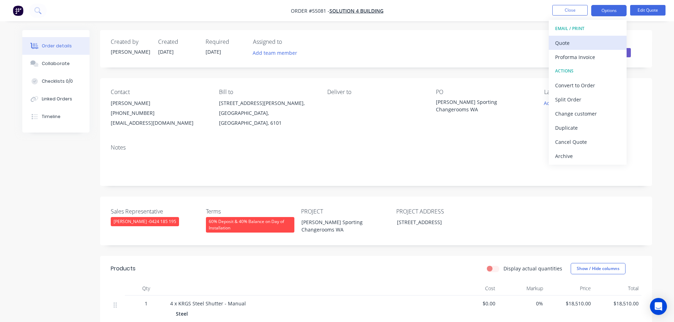
click at [561, 42] on div "Quote" at bounding box center [587, 43] width 65 height 10
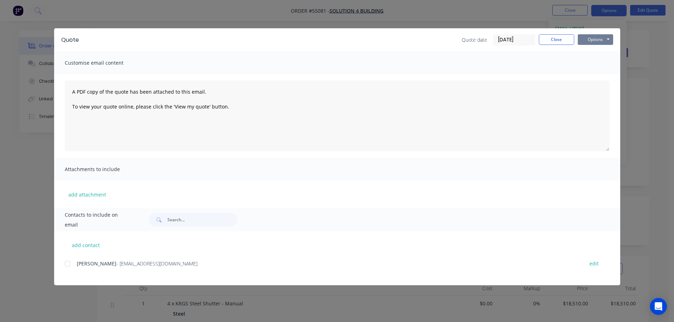
click at [584, 41] on button "Options" at bounding box center [595, 39] width 35 height 11
click at [590, 67] on button "Print" at bounding box center [600, 64] width 45 height 12
click at [554, 40] on button "Close" at bounding box center [556, 39] width 35 height 11
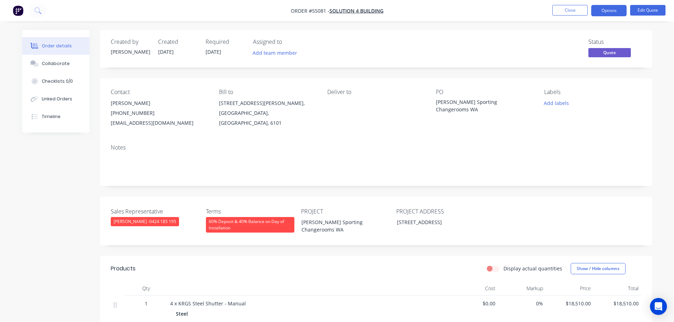
click at [133, 125] on div "[EMAIL_ADDRESS][DOMAIN_NAME]" at bounding box center [159, 123] width 97 height 10
click at [473, 102] on div "[PERSON_NAME] Sporting Changerooms WA" at bounding box center [480, 105] width 88 height 15
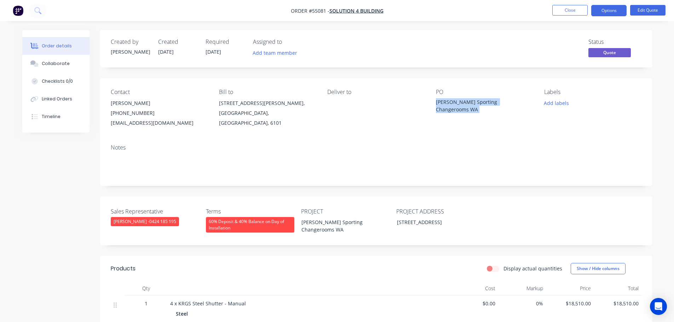
click at [473, 102] on div "[PERSON_NAME] Sporting Changerooms WA" at bounding box center [480, 105] width 88 height 15
click at [574, 12] on button "Close" at bounding box center [569, 10] width 35 height 11
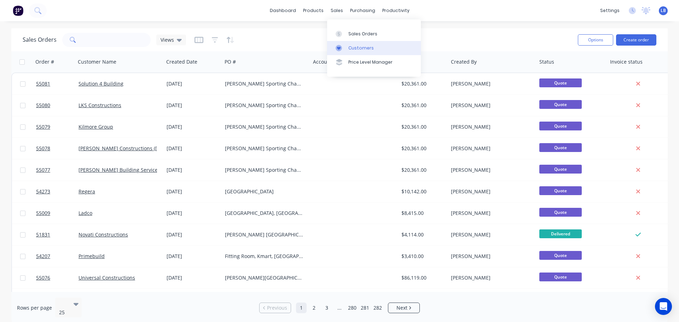
click at [356, 47] on div "Customers" at bounding box center [360, 48] width 25 height 6
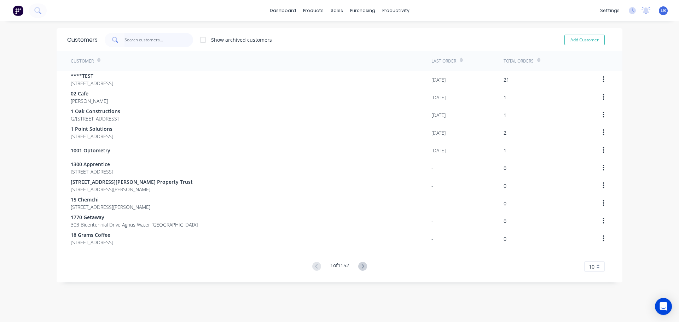
drag, startPoint x: 135, startPoint y: 36, endPoint x: 134, endPoint y: 40, distance: 4.0
click at [134, 38] on input "text" at bounding box center [159, 40] width 69 height 14
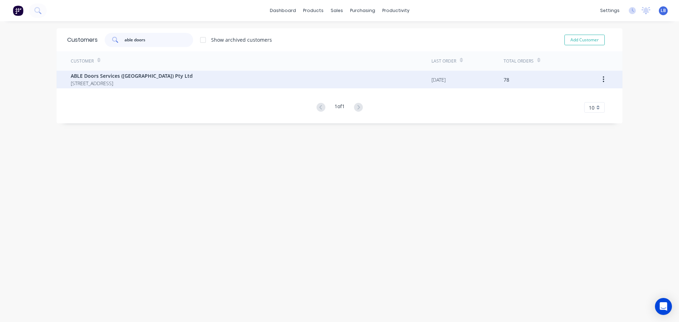
type input "able doors"
click at [116, 76] on span "ABLE Doors Services ([GEOGRAPHIC_DATA]) Pty Ltd" at bounding box center [132, 75] width 122 height 7
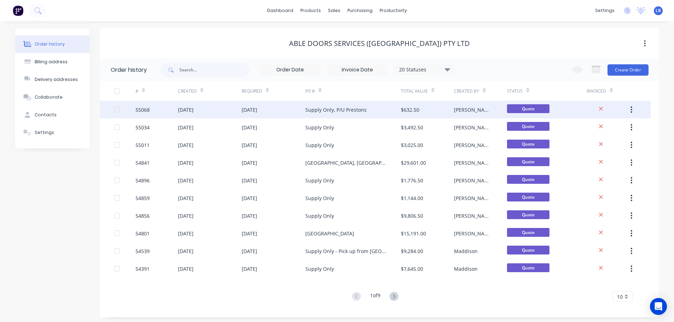
click at [350, 115] on div "Supply Only, P/U Prestons" at bounding box center [353, 110] width 96 height 18
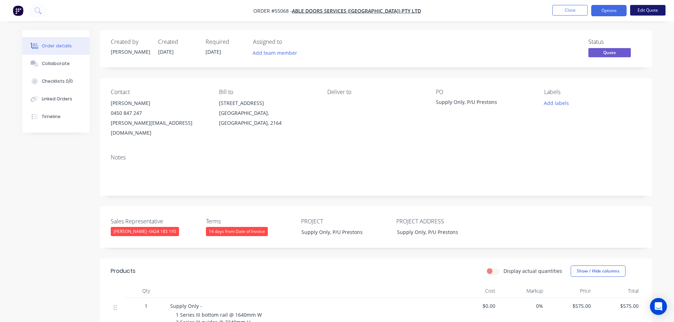
click at [636, 10] on button "Edit Quote" at bounding box center [647, 10] width 35 height 11
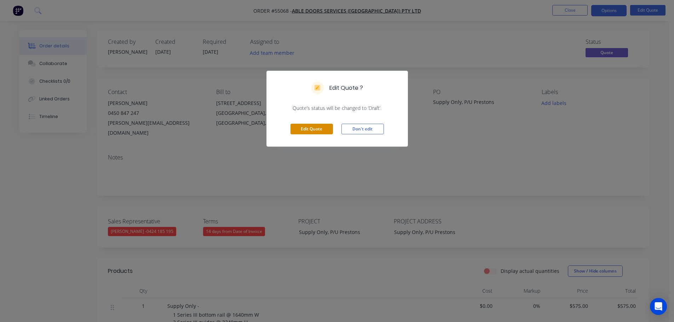
click at [314, 131] on button "Edit Quote" at bounding box center [311, 129] width 42 height 11
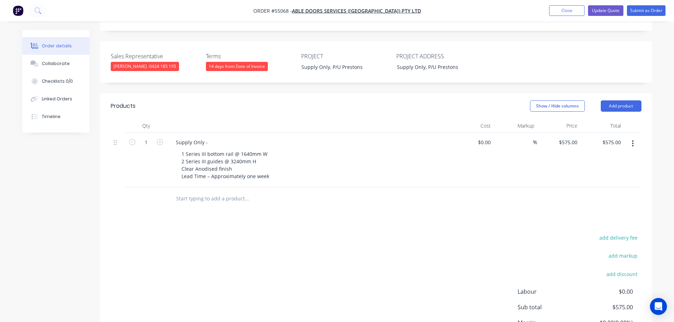
scroll to position [177, 0]
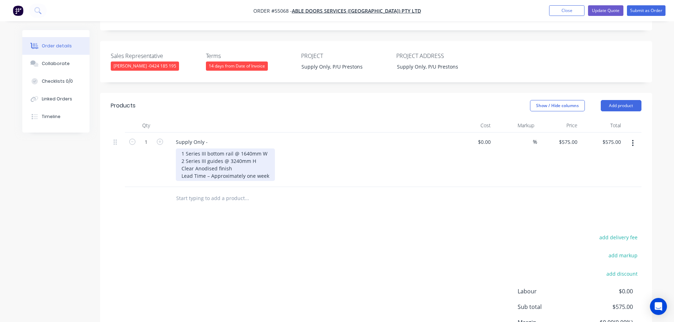
click at [250, 149] on div "1 Series III bottom rail @ 1640mm W 2 Series III guides @ 3240mm H Clear Anodis…" at bounding box center [225, 165] width 99 height 33
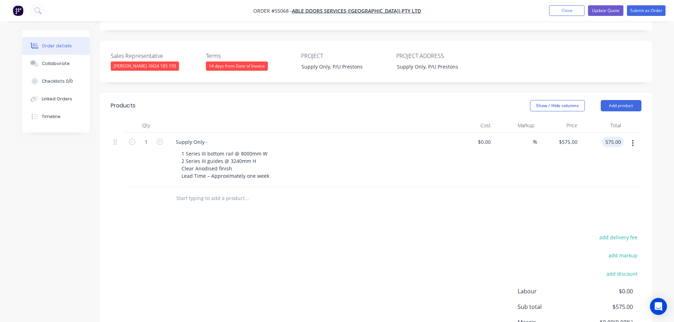
drag, startPoint x: 615, startPoint y: 120, endPoint x: 614, endPoint y: 136, distance: 16.0
click at [615, 137] on input "575.00" at bounding box center [614, 142] width 19 height 10
type input "845"
type input "$845.00"
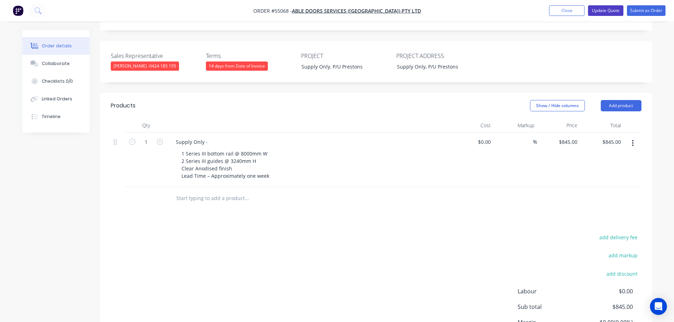
click at [613, 10] on button "Update Quote" at bounding box center [605, 10] width 35 height 11
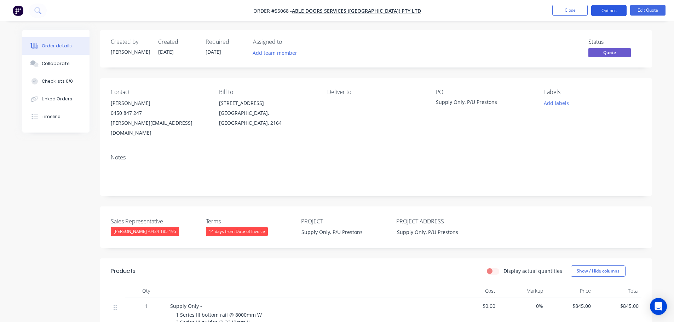
click at [608, 13] on button "Options" at bounding box center [608, 10] width 35 height 11
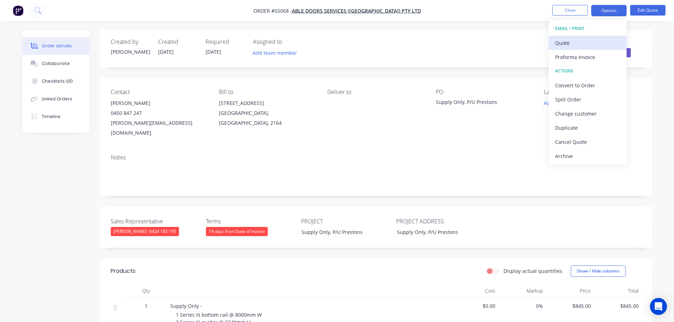
click at [574, 43] on div "Quote" at bounding box center [587, 43] width 65 height 10
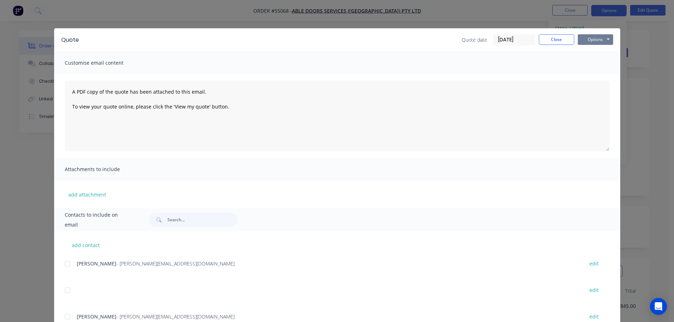
click at [591, 39] on button "Options" at bounding box center [595, 39] width 35 height 11
click at [597, 66] on button "Print" at bounding box center [600, 64] width 45 height 12
click at [565, 37] on button "Close" at bounding box center [556, 39] width 35 height 11
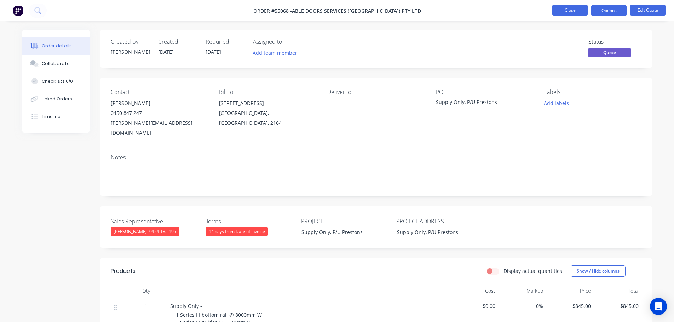
click at [566, 12] on button "Close" at bounding box center [569, 10] width 35 height 11
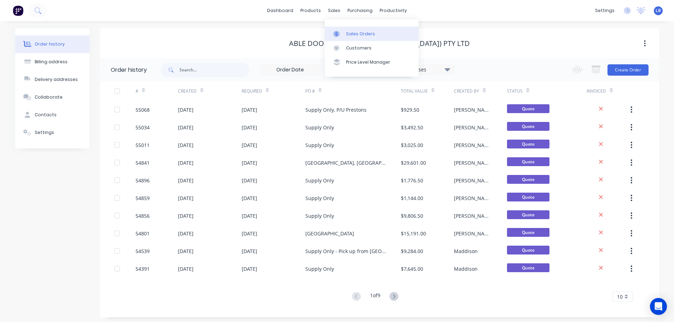
click at [358, 34] on div "Sales Orders" at bounding box center [360, 34] width 29 height 6
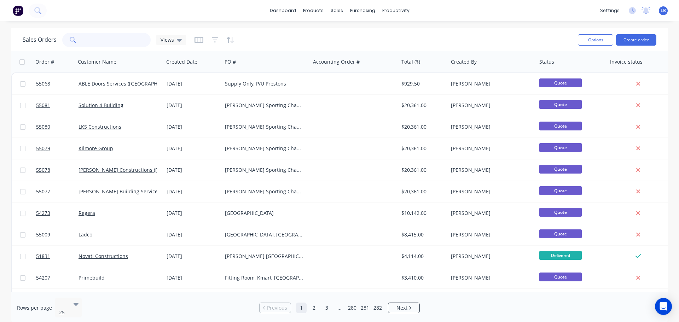
click at [91, 43] on input "text" at bounding box center [116, 40] width 69 height 14
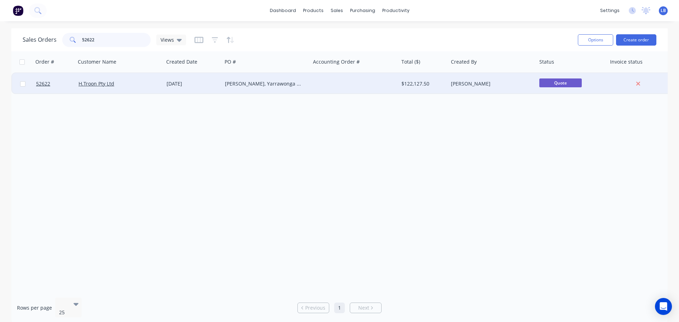
type input "52622"
click at [225, 86] on div "[PERSON_NAME], Yarrawonga VIC" at bounding box center [264, 83] width 79 height 7
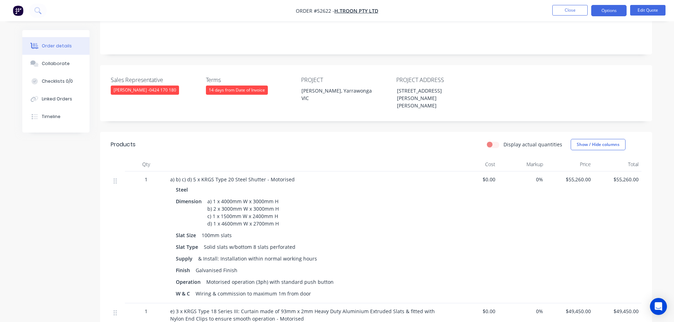
scroll to position [177, 0]
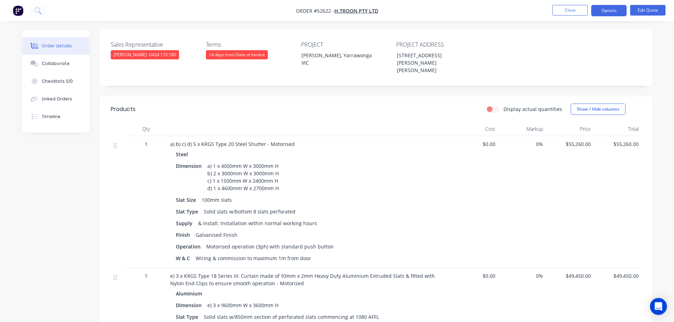
click at [282, 161] on div "Dimension a) 1 x 4000mm W x 3000mm H b) 2 x 3000mm W x 3000mm H c) 1 x 1500mm W…" at bounding box center [309, 177] width 266 height 33
click at [647, 9] on button "Edit Quote" at bounding box center [647, 10] width 35 height 11
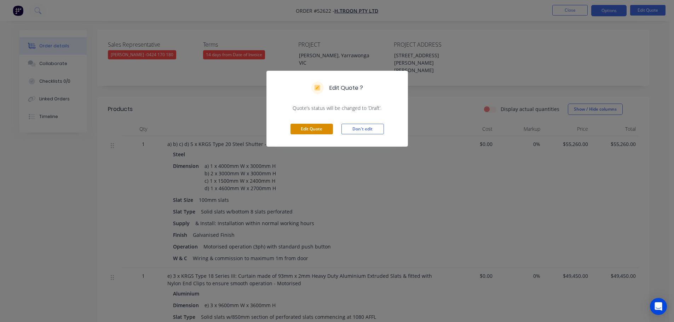
click at [303, 131] on button "Edit Quote" at bounding box center [311, 129] width 42 height 11
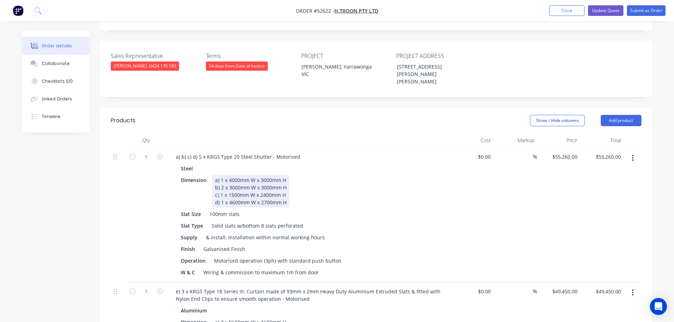
click at [288, 175] on div "a) 1 x 4000mm W x 3000mm H b) 2 x 3000mm W x 3000mm H c) 1 x 1500mm W x 2400mm …" at bounding box center [250, 191] width 77 height 33
click at [286, 175] on div "a) 1 x 4000mm W x 3000mm H - $12,624.00 + GST b) 2 x 3000mm W x 3000mm H c) 1 x…" at bounding box center [272, 191] width 121 height 33
drag, startPoint x: 287, startPoint y: 167, endPoint x: 289, endPoint y: 183, distance: 16.0
click at [287, 175] on div "a) 1 x 4000mm W x 3000mm H - $12,624.00 + GST b) 2 x 3000mm W x 3000mm H - $23,…" at bounding box center [273, 191] width 122 height 33
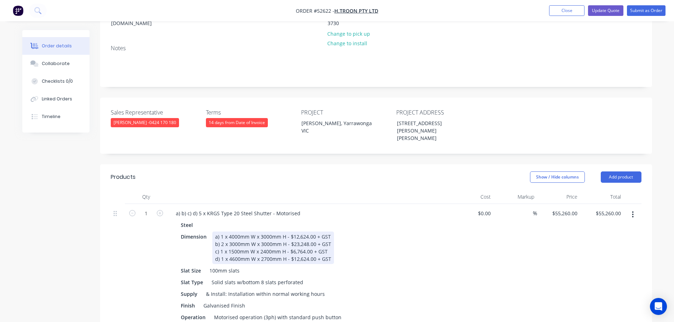
scroll to position [35, 0]
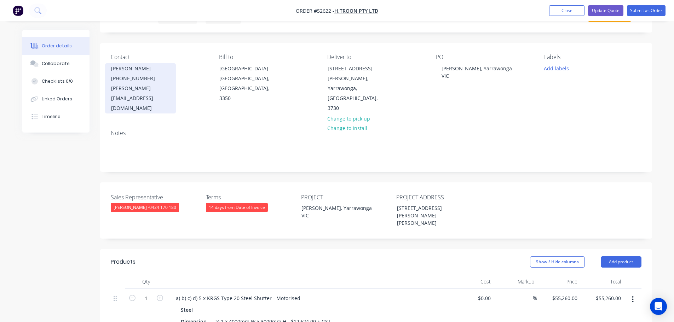
click at [163, 79] on div "[PHONE_NUMBER]" at bounding box center [140, 79] width 59 height 10
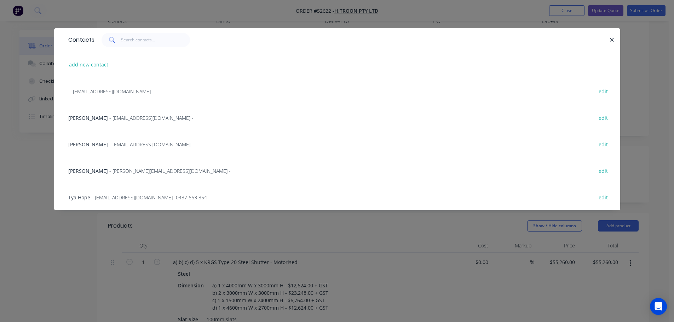
scroll to position [0, 0]
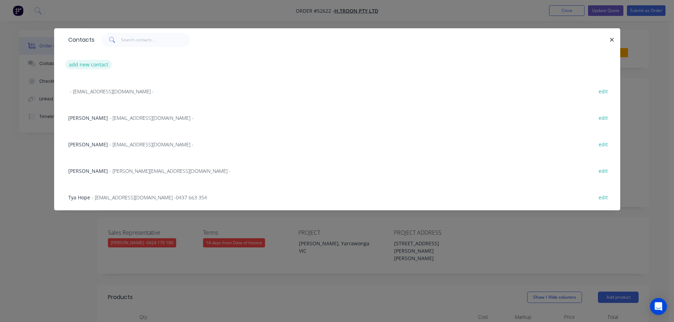
click at [91, 63] on button "add new contact" at bounding box center [88, 65] width 47 height 10
select select "AU"
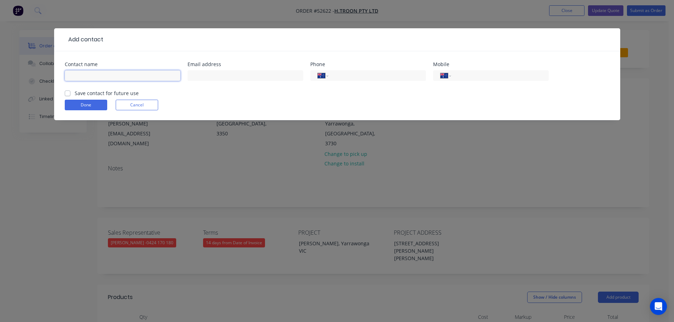
click at [79, 72] on input "text" at bounding box center [123, 75] width 116 height 11
type input "[PERSON_NAME]"
click at [206, 77] on input "text" at bounding box center [245, 75] width 116 height 11
type input "[EMAIL_ADDRESS][DOMAIN_NAME]"
drag, startPoint x: 351, startPoint y: 75, endPoint x: 359, endPoint y: 75, distance: 7.8
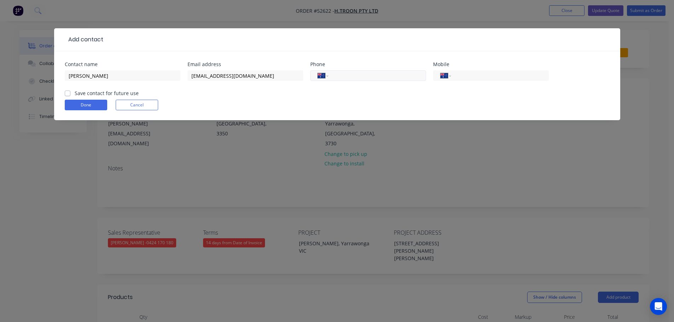
click at [351, 75] on input "tel" at bounding box center [375, 76] width 85 height 8
type input "0"
click at [472, 72] on input "tel" at bounding box center [498, 76] width 85 height 8
type input "0474 728 998"
click at [75, 93] on label "Save contact for future use" at bounding box center [107, 92] width 64 height 7
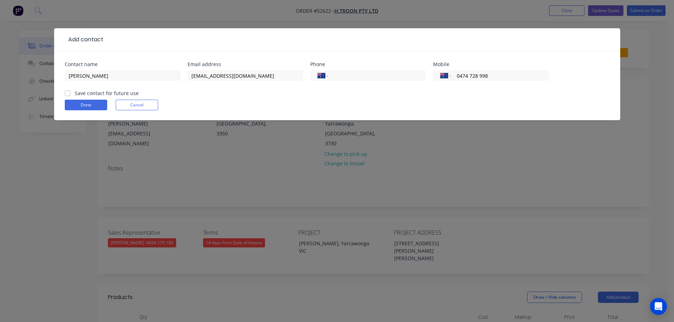
click at [65, 93] on input "Save contact for future use" at bounding box center [68, 92] width 6 height 7
checkbox input "true"
click at [76, 104] on button "Done" at bounding box center [86, 105] width 42 height 11
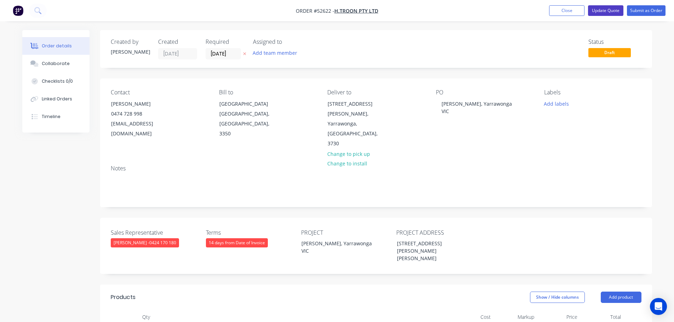
click at [602, 10] on button "Update Quote" at bounding box center [605, 10] width 35 height 11
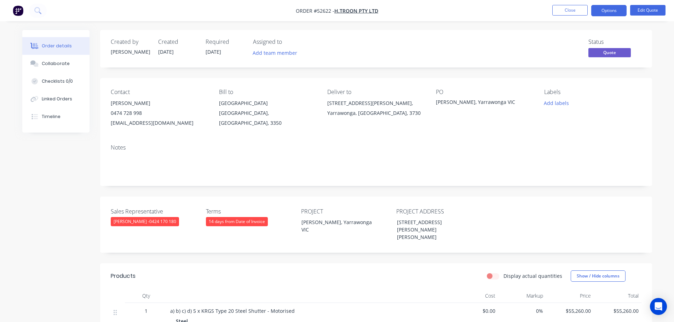
click at [602, 10] on button "Options" at bounding box center [608, 10] width 35 height 11
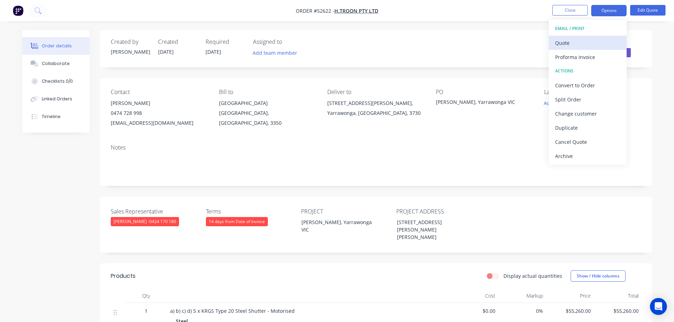
click at [566, 46] on div "Quote" at bounding box center [587, 43] width 65 height 10
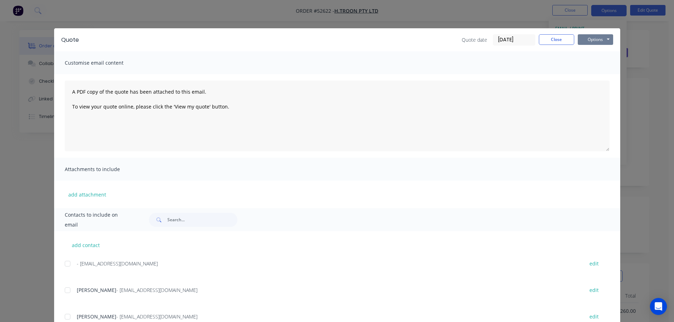
click at [588, 41] on button "Options" at bounding box center [595, 39] width 35 height 11
click at [591, 63] on button "Print" at bounding box center [600, 64] width 45 height 12
click at [551, 39] on button "Close" at bounding box center [556, 39] width 35 height 11
